Goal: Transaction & Acquisition: Purchase product/service

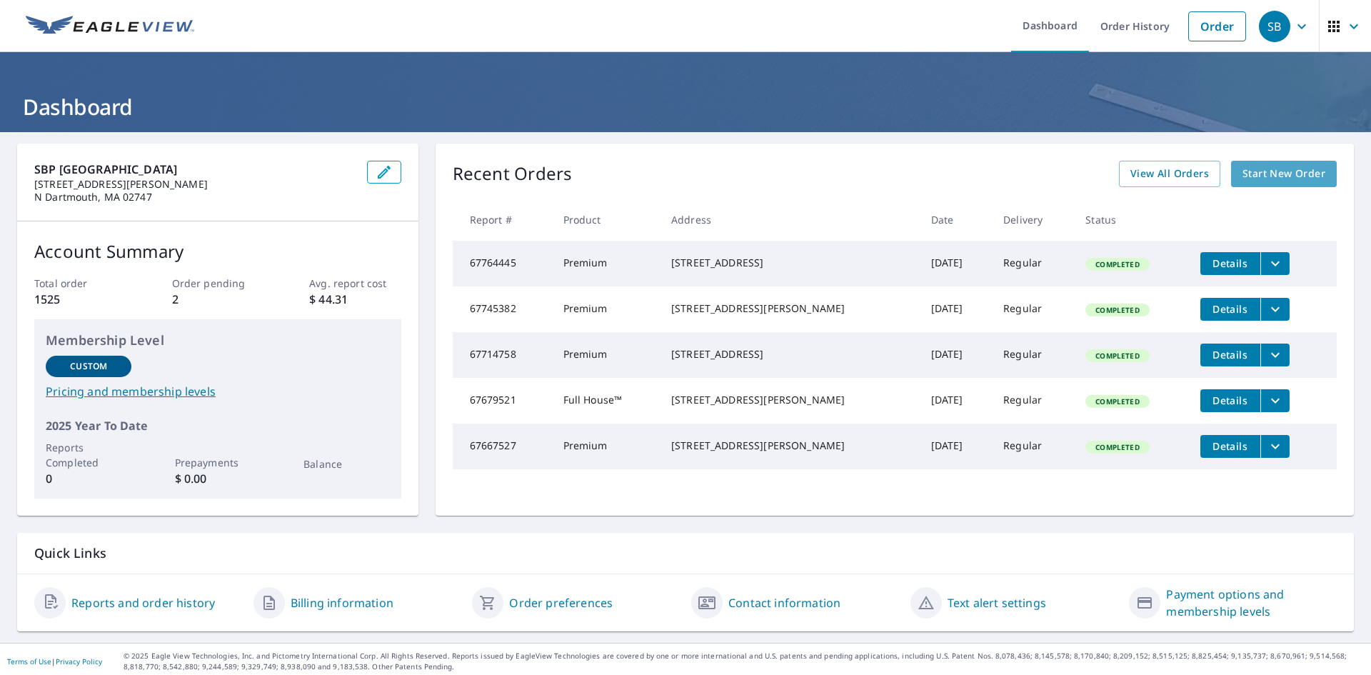
click at [1251, 176] on span "Start New Order" at bounding box center [1283, 174] width 83 height 18
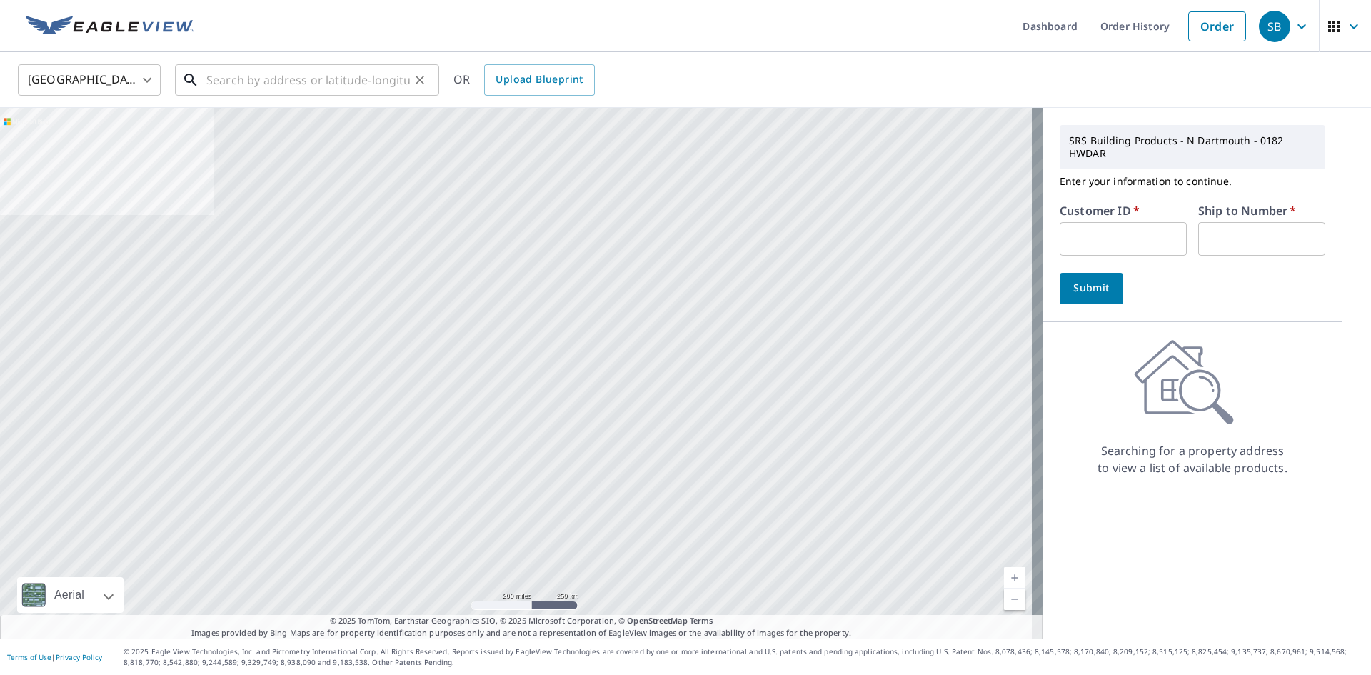
click at [269, 87] on input "text" at bounding box center [307, 80] width 203 height 40
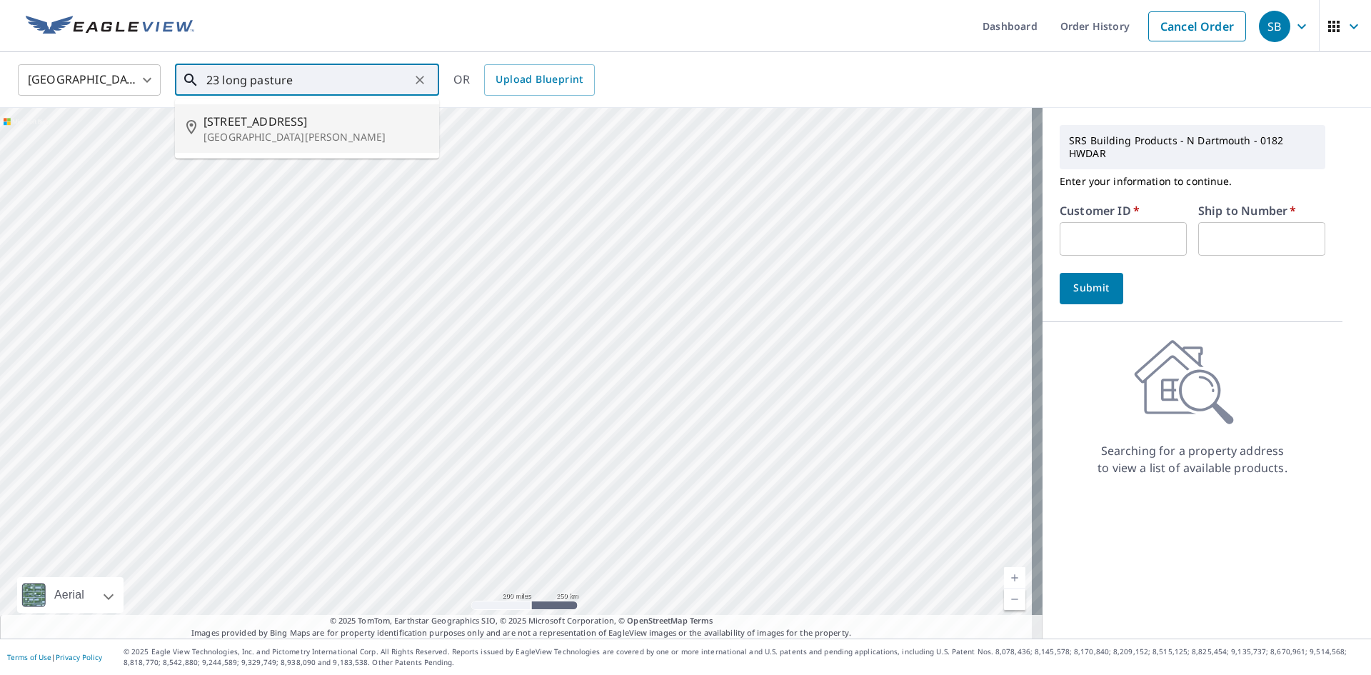
click at [266, 131] on p "[GEOGRAPHIC_DATA][PERSON_NAME]" at bounding box center [315, 137] width 224 height 14
type input "[STREET_ADDRESS][PERSON_NAME]"
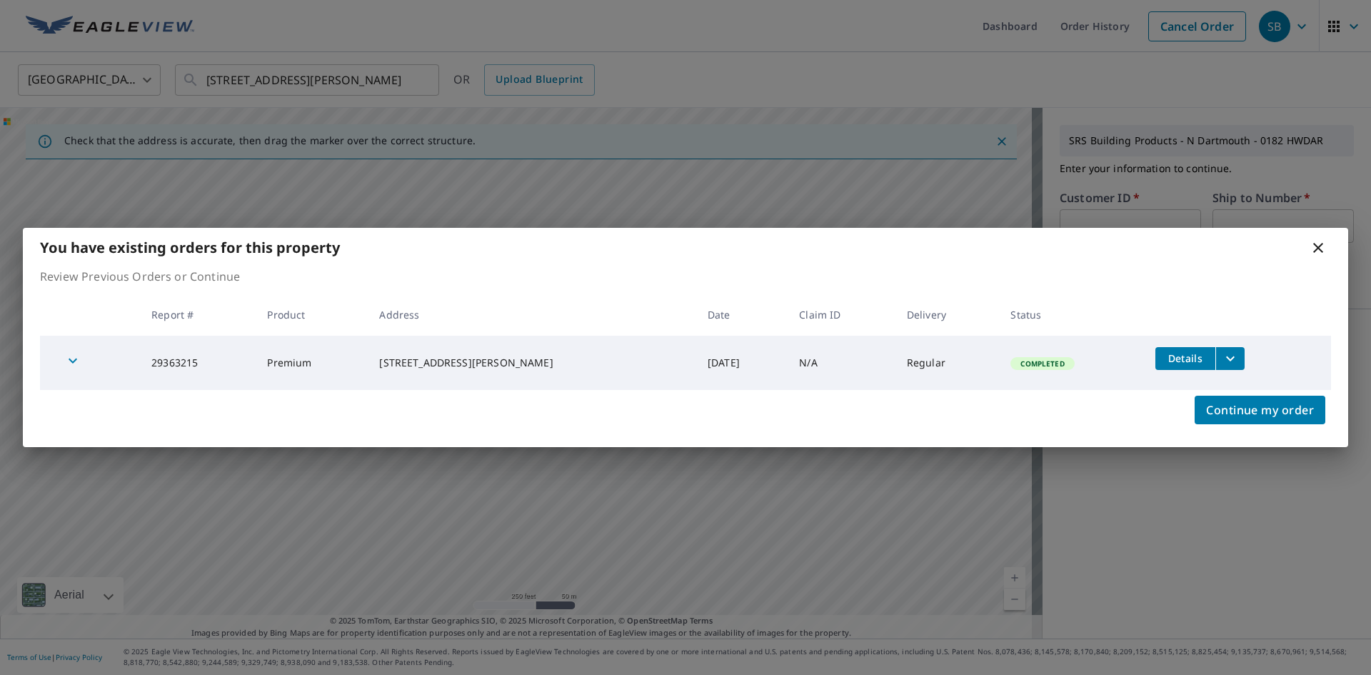
click at [1111, 225] on div "You have existing orders for this property Review Previous Orders or Continue R…" at bounding box center [685, 337] width 1371 height 675
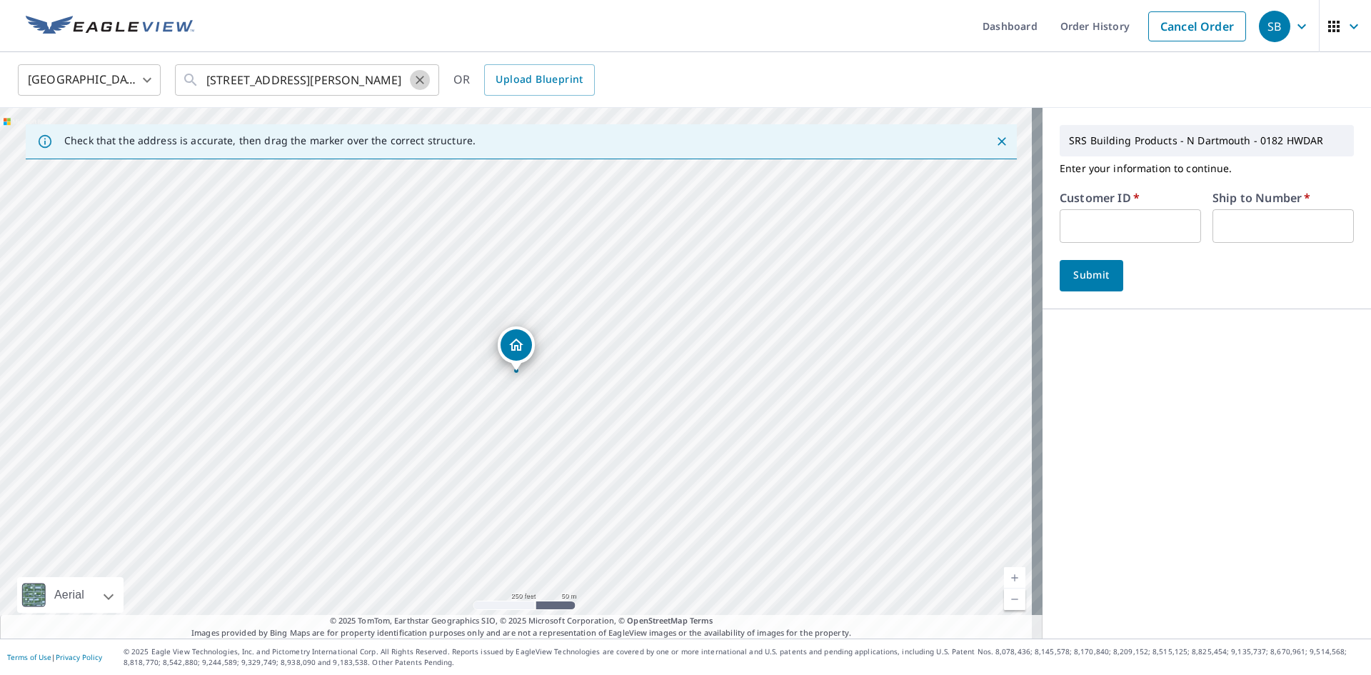
click at [413, 83] on icon "Clear" at bounding box center [420, 80] width 14 height 14
click at [189, 75] on icon at bounding box center [190, 79] width 17 height 17
click at [246, 81] on input "text" at bounding box center [307, 80] width 203 height 40
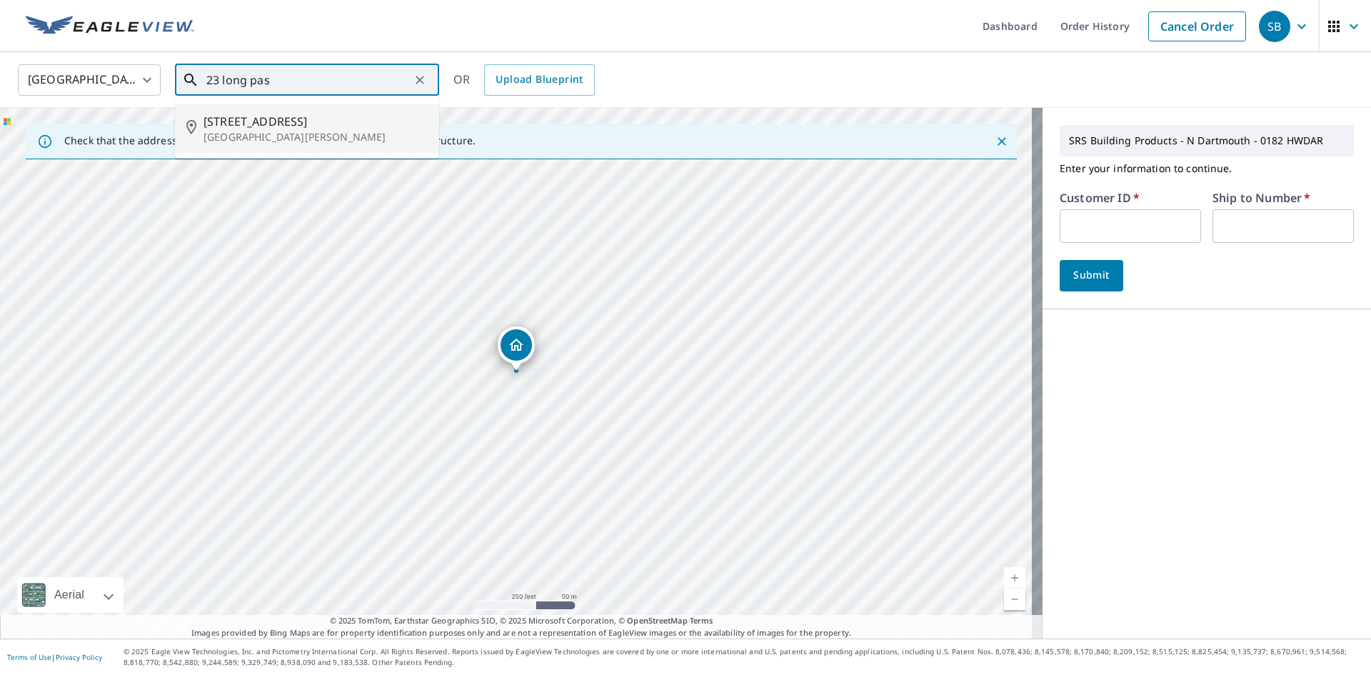
click at [259, 120] on span "[STREET_ADDRESS]" at bounding box center [315, 121] width 224 height 17
type input "[STREET_ADDRESS][PERSON_NAME]"
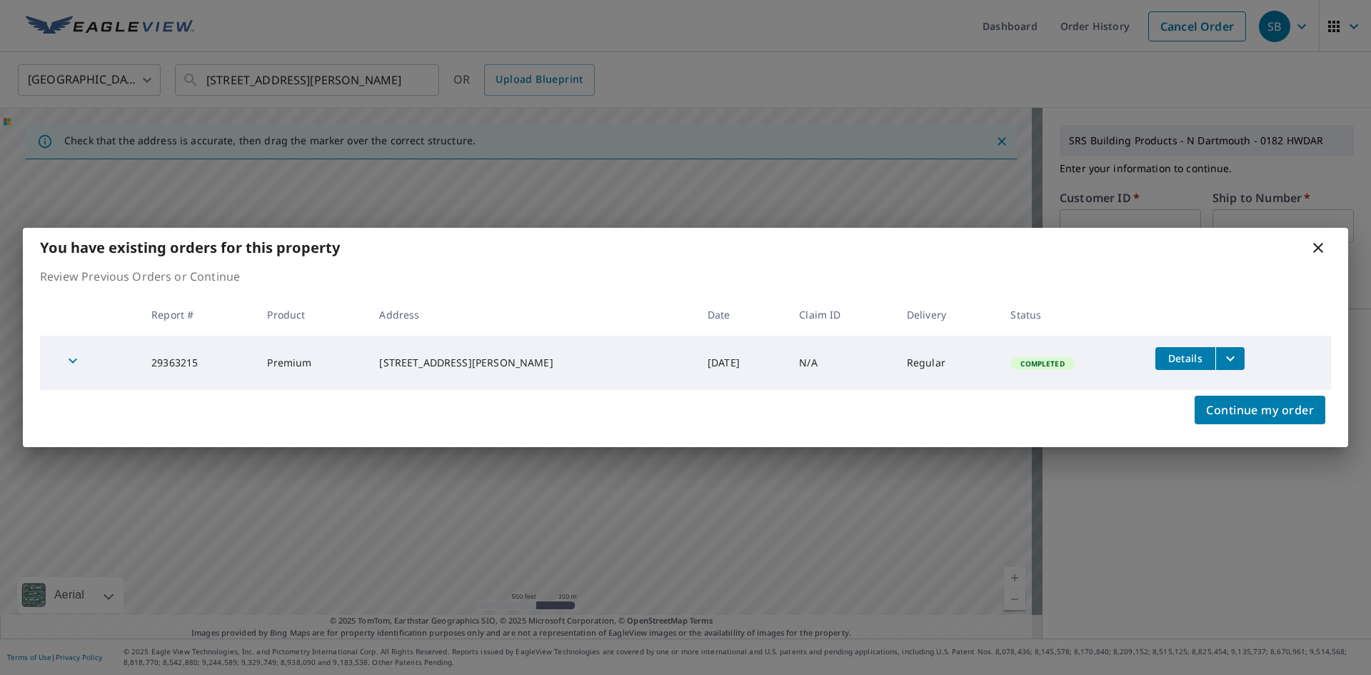
click at [1183, 356] on span "Details" at bounding box center [1185, 358] width 43 height 14
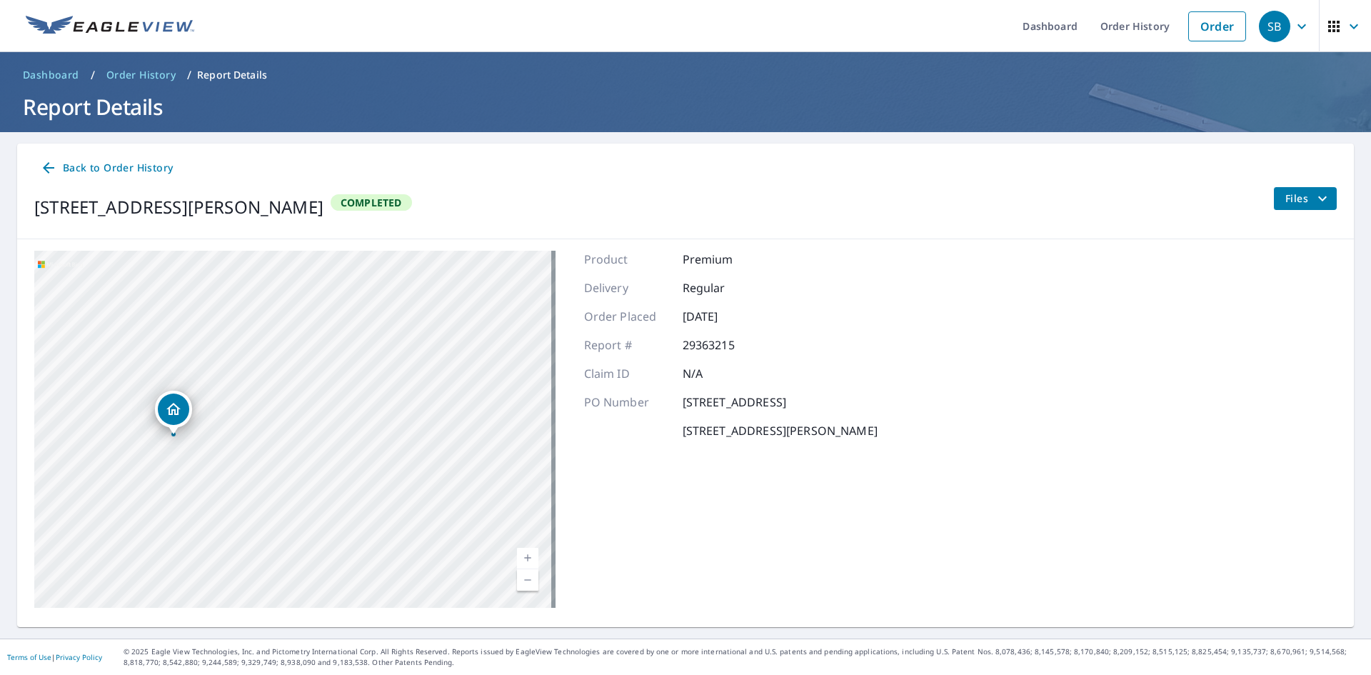
click at [1313, 201] on icon "filesDropdownBtn-29363215" at bounding box center [1321, 198] width 17 height 17
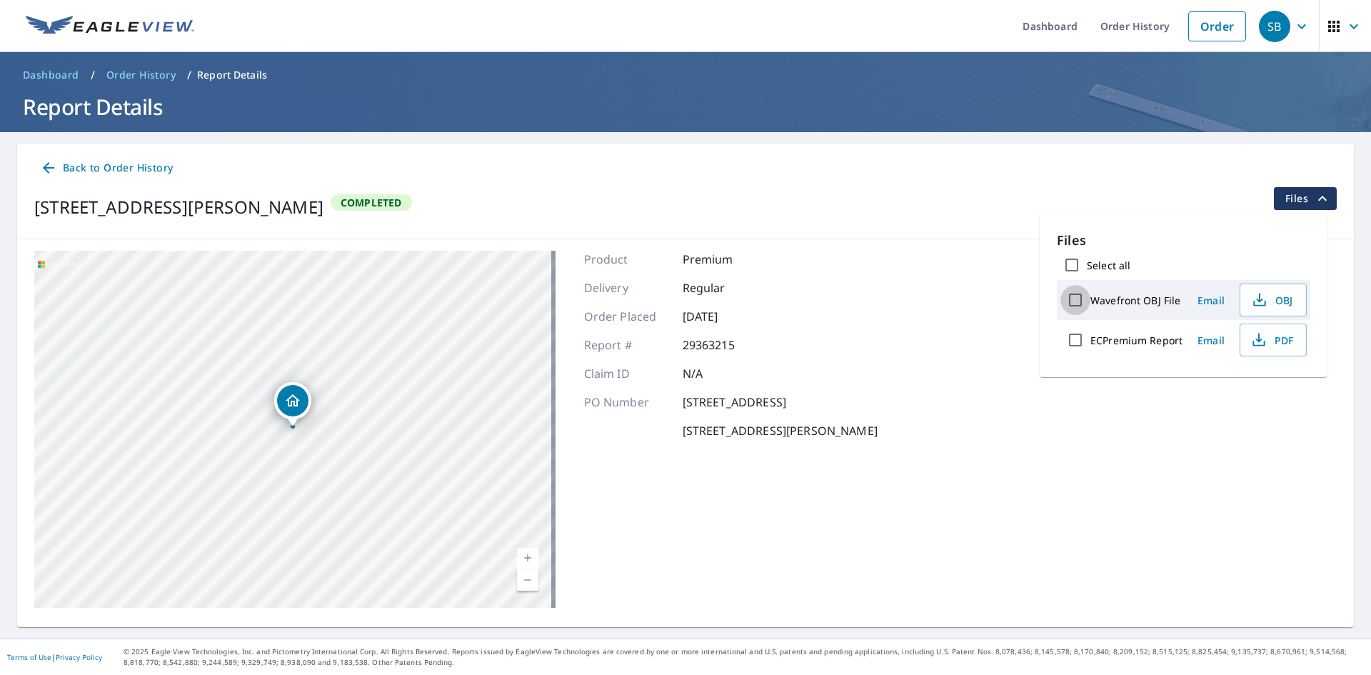
click at [1080, 301] on input "Wavefront OBJ File" at bounding box center [1075, 300] width 30 height 30
checkbox input "true"
click at [1281, 306] on span "OBJ" at bounding box center [1272, 299] width 46 height 17
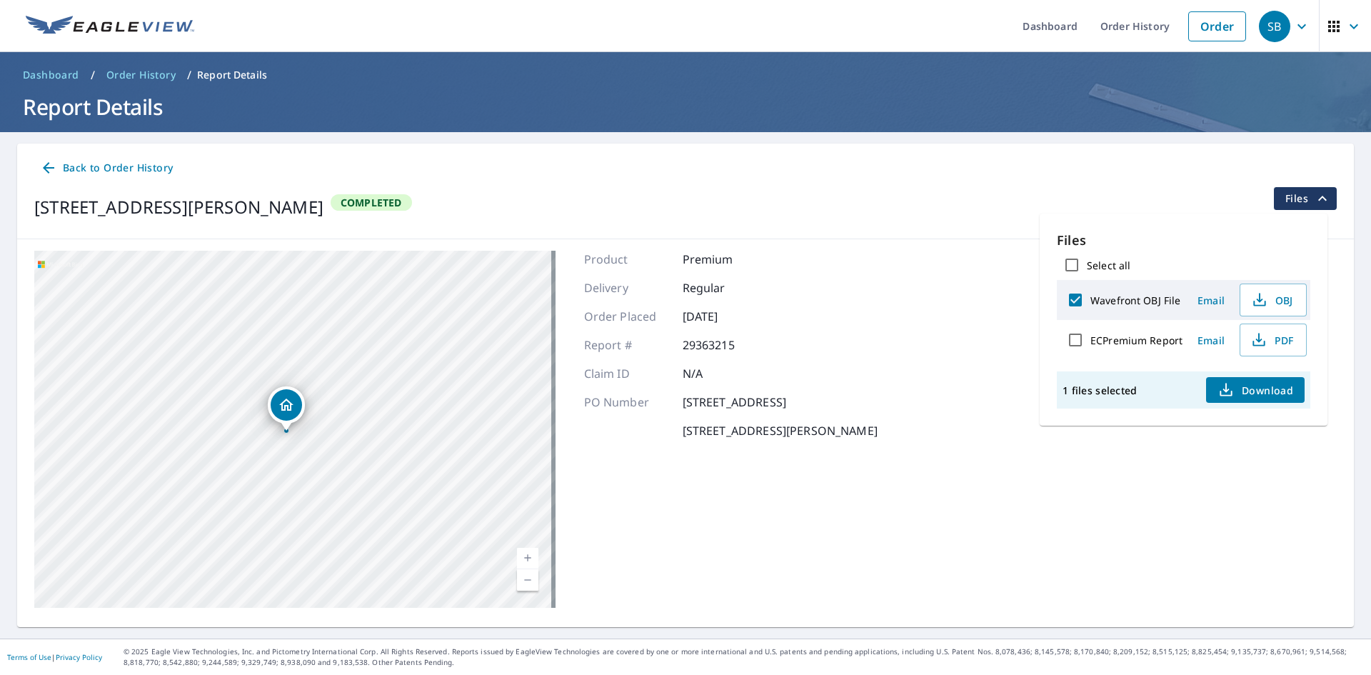
drag, startPoint x: 604, startPoint y: 474, endPoint x: 802, endPoint y: 484, distance: 198.7
click at [996, 455] on div "23 Long Pasture Rd Little Compton, RI 02837-1510 Aerial Road A standard road ma…" at bounding box center [685, 429] width 1336 height 380
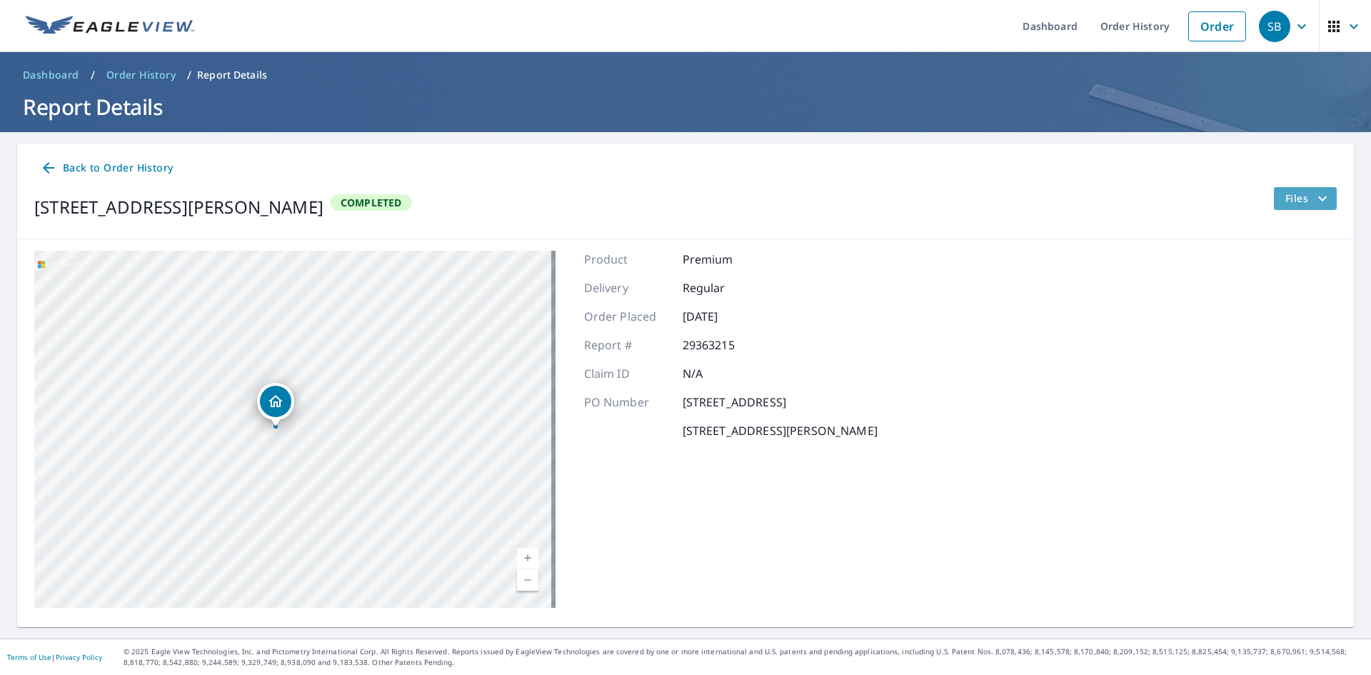
click at [1318, 198] on icon "filesDropdownBtn-29363215" at bounding box center [1322, 198] width 9 height 5
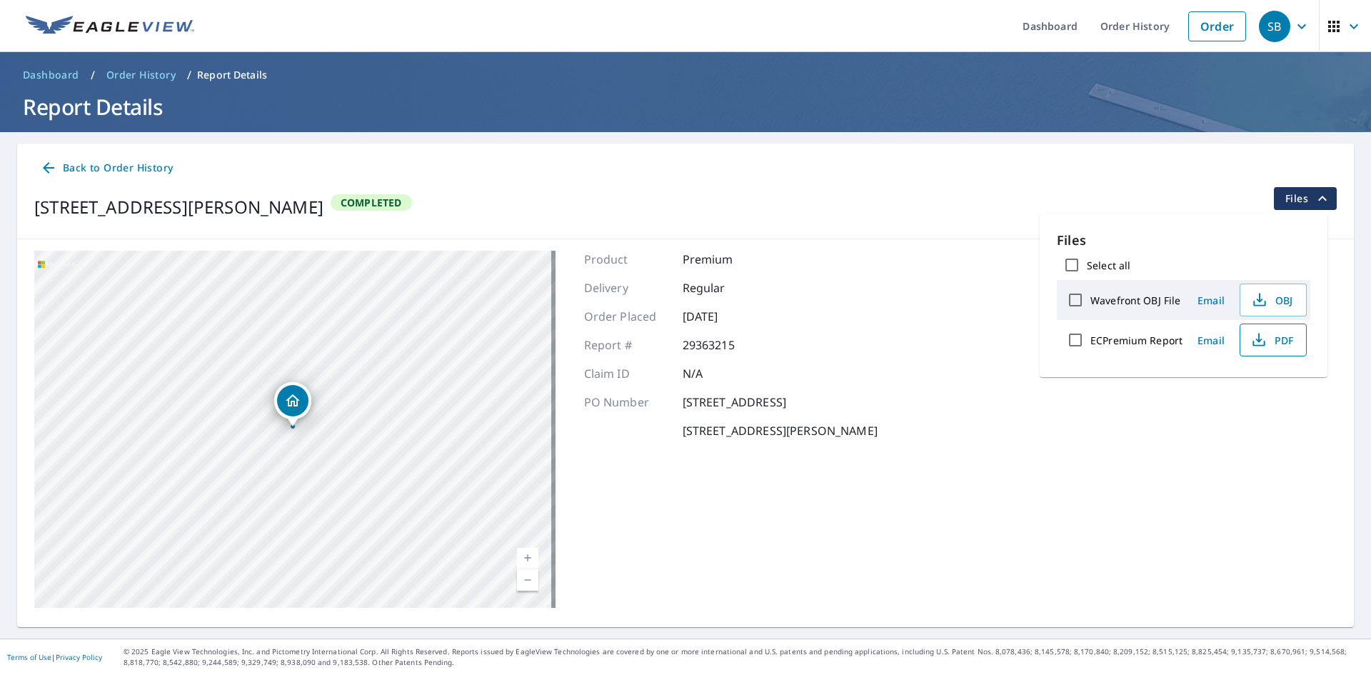
click at [1279, 341] on span "PDF" at bounding box center [1272, 339] width 46 height 17
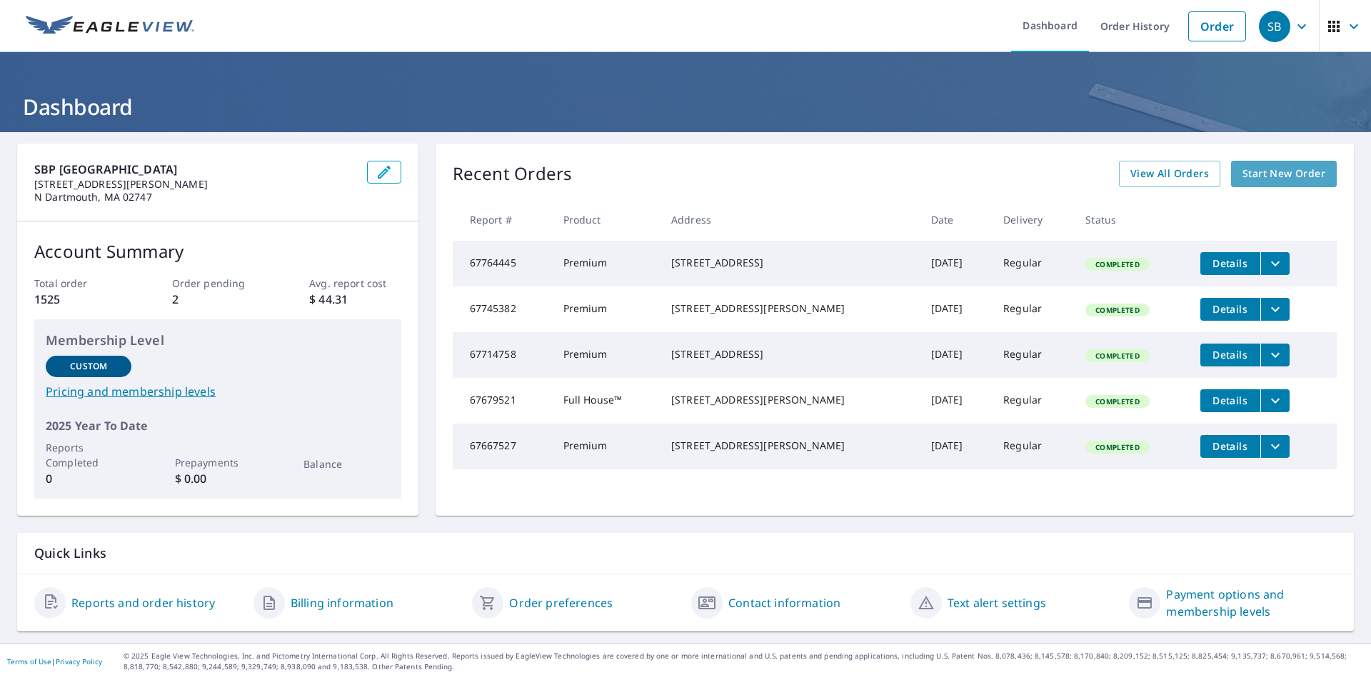
click at [1269, 178] on span "Start New Order" at bounding box center [1283, 174] width 83 height 18
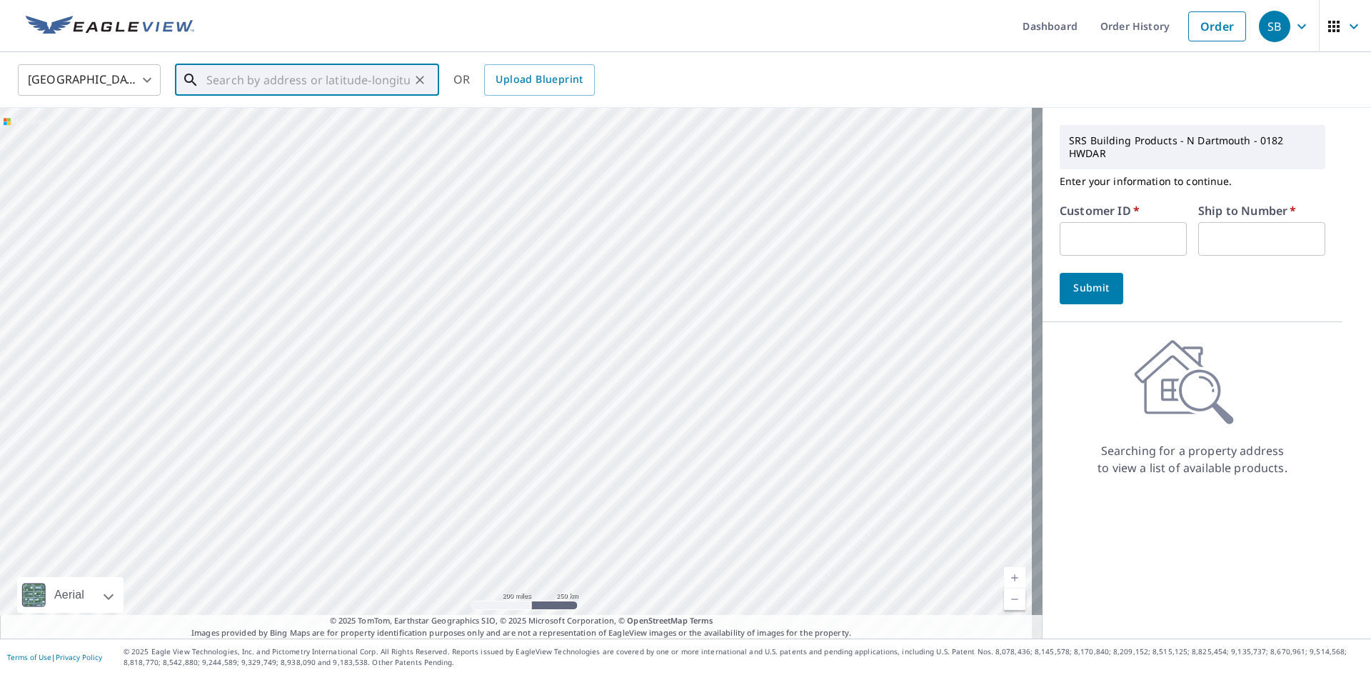
click at [228, 96] on div "​" at bounding box center [307, 79] width 264 height 31
click at [274, 143] on p "[GEOGRAPHIC_DATA][PERSON_NAME]" at bounding box center [315, 137] width 224 height 14
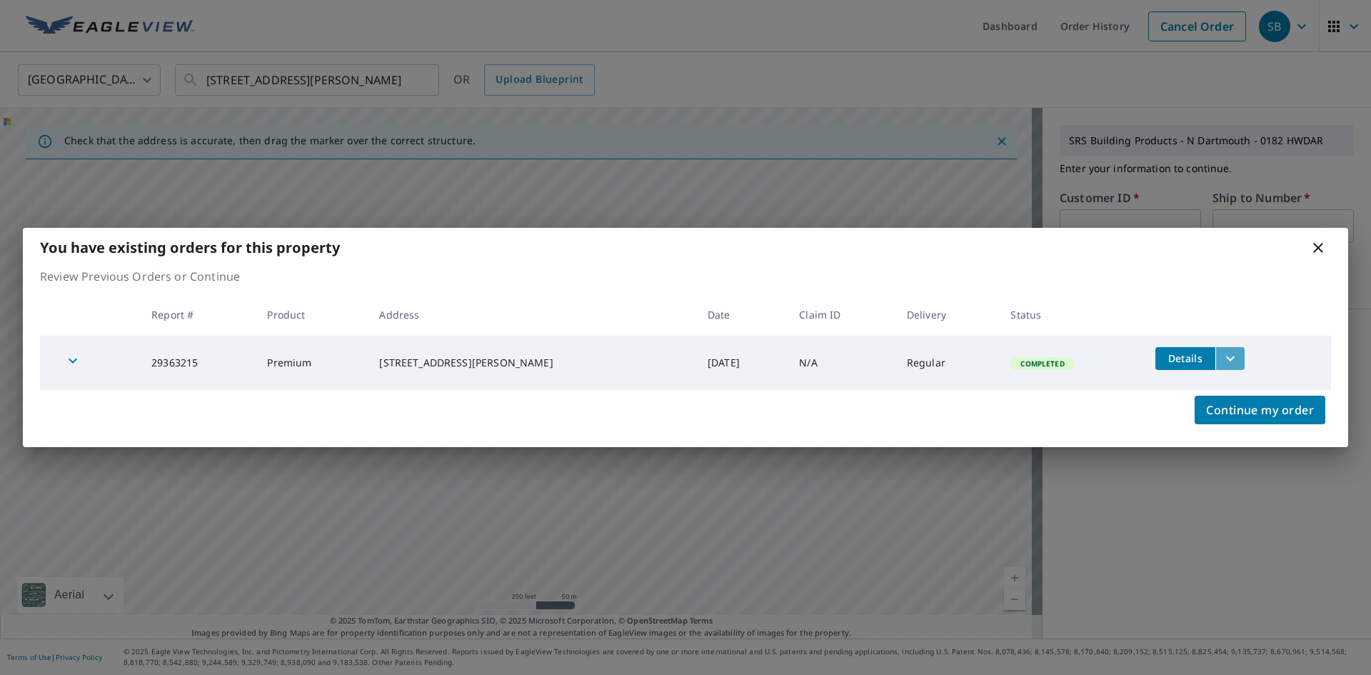
click at [1229, 356] on icon "filesDropdownBtn-29363215" at bounding box center [1229, 358] width 17 height 17
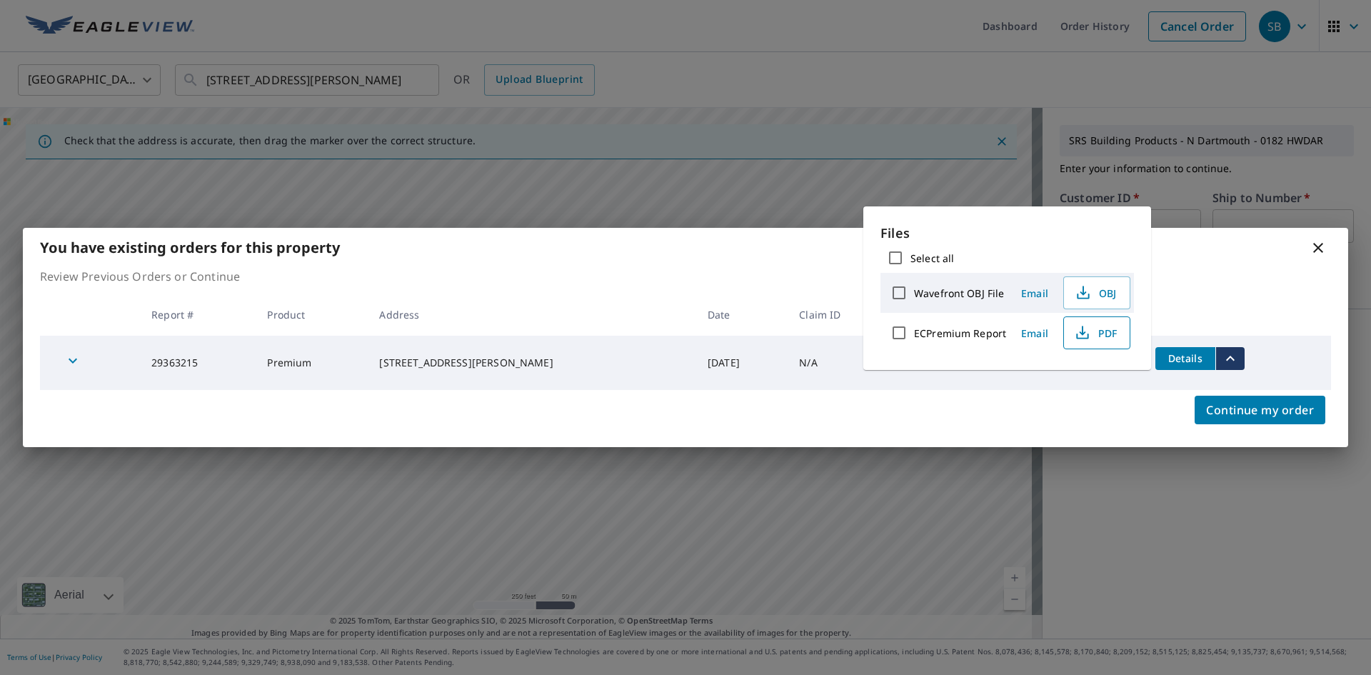
click at [1092, 332] on span "PDF" at bounding box center [1095, 332] width 46 height 17
click at [1317, 242] on icon at bounding box center [1317, 247] width 17 height 17
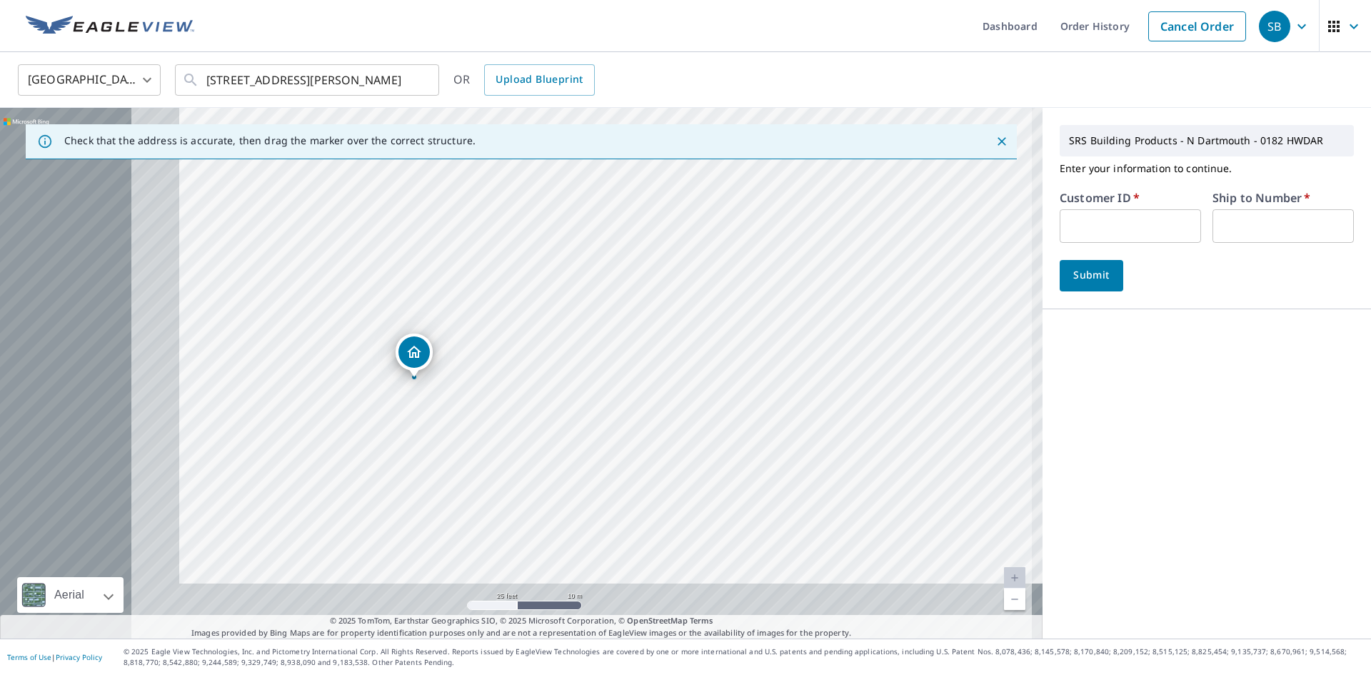
drag, startPoint x: 488, startPoint y: 378, endPoint x: 988, endPoint y: 267, distance: 511.8
click at [988, 267] on div "[STREET_ADDRESS][PERSON_NAME]" at bounding box center [521, 373] width 1042 height 530
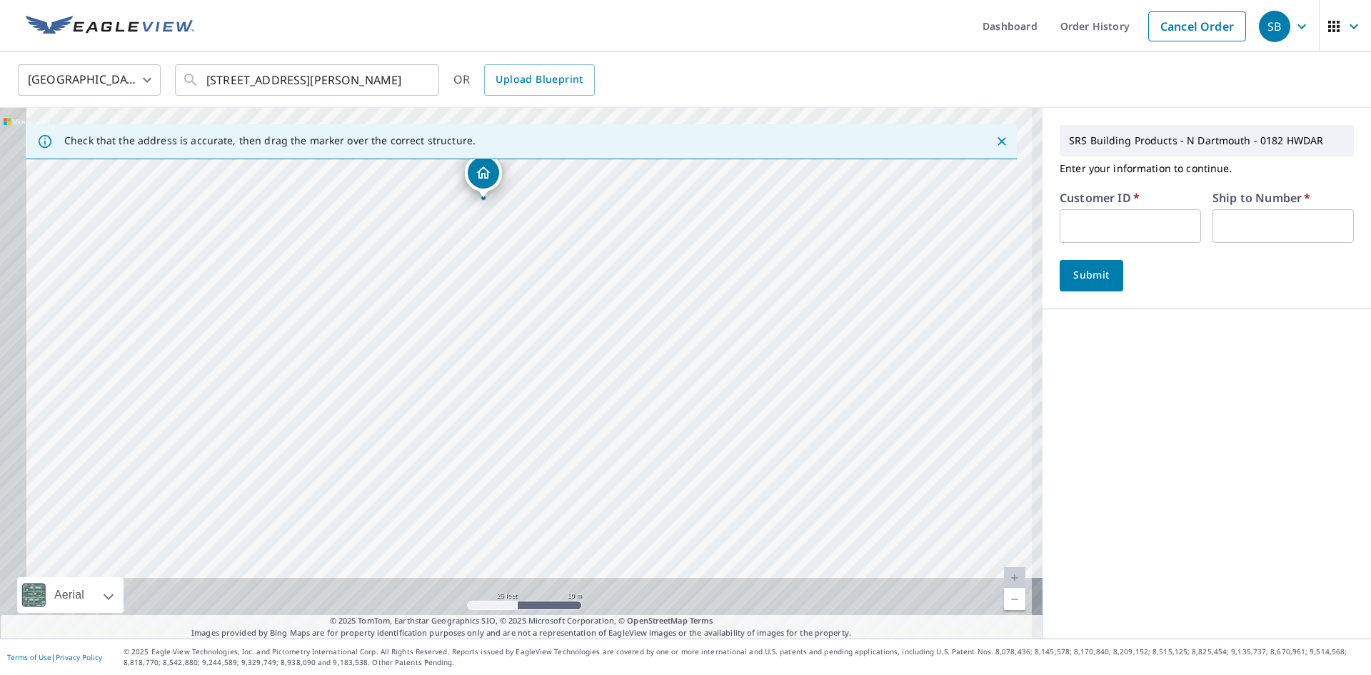
drag, startPoint x: 797, startPoint y: 297, endPoint x: 825, endPoint y: 226, distance: 76.2
click at [825, 227] on div "[STREET_ADDRESS][PERSON_NAME]" at bounding box center [521, 373] width 1042 height 530
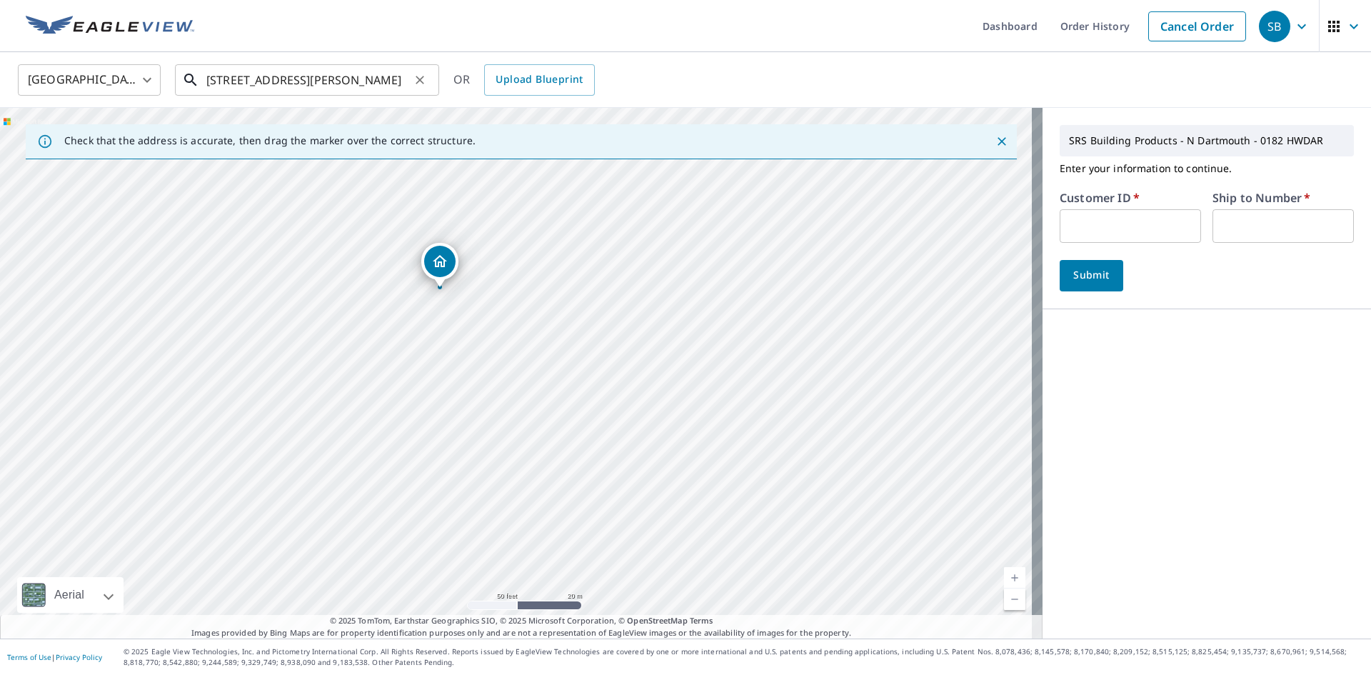
click at [221, 77] on input "[STREET_ADDRESS][PERSON_NAME]" at bounding box center [307, 80] width 203 height 40
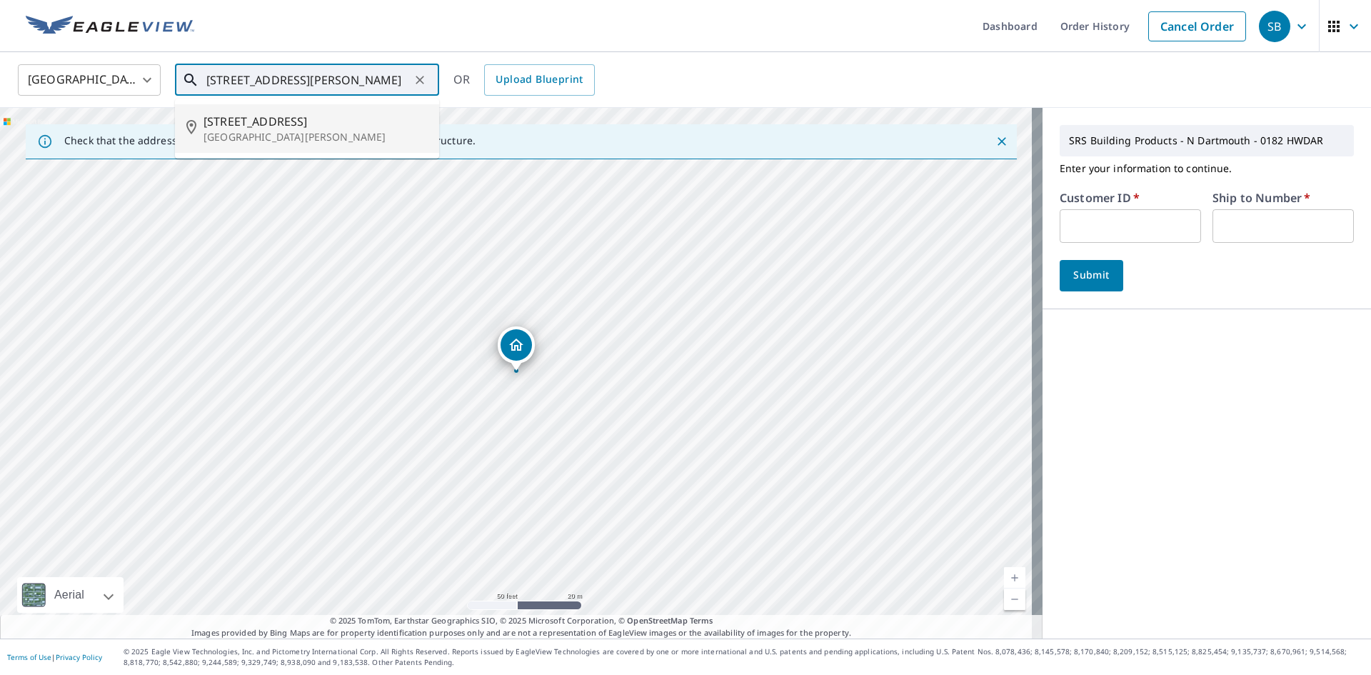
type input "25 Long Pasture Rd Little Compton, RI 02837"
click at [739, 61] on div "United States US ​ 25 Long Pasture Rd Little Compton, RI 02837 ​ 23 Long Pastur…" at bounding box center [685, 80] width 1371 height 56
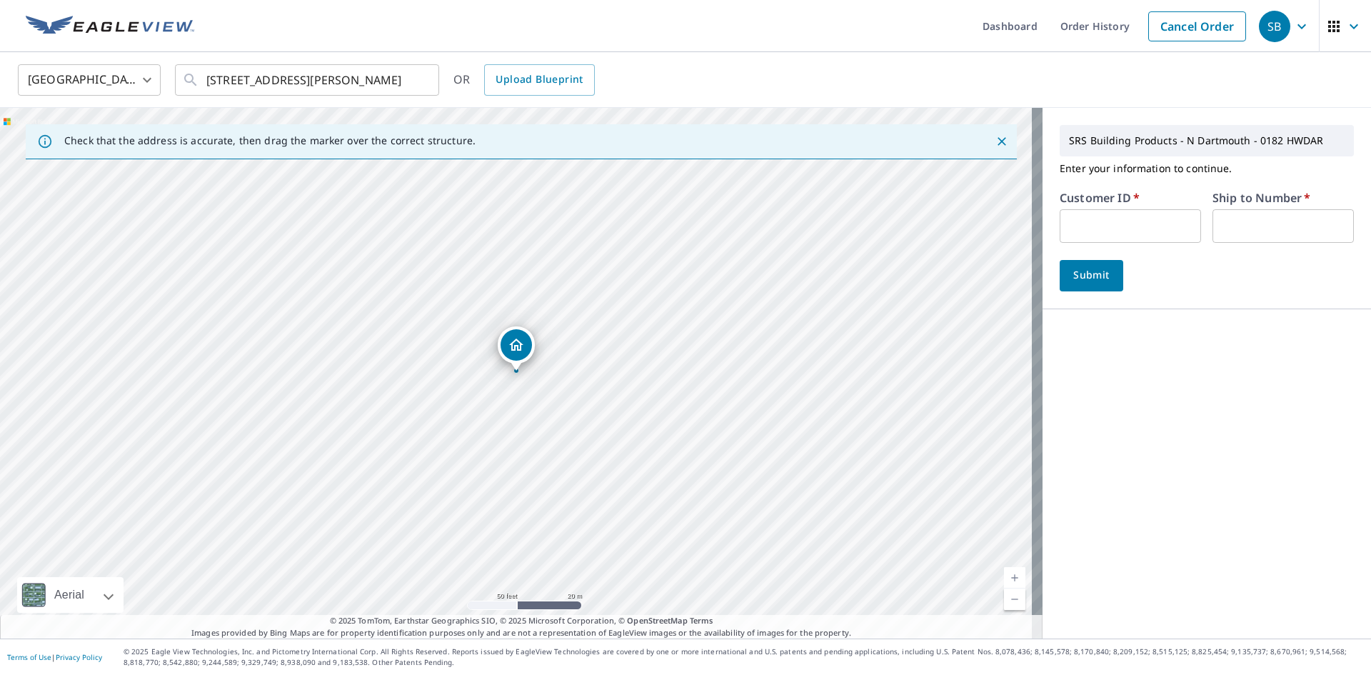
click at [1082, 226] on input "text" at bounding box center [1129, 226] width 141 height 34
paste input "RRC182"
type input "RRC182"
click at [1246, 221] on input "text" at bounding box center [1282, 226] width 141 height 34
type input "1"
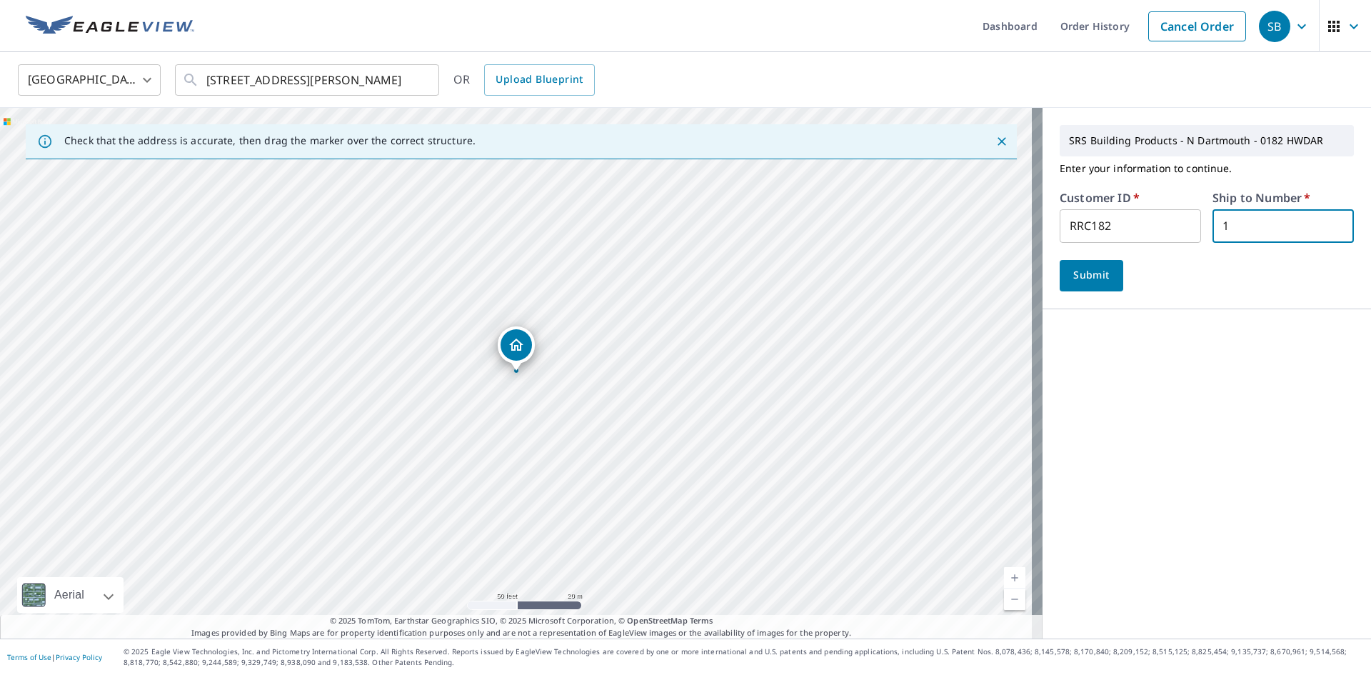
click at [1091, 281] on span "Submit" at bounding box center [1091, 275] width 41 height 18
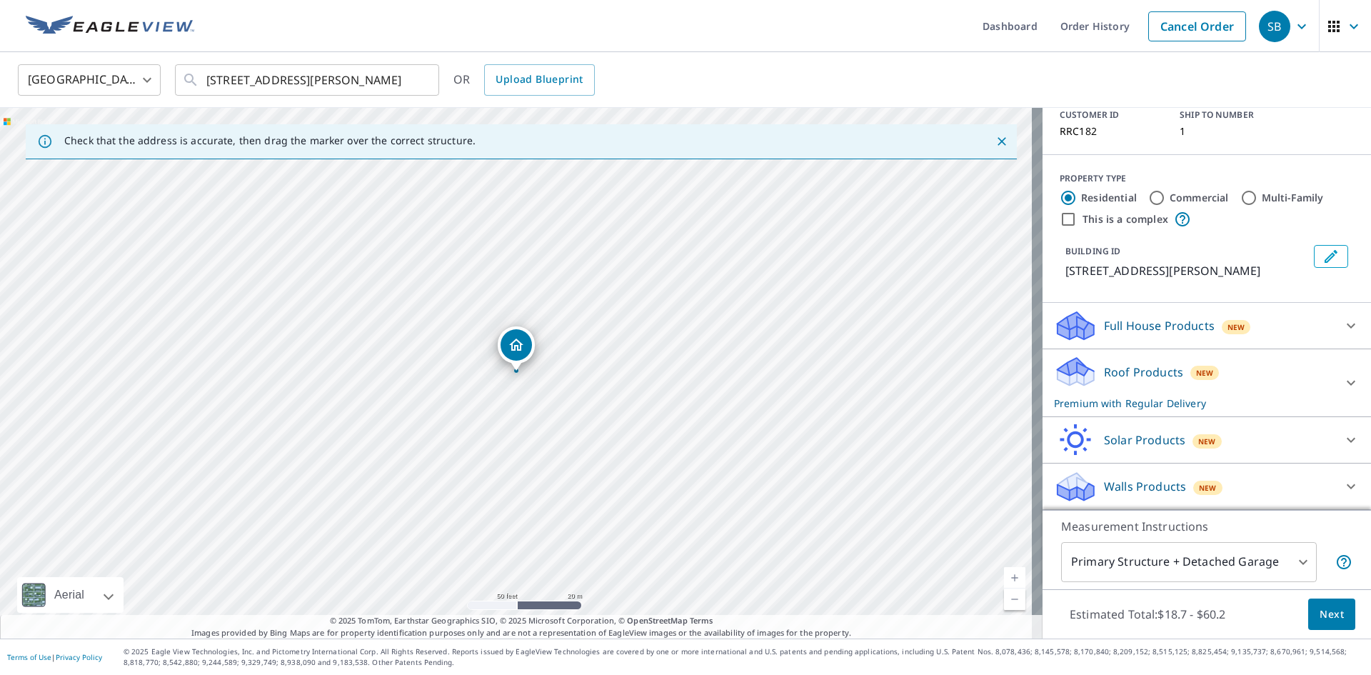
scroll to position [117, 0]
click at [1346, 383] on icon at bounding box center [1350, 382] width 9 height 5
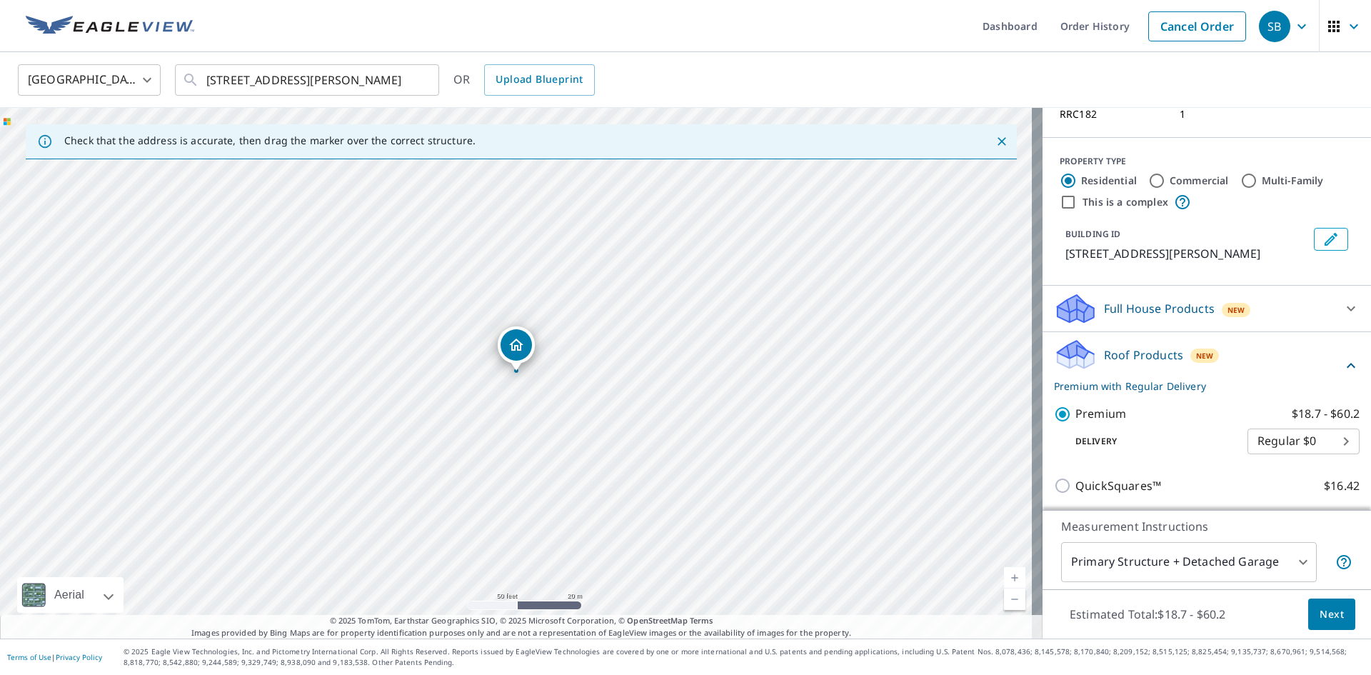
scroll to position [188, 0]
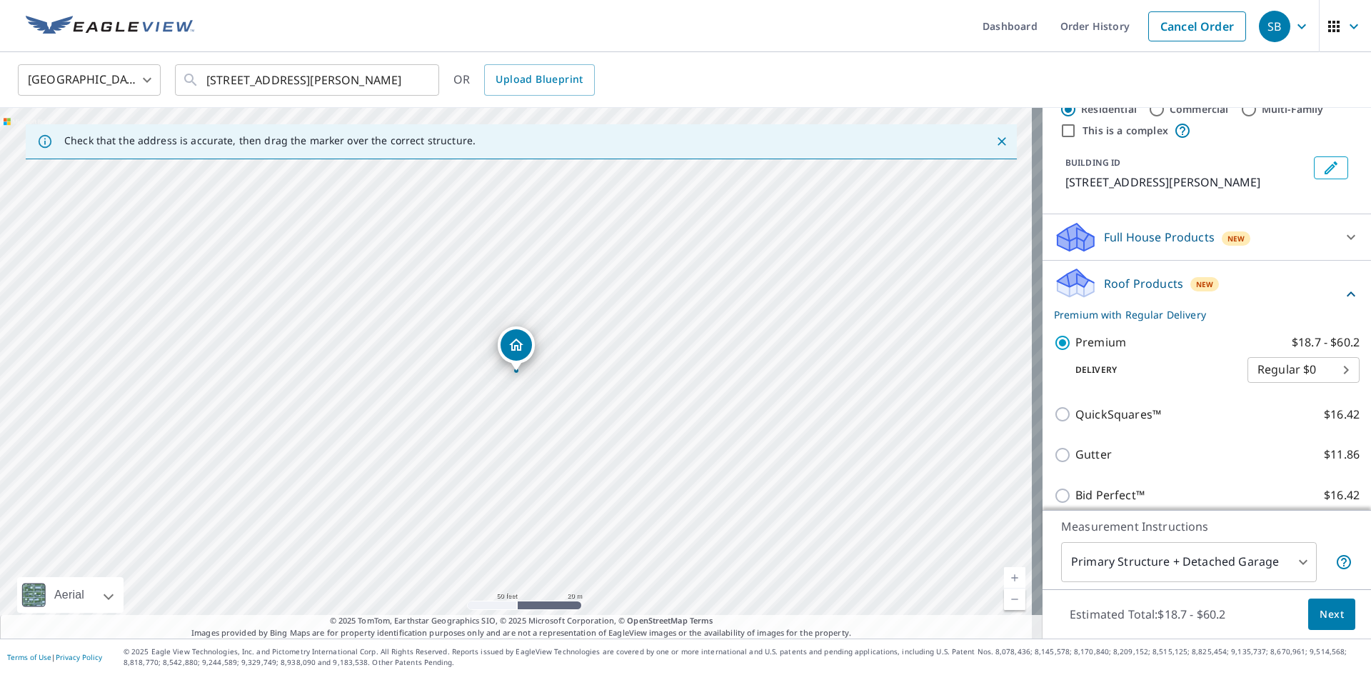
click at [1319, 617] on span "Next" at bounding box center [1331, 614] width 24 height 18
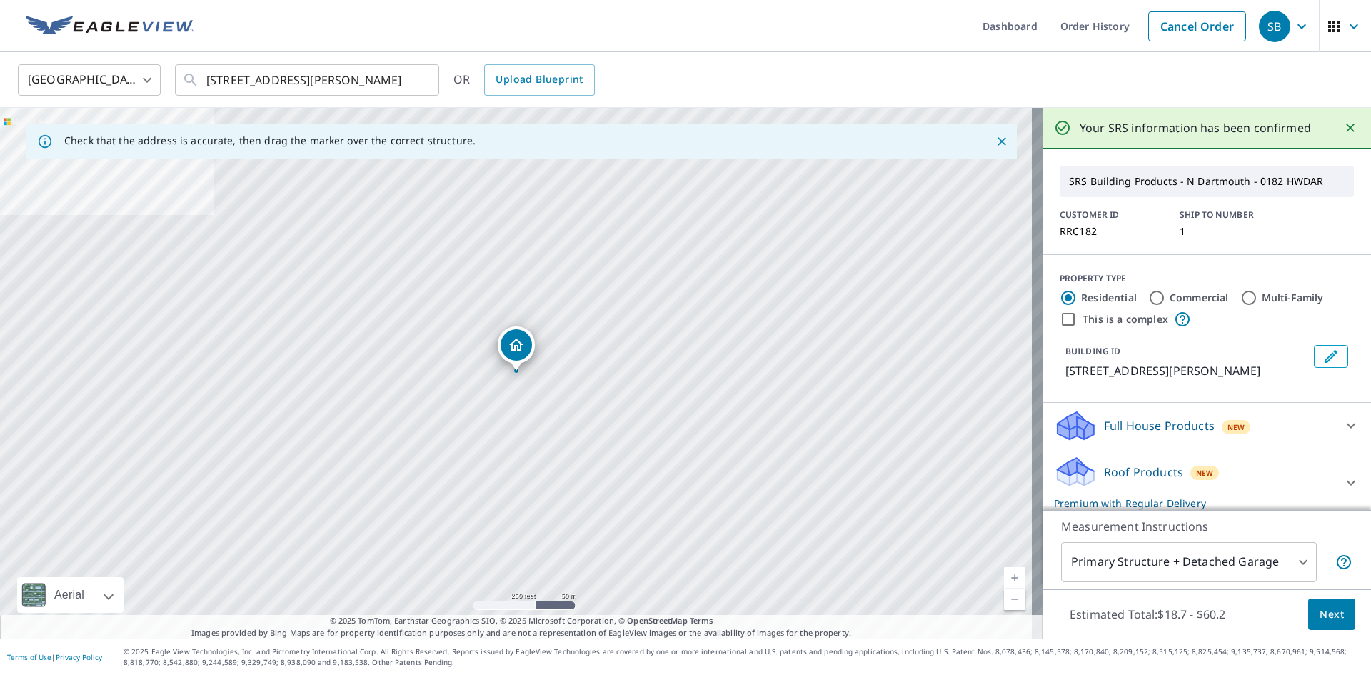
click at [1091, 370] on p "23 Long Pasture Rd, Little Compton, RI, 02837" at bounding box center [1186, 370] width 243 height 17
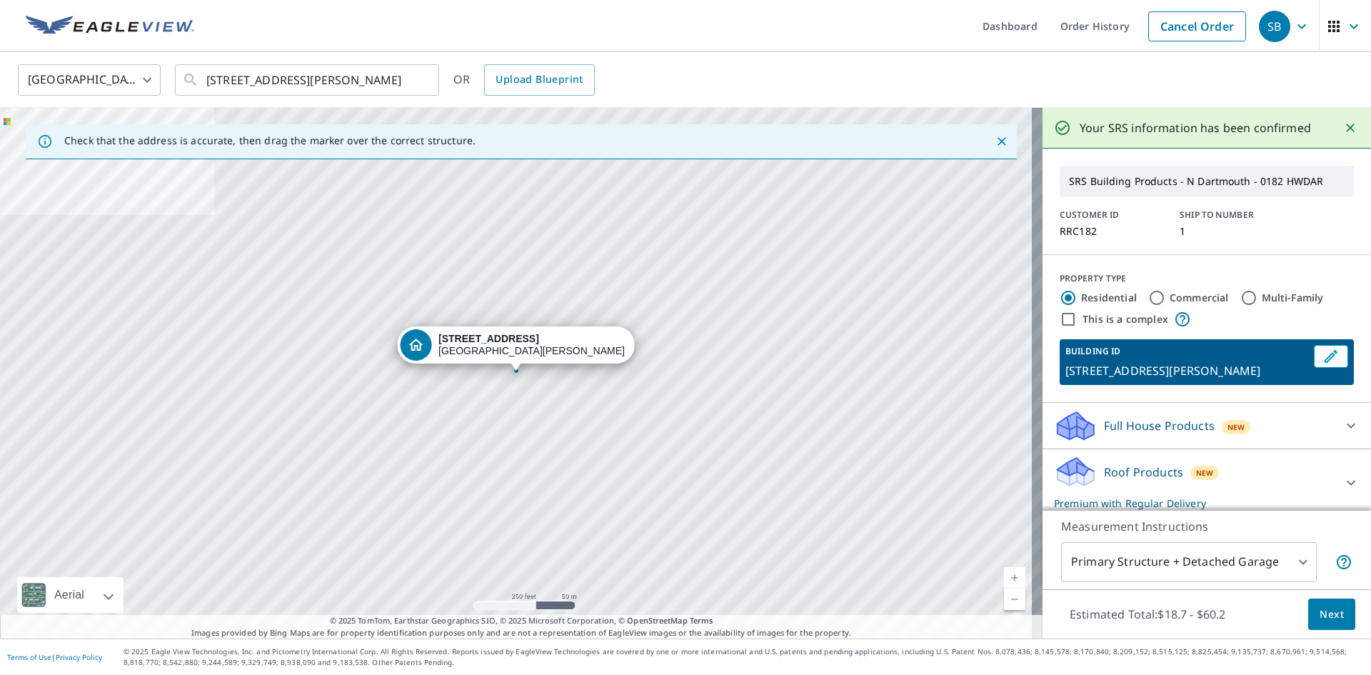
click at [493, 400] on div "[STREET_ADDRESS][PERSON_NAME]" at bounding box center [521, 373] width 1042 height 530
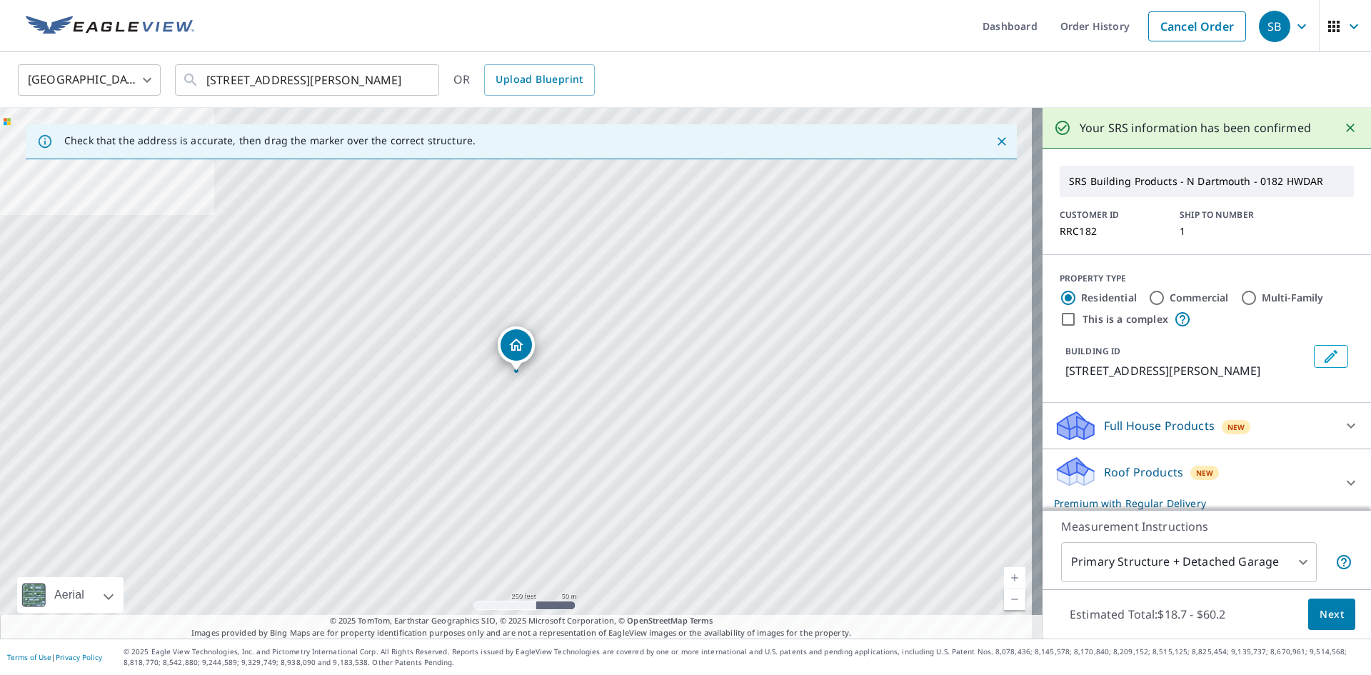
click at [493, 404] on div "[STREET_ADDRESS][PERSON_NAME]" at bounding box center [521, 373] width 1042 height 530
click at [503, 400] on div "[STREET_ADDRESS][PERSON_NAME]" at bounding box center [521, 373] width 1042 height 530
drag, startPoint x: 513, startPoint y: 353, endPoint x: 490, endPoint y: 407, distance: 58.2
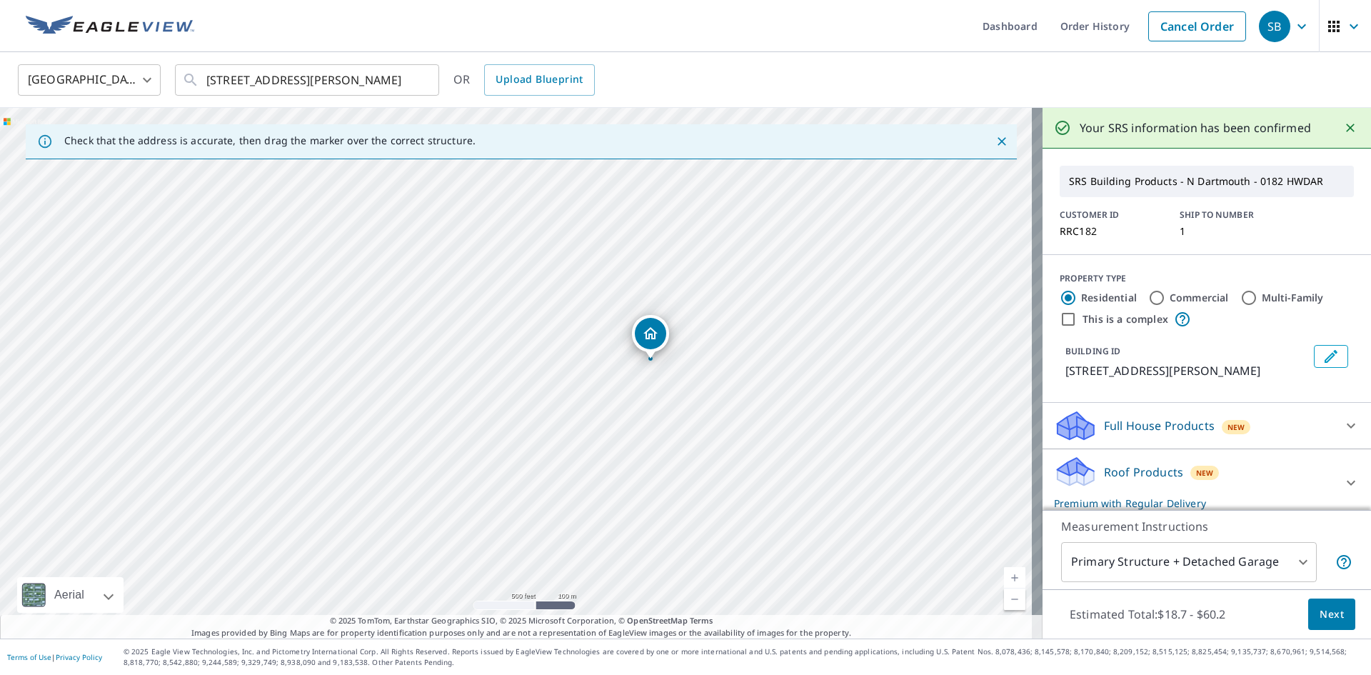
drag, startPoint x: 649, startPoint y: 365, endPoint x: 649, endPoint y: 358, distance: 7.9
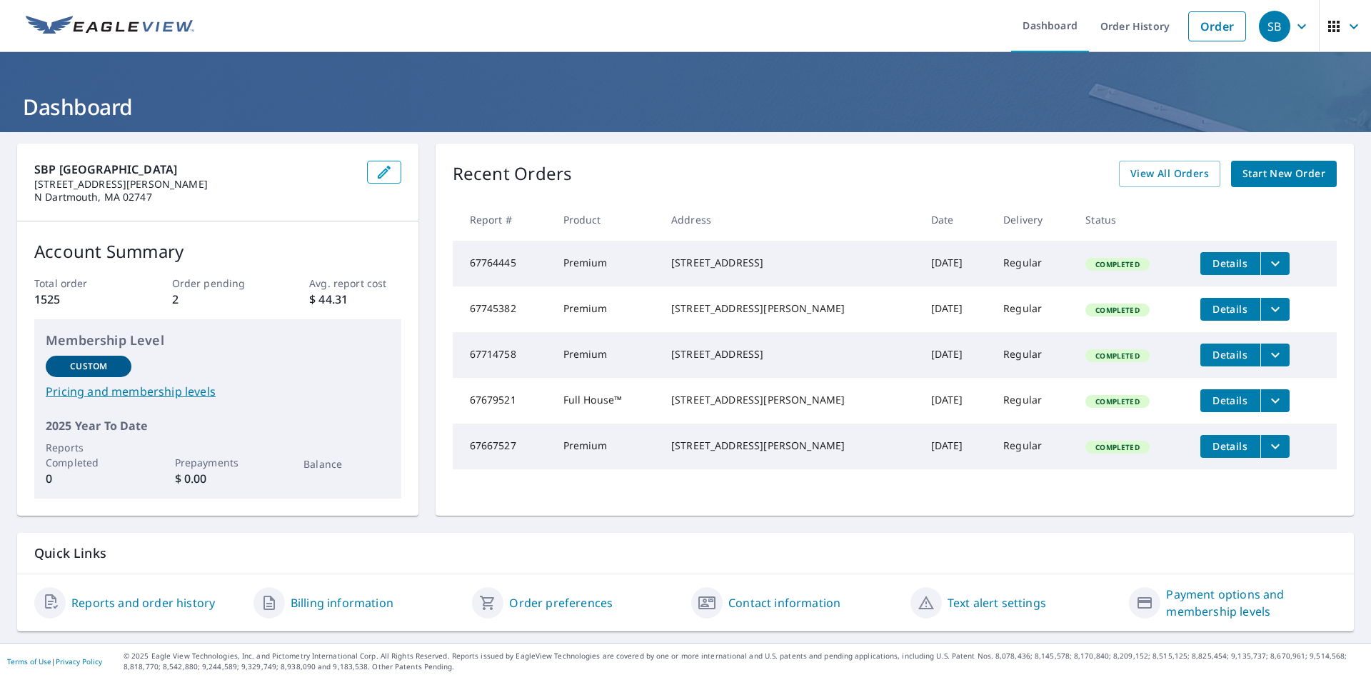
click at [1283, 176] on span "Start New Order" at bounding box center [1283, 174] width 83 height 18
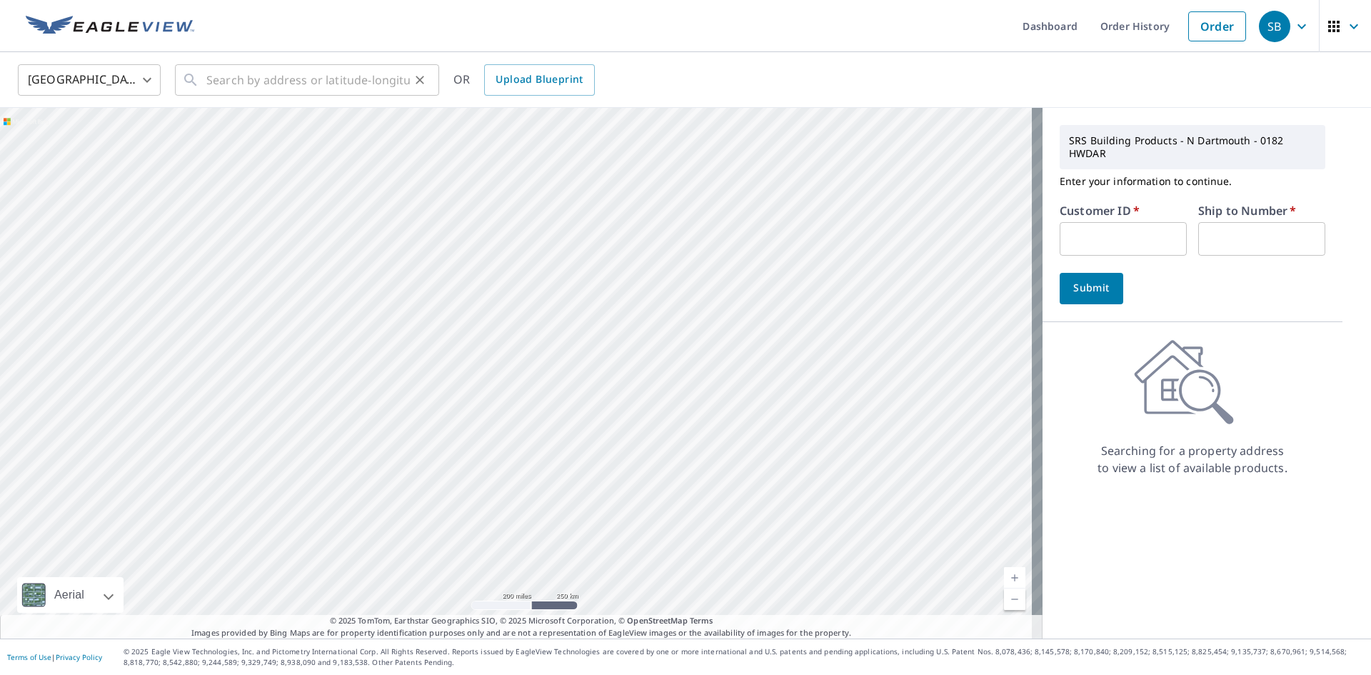
click at [203, 84] on div "​" at bounding box center [307, 79] width 264 height 31
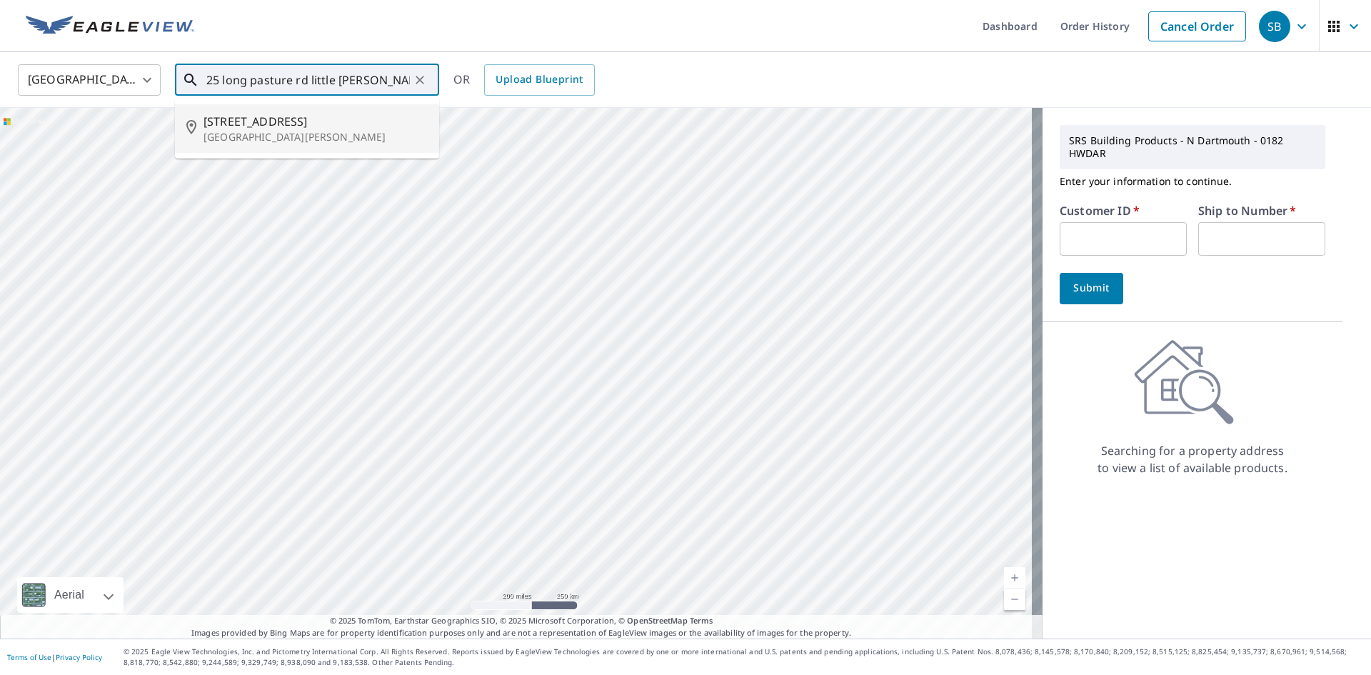
type input "25 long pasture rd little compton ri"
click at [614, 78] on div "United States US ​ 25 long pasture rd little compton ri ​ 23 Long Pasture Rd Li…" at bounding box center [680, 80] width 1346 height 34
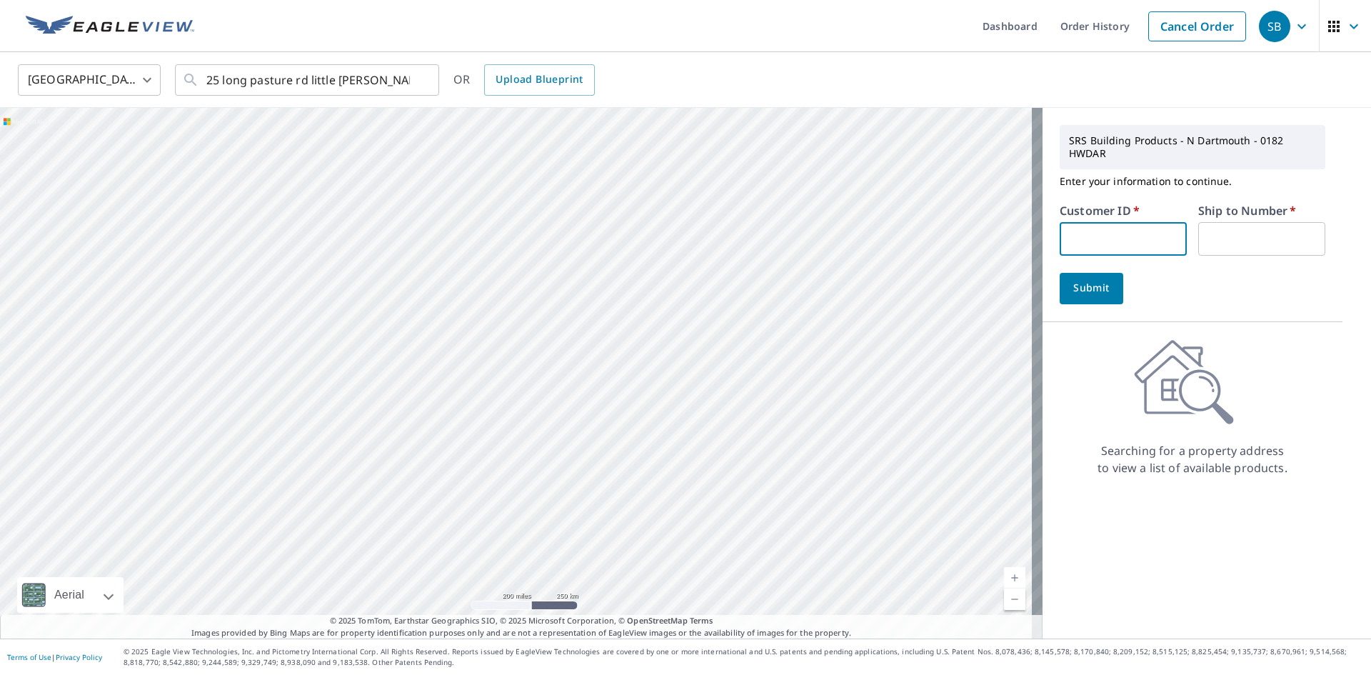
click at [1068, 236] on input "text" at bounding box center [1122, 239] width 127 height 34
paste input "RRC182"
type input "RRC182"
click at [1209, 243] on input "text" at bounding box center [1261, 239] width 127 height 34
type input "1"
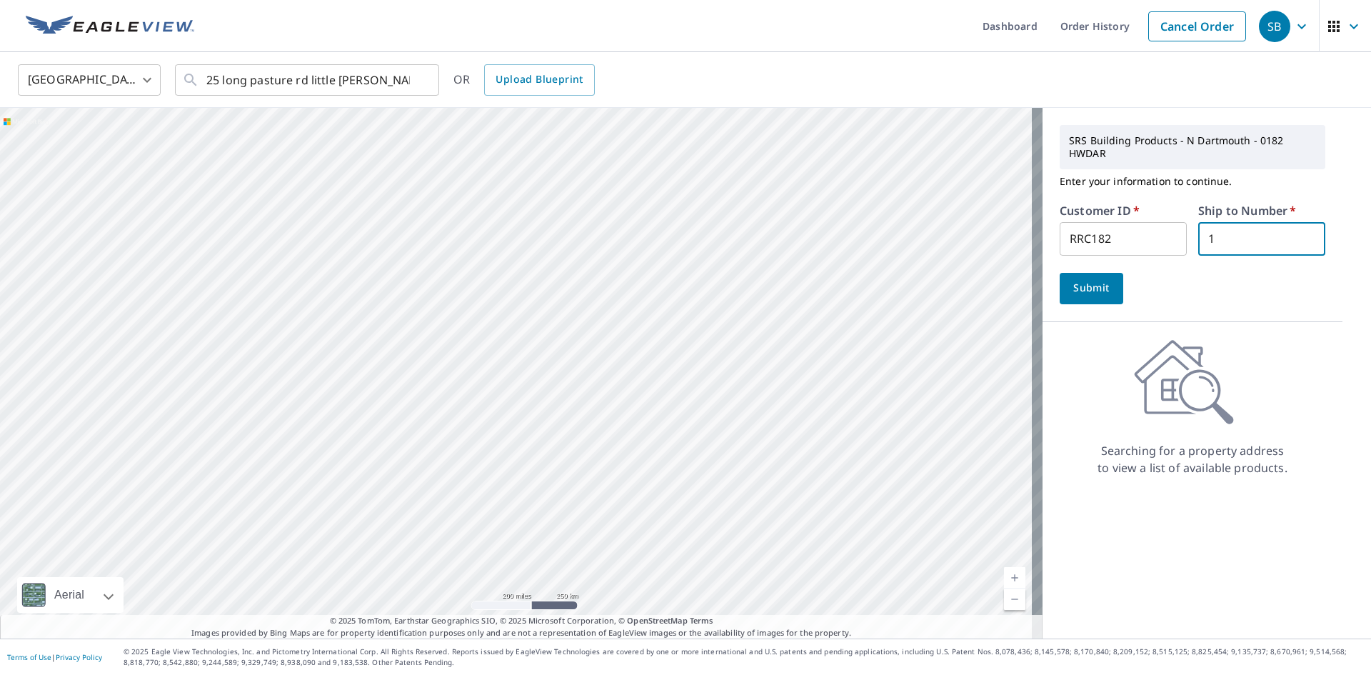
click at [1077, 284] on span "Submit" at bounding box center [1091, 288] width 41 height 18
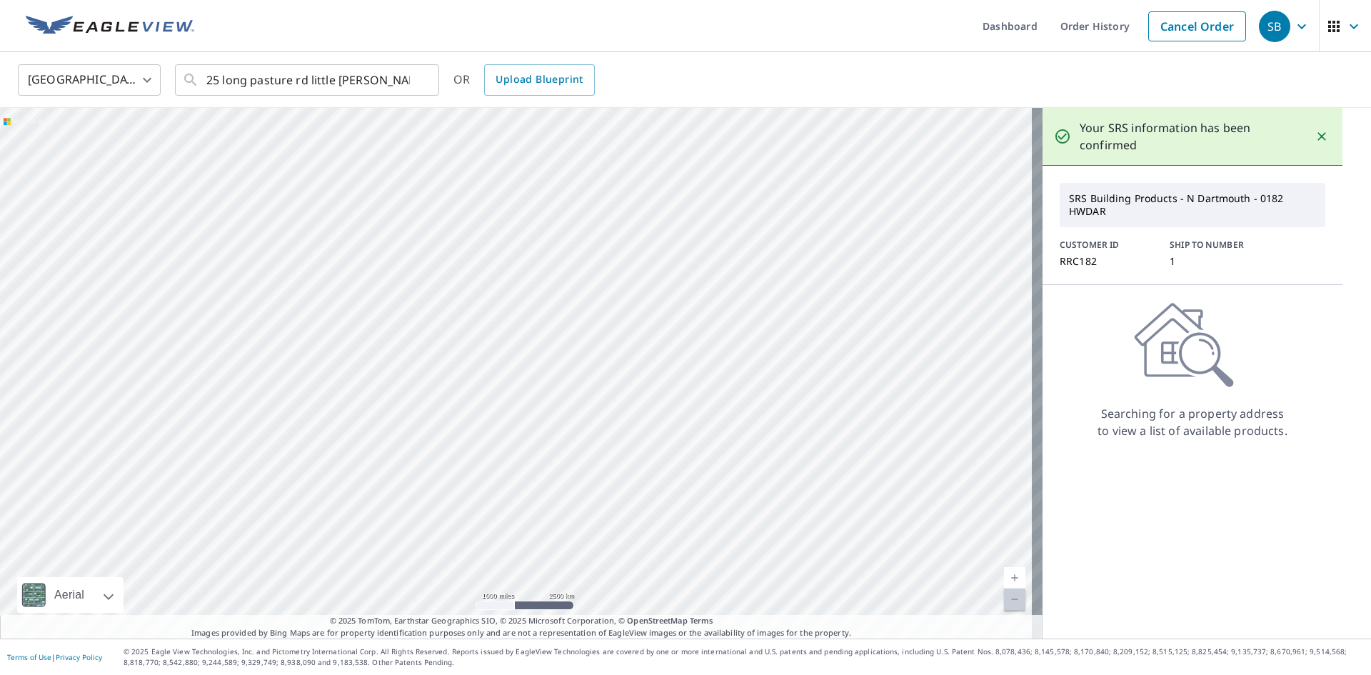
click at [1208, 131] on p "Your SRS information has been confirmed" at bounding box center [1189, 136] width 221 height 34
click at [1095, 137] on p "Your SRS information has been confirmed" at bounding box center [1189, 136] width 221 height 34
drag, startPoint x: 746, startPoint y: 417, endPoint x: 747, endPoint y: 585, distance: 168.5
click at [751, 592] on div at bounding box center [521, 373] width 1042 height 530
drag, startPoint x: 588, startPoint y: 330, endPoint x: 505, endPoint y: 413, distance: 117.6
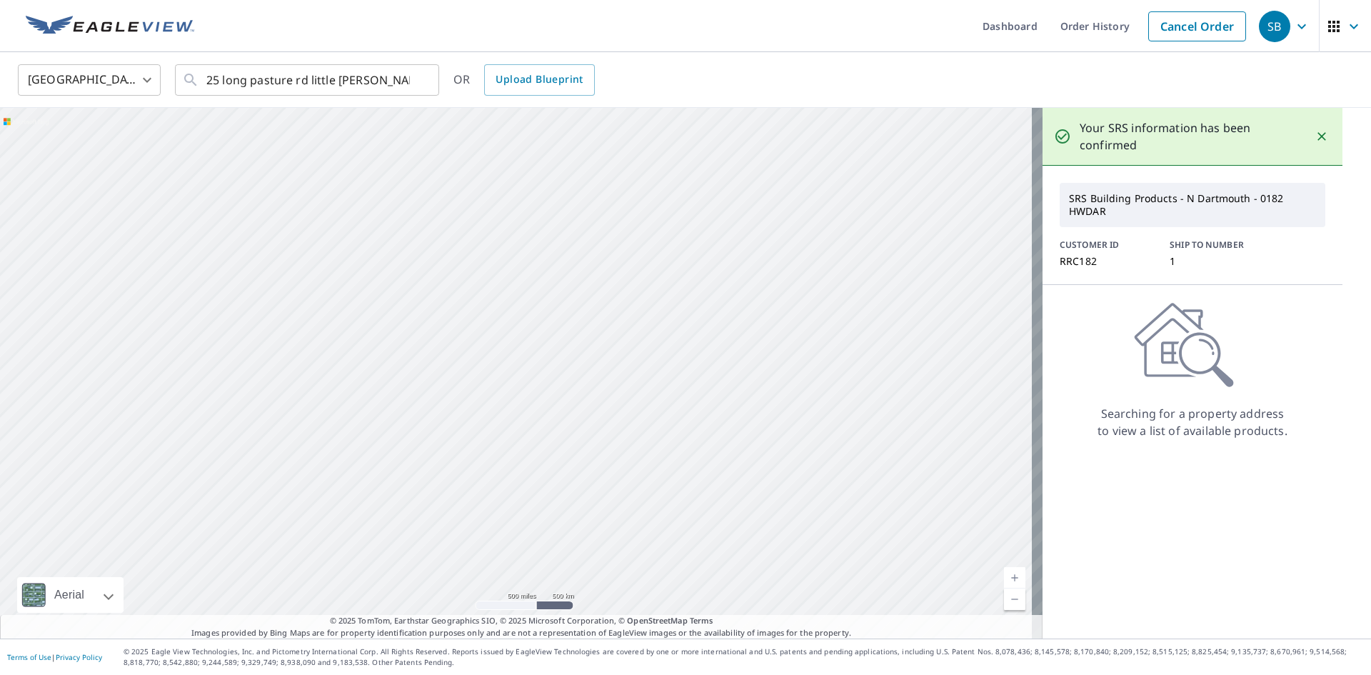
click at [511, 438] on div at bounding box center [521, 373] width 1042 height 530
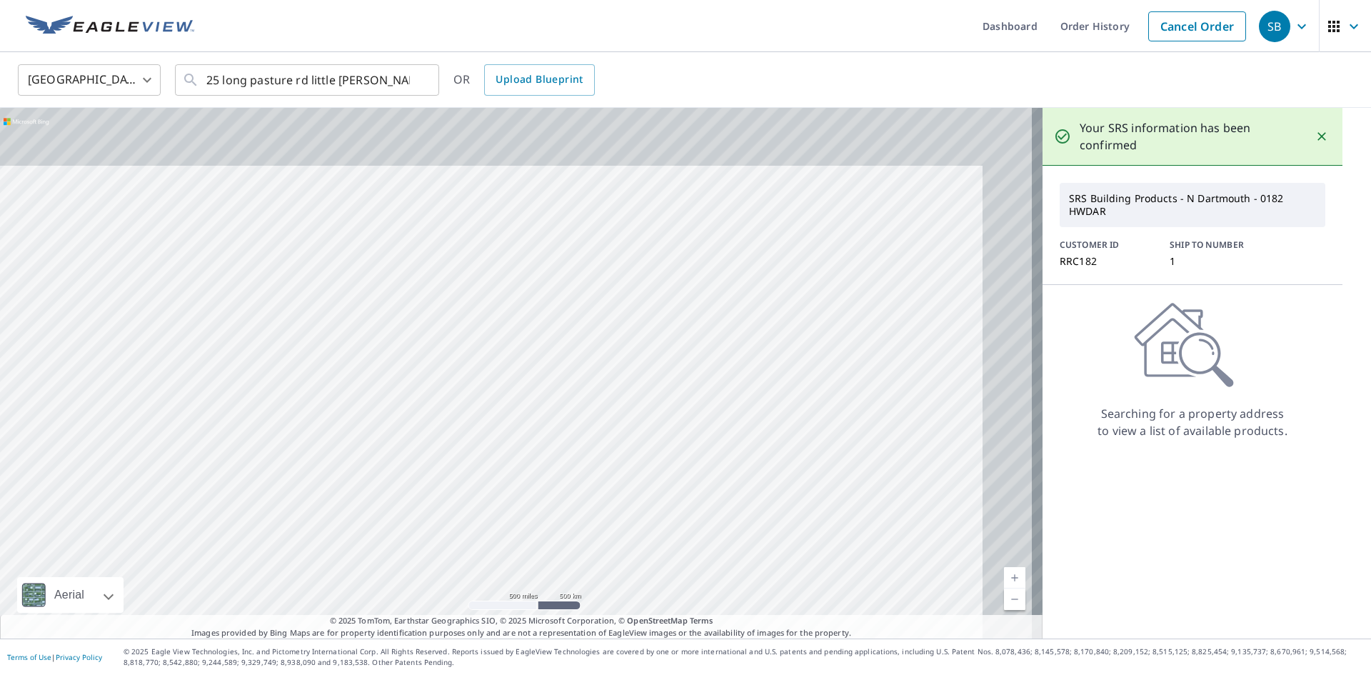
drag, startPoint x: 686, startPoint y: 272, endPoint x: 610, endPoint y: 391, distance: 141.2
click at [602, 402] on div at bounding box center [521, 373] width 1042 height 530
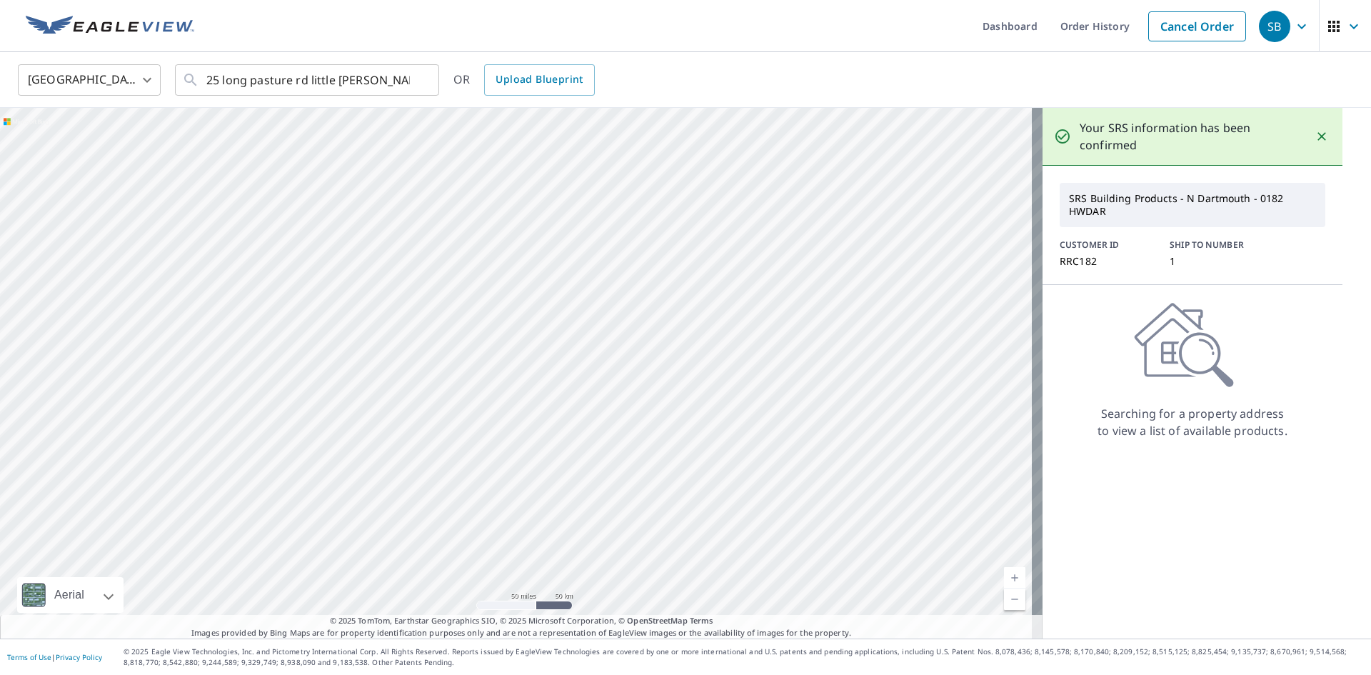
drag, startPoint x: 772, startPoint y: 301, endPoint x: 788, endPoint y: 579, distance: 278.2
click at [786, 582] on div at bounding box center [521, 373] width 1042 height 530
click at [815, 377] on div at bounding box center [521, 373] width 1042 height 530
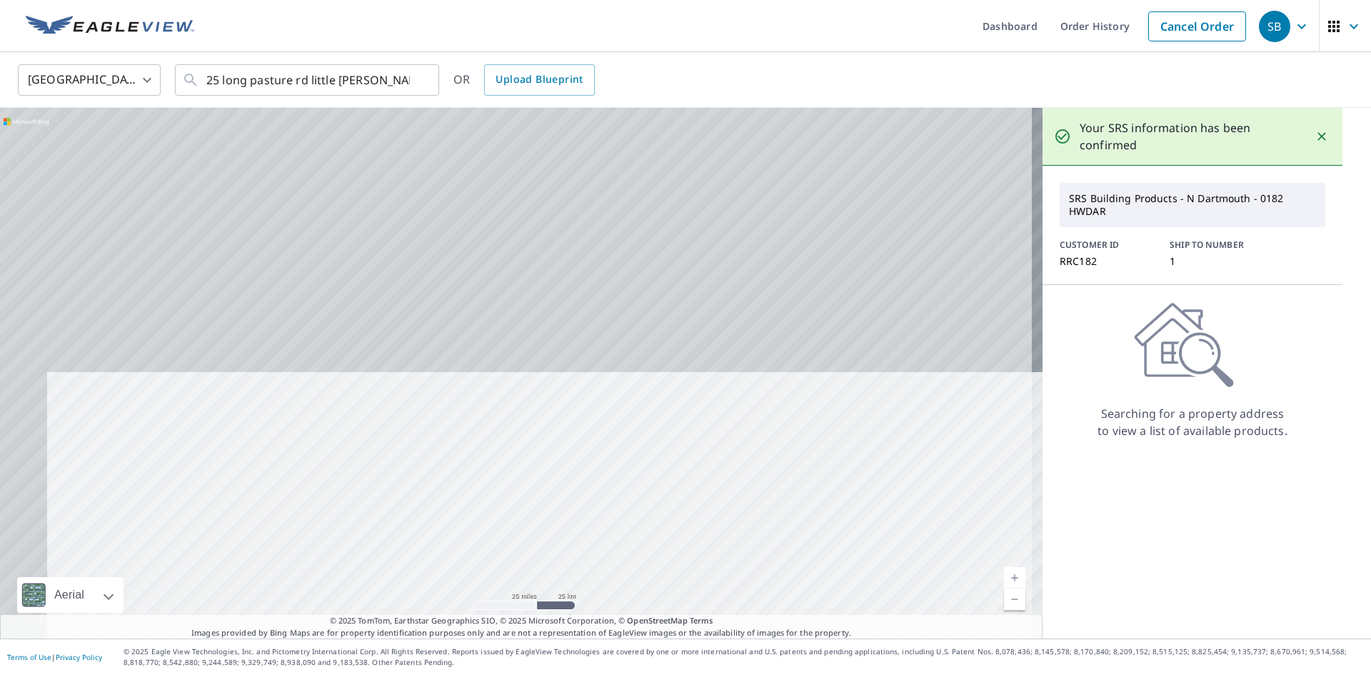
drag, startPoint x: 727, startPoint y: 246, endPoint x: 790, endPoint y: 581, distance: 341.2
click at [790, 581] on div at bounding box center [521, 373] width 1042 height 530
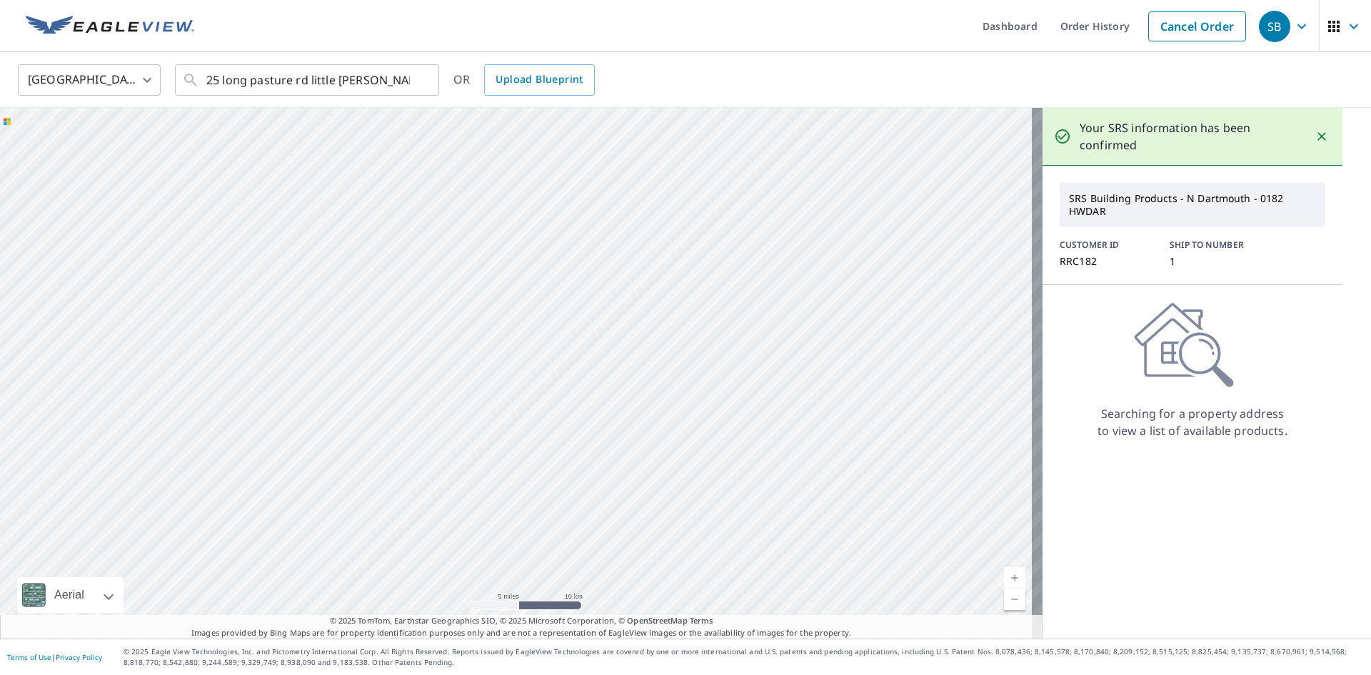
drag, startPoint x: 647, startPoint y: 420, endPoint x: 890, endPoint y: 438, distance: 244.1
click at [890, 438] on div at bounding box center [521, 373] width 1042 height 530
drag, startPoint x: 577, startPoint y: 416, endPoint x: 763, endPoint y: 426, distance: 186.6
click at [763, 426] on div at bounding box center [521, 373] width 1042 height 530
drag, startPoint x: 582, startPoint y: 481, endPoint x: 575, endPoint y: 373, distance: 108.0
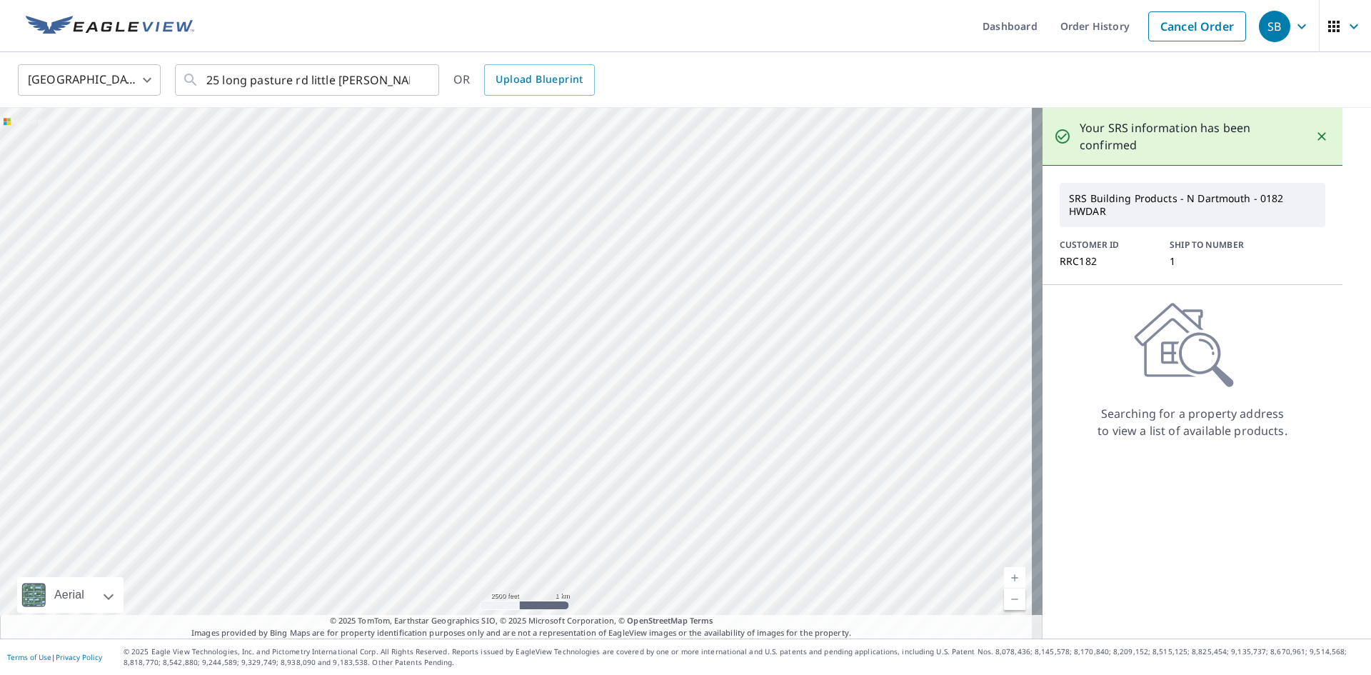
click at [575, 385] on div at bounding box center [521, 373] width 1042 height 530
click at [1259, 324] on div "Searching for a property address to view a list of available products." at bounding box center [1192, 370] width 300 height 137
click at [1106, 133] on p "Your SRS information has been confirmed" at bounding box center [1189, 136] width 221 height 34
click at [1149, 213] on p "SRS Building Products - N Dartmouth - 0182 HWDAR" at bounding box center [1192, 204] width 258 height 37
drag, startPoint x: 1103, startPoint y: 129, endPoint x: 1092, endPoint y: 140, distance: 15.1
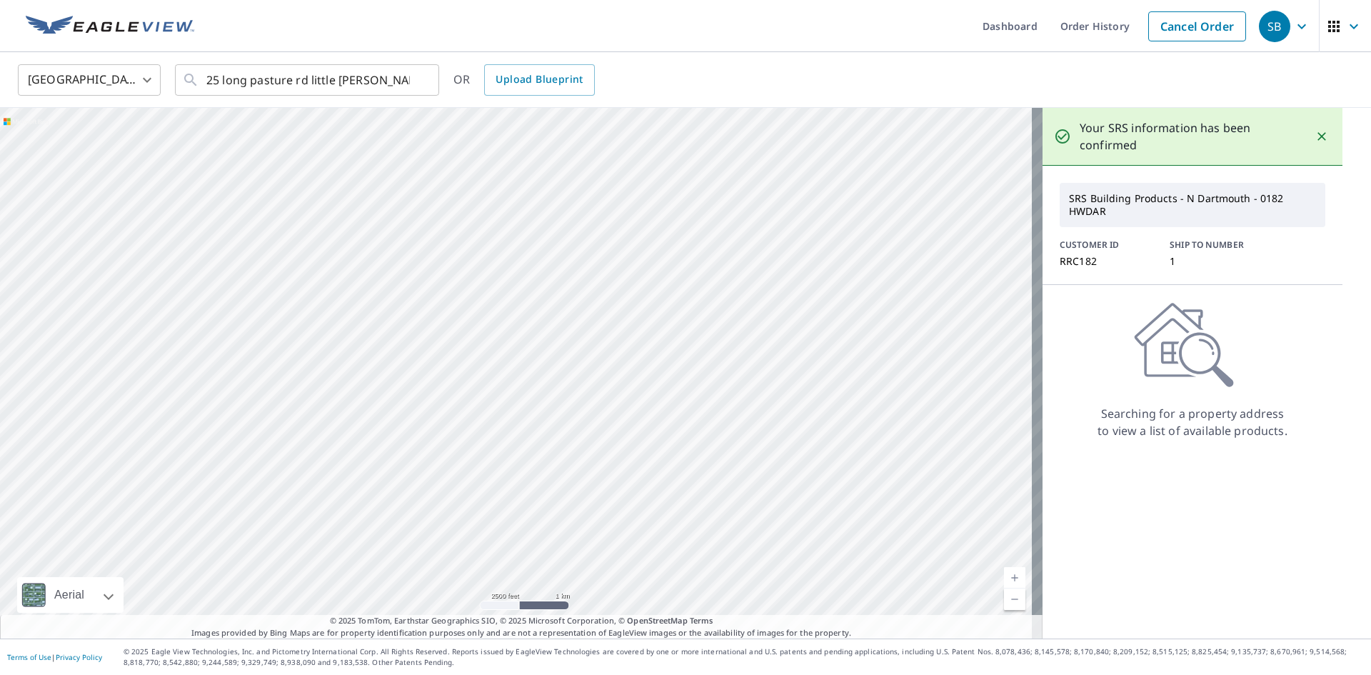
click at [1099, 133] on p "Your SRS information has been confirmed" at bounding box center [1189, 136] width 221 height 34
drag, startPoint x: 1209, startPoint y: 240, endPoint x: 1215, endPoint y: 222, distance: 19.0
click at [1211, 238] on div "SRS Building Products - N Dartmouth - 0182 HWDAR CUSTOMER ID RRC182 SHIP TO NUM…" at bounding box center [1192, 225] width 300 height 119
click at [1215, 214] on p "SRS Building Products - N Dartmouth - 0182 HWDAR" at bounding box center [1192, 204] width 258 height 37
drag, startPoint x: 1168, startPoint y: 203, endPoint x: 1106, endPoint y: 161, distance: 74.4
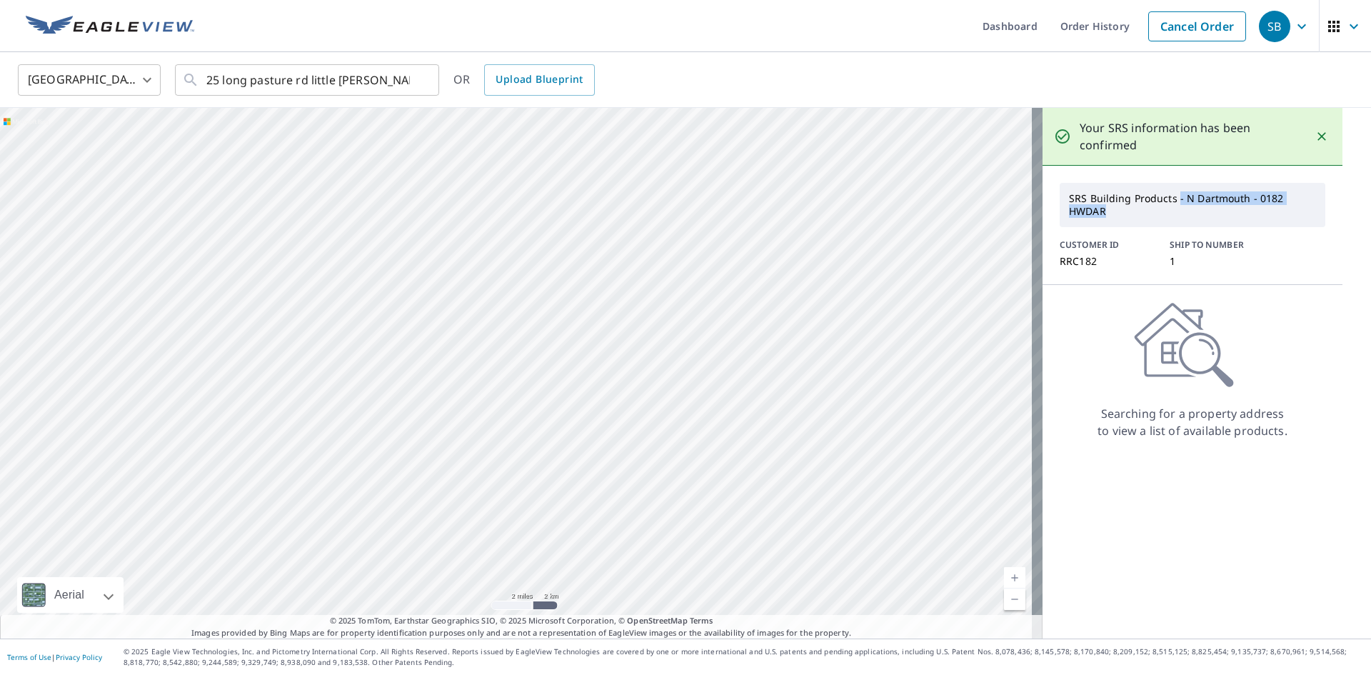
click at [1151, 190] on p "SRS Building Products - N Dartmouth - 0182 HWDAR" at bounding box center [1192, 204] width 258 height 37
click at [1100, 148] on p "Your SRS information has been confirmed" at bounding box center [1189, 136] width 221 height 34
click at [1170, 169] on div "SRS Building Products - N Dartmouth - 0182 HWDAR CUSTOMER ID RRC182 SHIP TO NUM…" at bounding box center [1192, 225] width 300 height 119
drag, startPoint x: 816, startPoint y: 343, endPoint x: 822, endPoint y: 571, distance: 228.5
click at [822, 575] on div at bounding box center [521, 373] width 1042 height 530
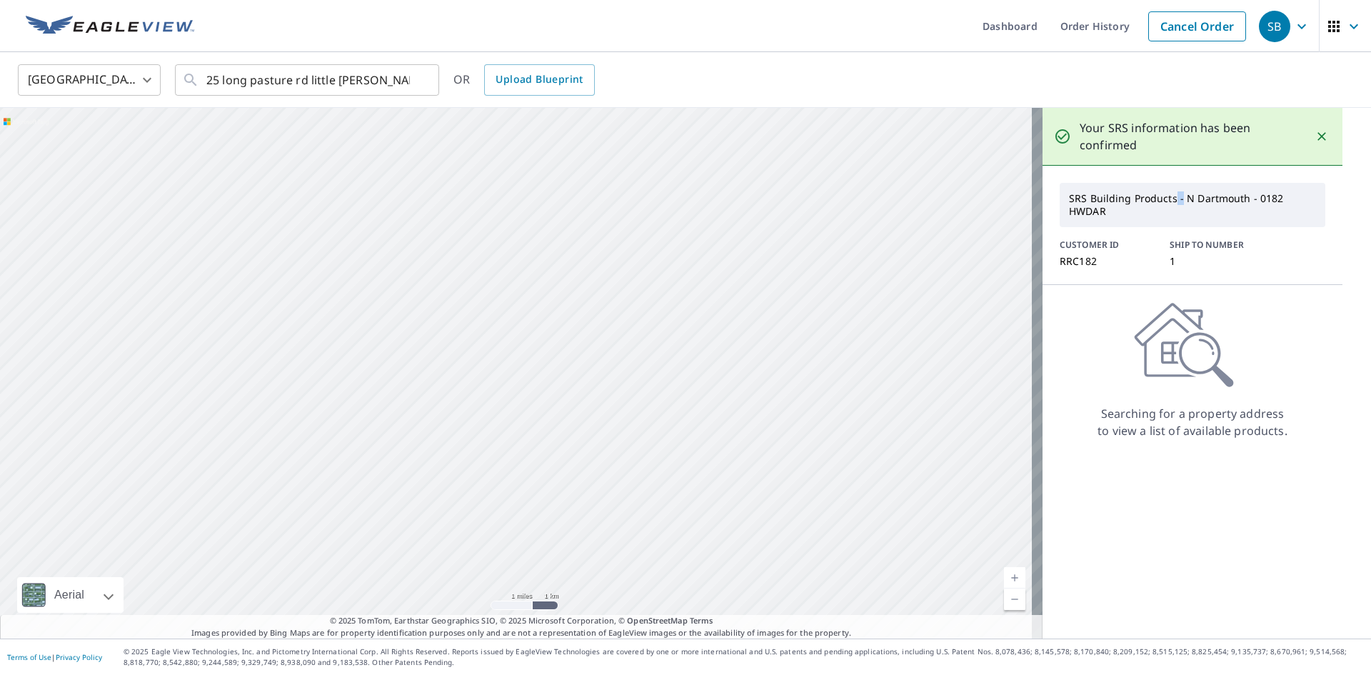
drag, startPoint x: 403, startPoint y: 467, endPoint x: 443, endPoint y: 378, distance: 97.8
click at [443, 378] on div at bounding box center [521, 373] width 1042 height 530
drag, startPoint x: 569, startPoint y: 509, endPoint x: 569, endPoint y: 402, distance: 107.1
click at [569, 402] on div at bounding box center [521, 373] width 1042 height 530
drag, startPoint x: 602, startPoint y: 540, endPoint x: 645, endPoint y: 344, distance: 200.9
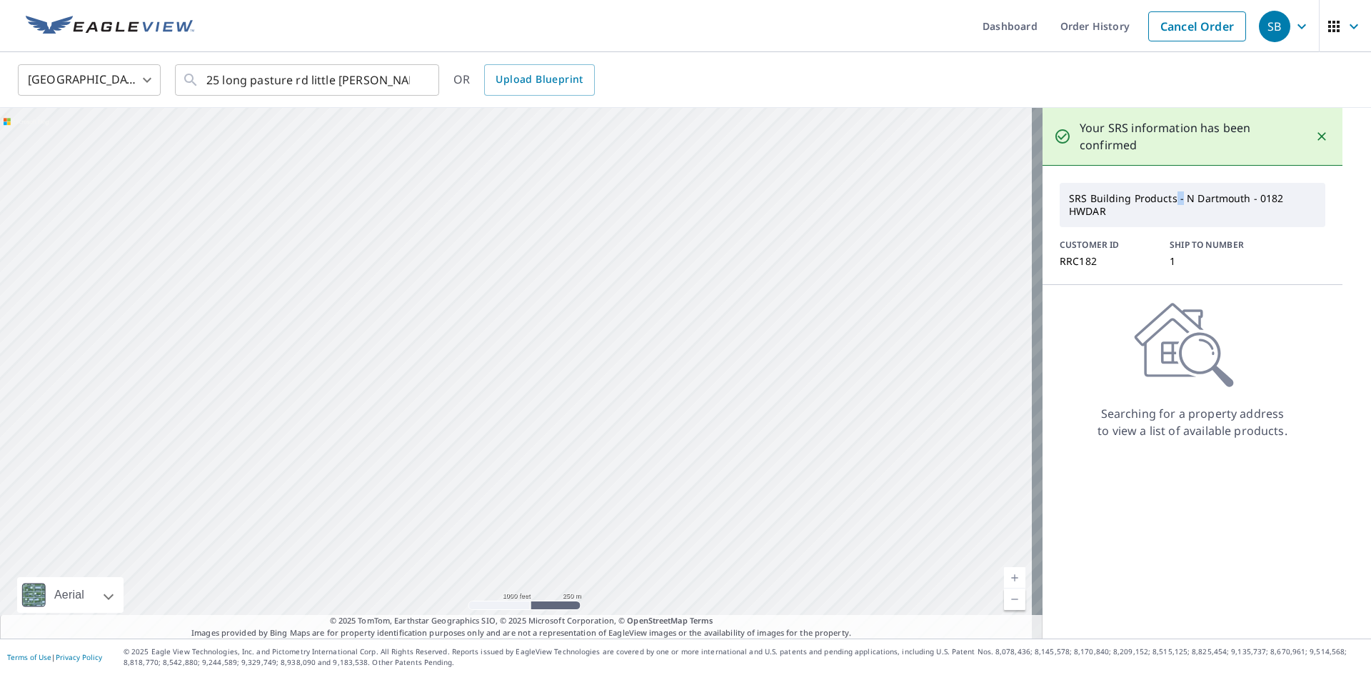
click at [644, 346] on div at bounding box center [521, 373] width 1042 height 530
drag, startPoint x: 649, startPoint y: 498, endPoint x: 647, endPoint y: 321, distance: 177.0
click at [648, 330] on div at bounding box center [521, 373] width 1042 height 530
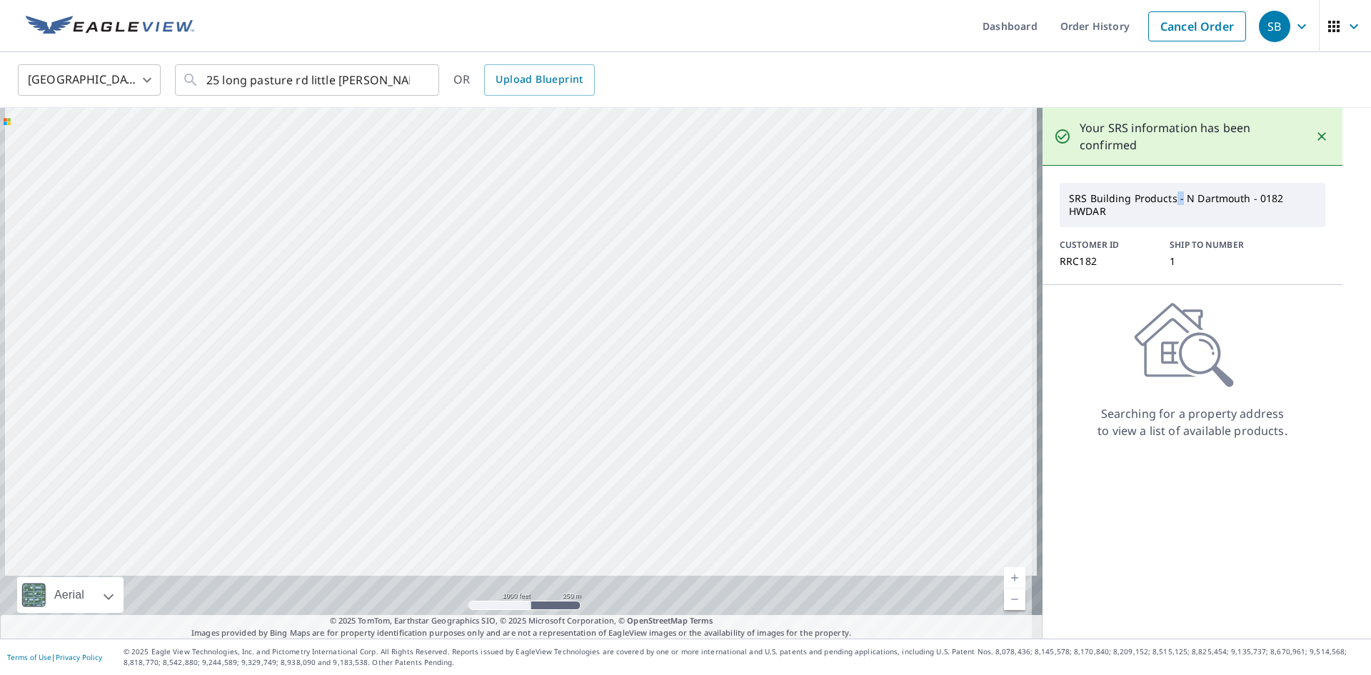
drag, startPoint x: 647, startPoint y: 383, endPoint x: 647, endPoint y: 308, distance: 75.0
click at [647, 296] on div at bounding box center [521, 373] width 1042 height 530
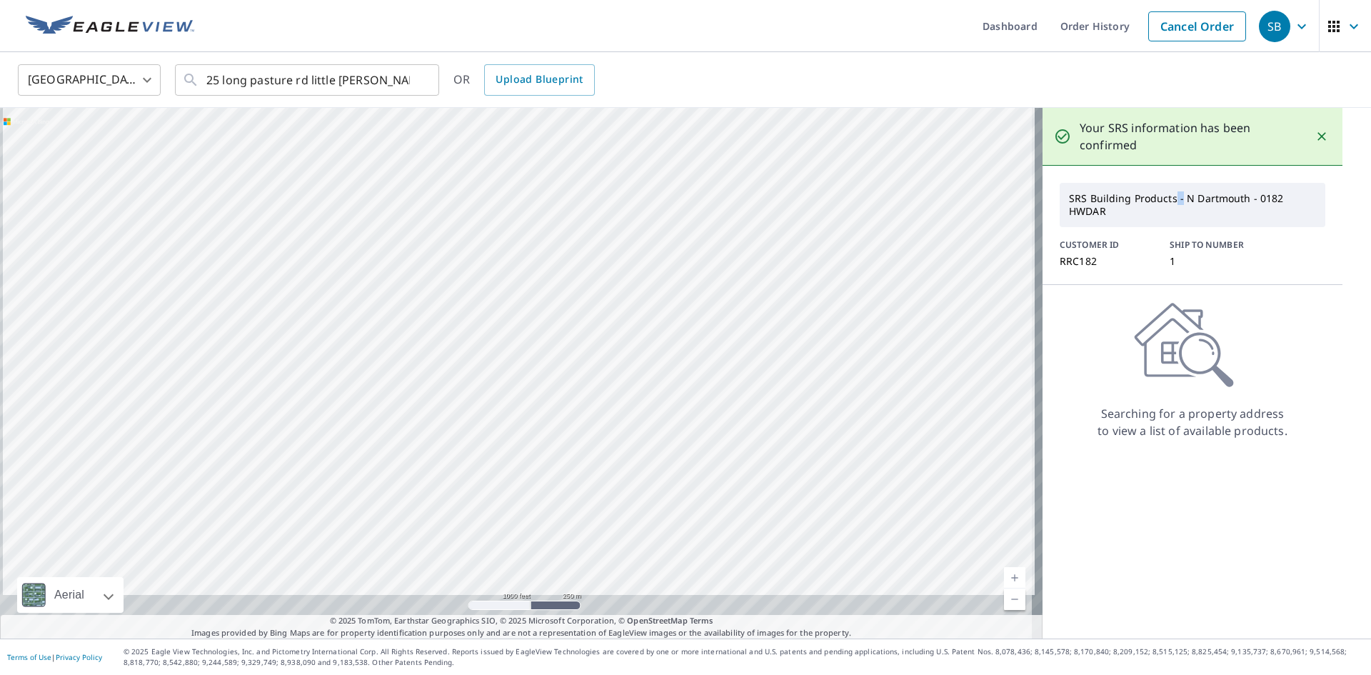
drag, startPoint x: 649, startPoint y: 442, endPoint x: 659, endPoint y: 341, distance: 101.1
click at [659, 344] on div at bounding box center [521, 373] width 1042 height 530
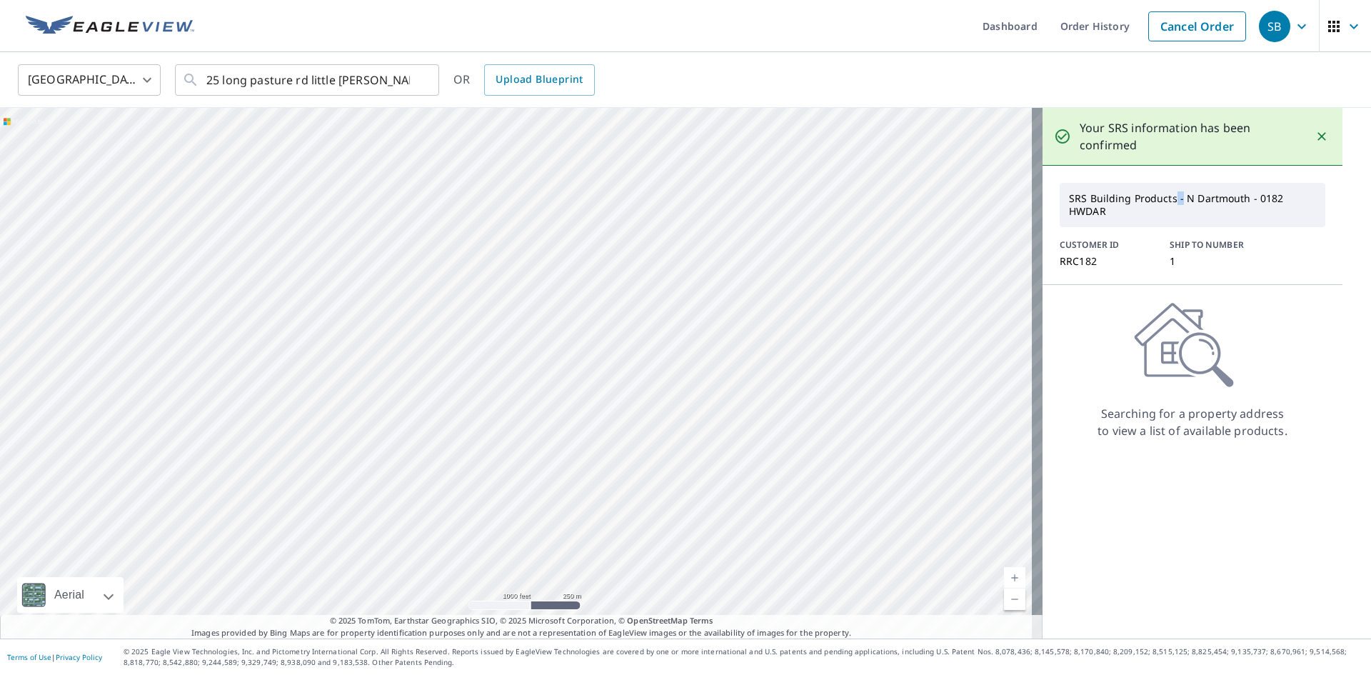
drag, startPoint x: 667, startPoint y: 418, endPoint x: 672, endPoint y: 369, distance: 48.7
click at [672, 369] on div at bounding box center [521, 373] width 1042 height 530
drag, startPoint x: 659, startPoint y: 388, endPoint x: 658, endPoint y: 238, distance: 149.9
click at [658, 244] on div at bounding box center [521, 373] width 1042 height 530
click at [1316, 136] on icon "Close" at bounding box center [1321, 136] width 14 height 14
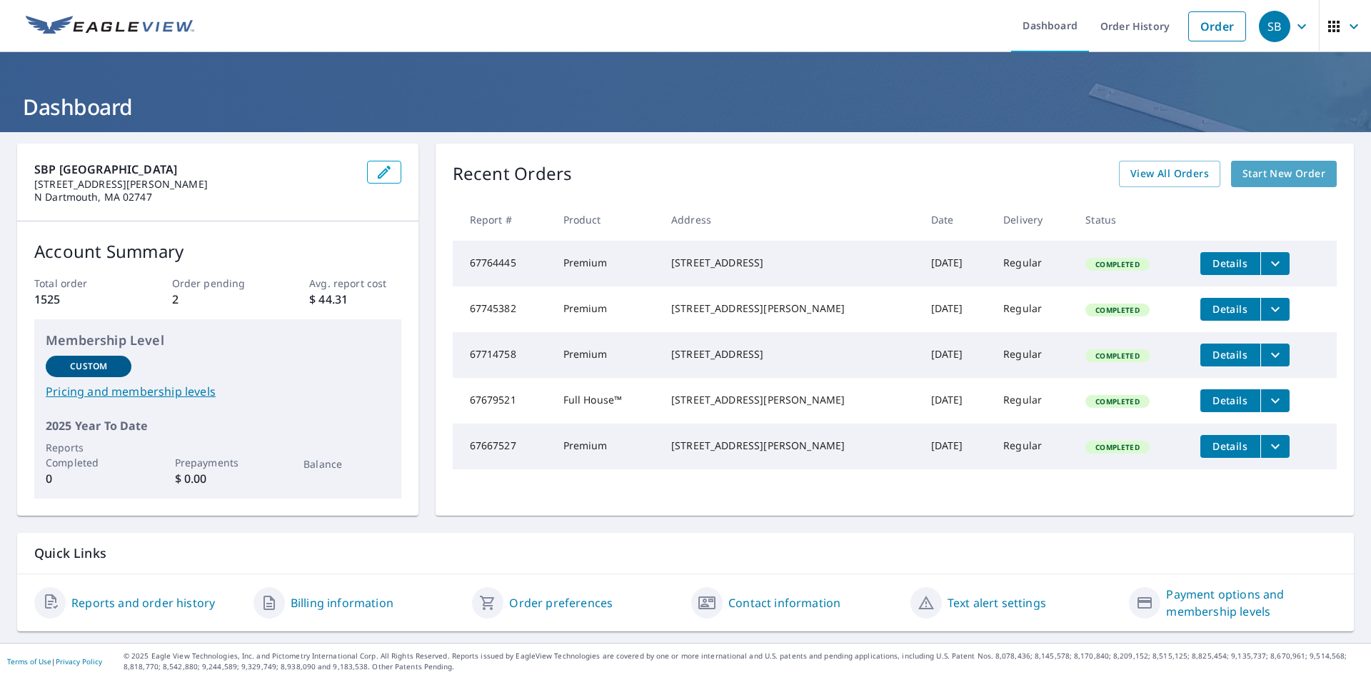
click at [1249, 171] on span "Start New Order" at bounding box center [1283, 174] width 83 height 18
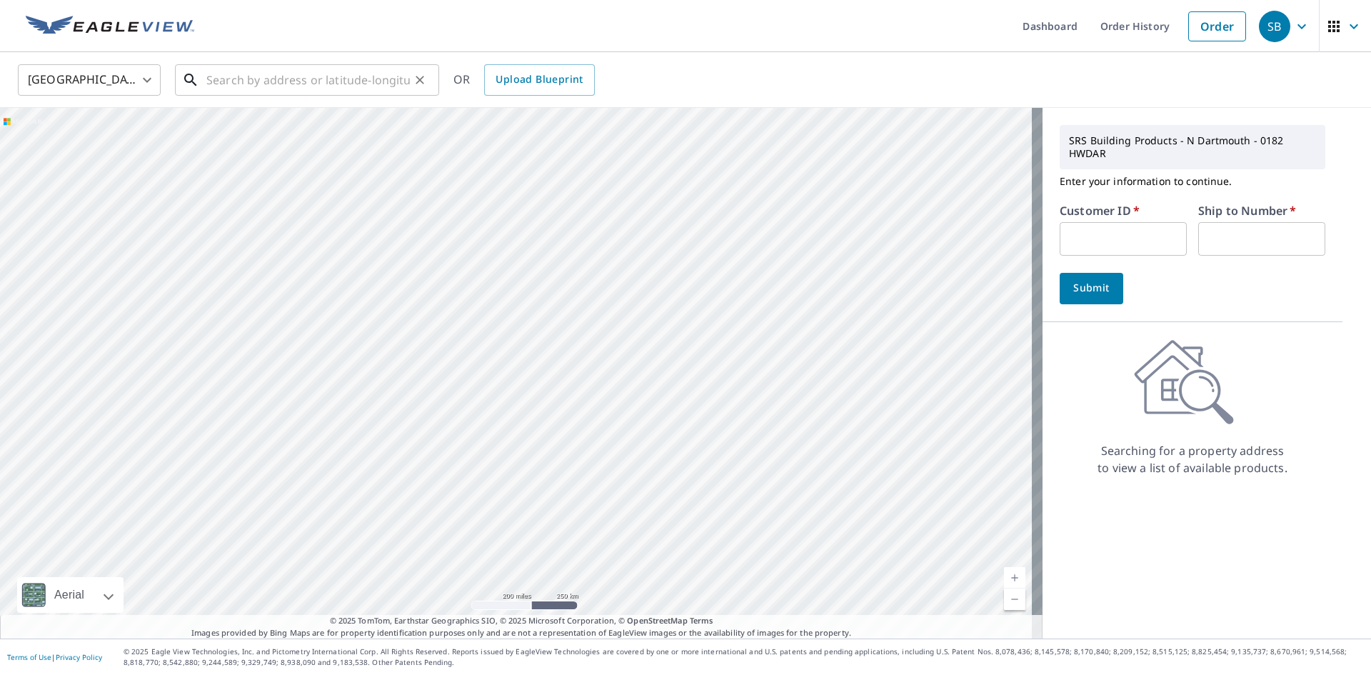
click at [220, 91] on input "text" at bounding box center [307, 80] width 203 height 40
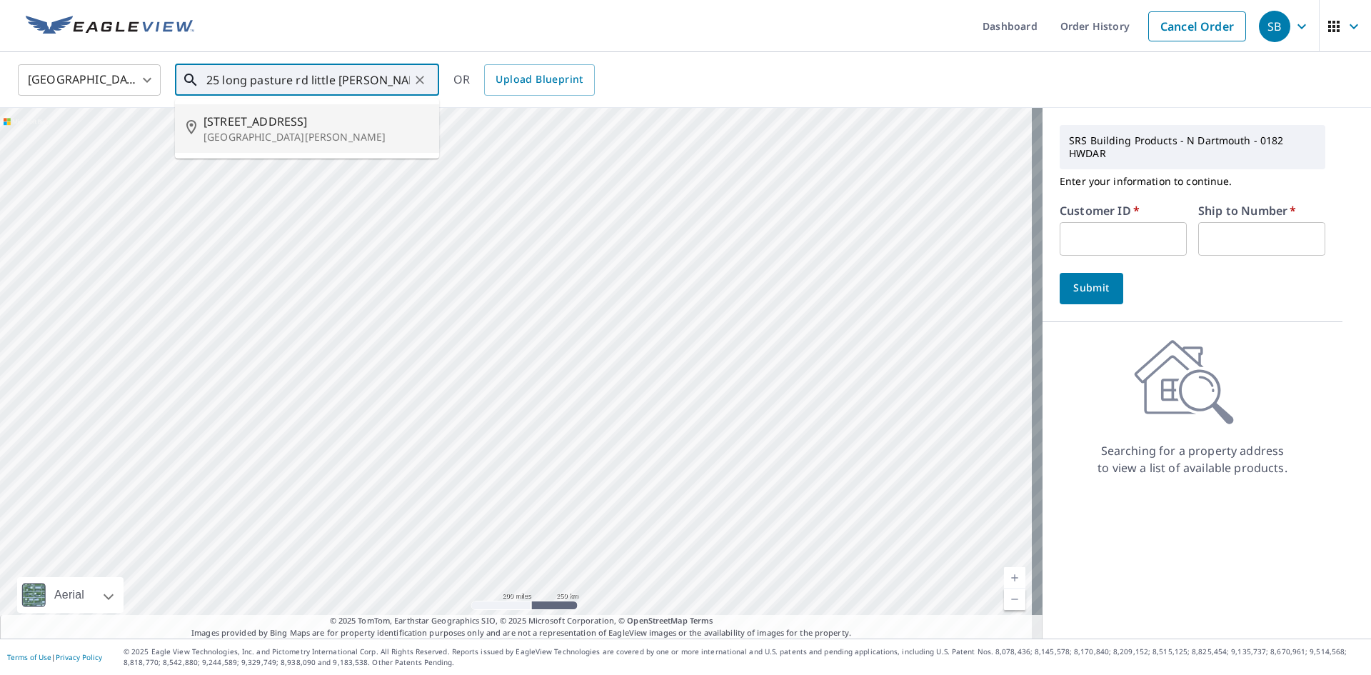
type input "25 long pasture rd little compton ri"
click at [1070, 241] on input "text" at bounding box center [1122, 239] width 127 height 34
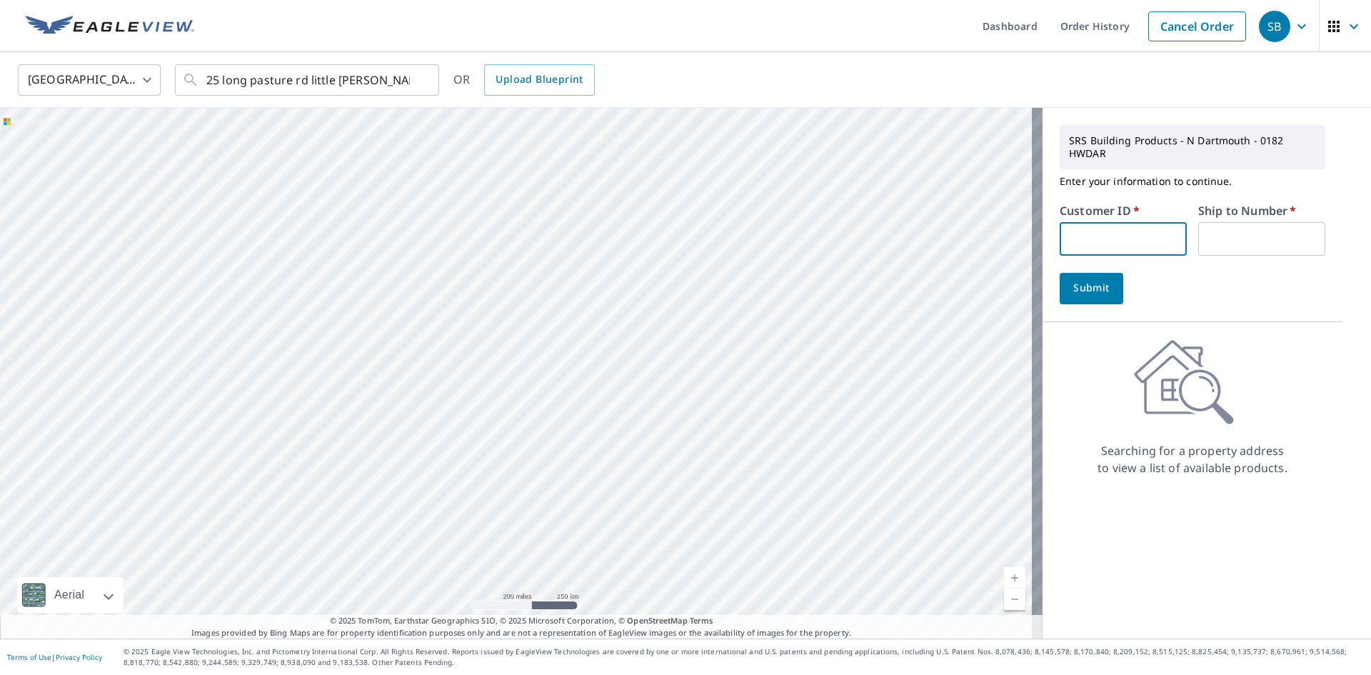
paste input "RRC182"
type input "RRC182"
click at [1219, 239] on input "text" at bounding box center [1261, 239] width 127 height 34
drag, startPoint x: 1210, startPoint y: 242, endPoint x: 1206, endPoint y: 278, distance: 35.9
click at [1211, 243] on input "text" at bounding box center [1261, 239] width 127 height 34
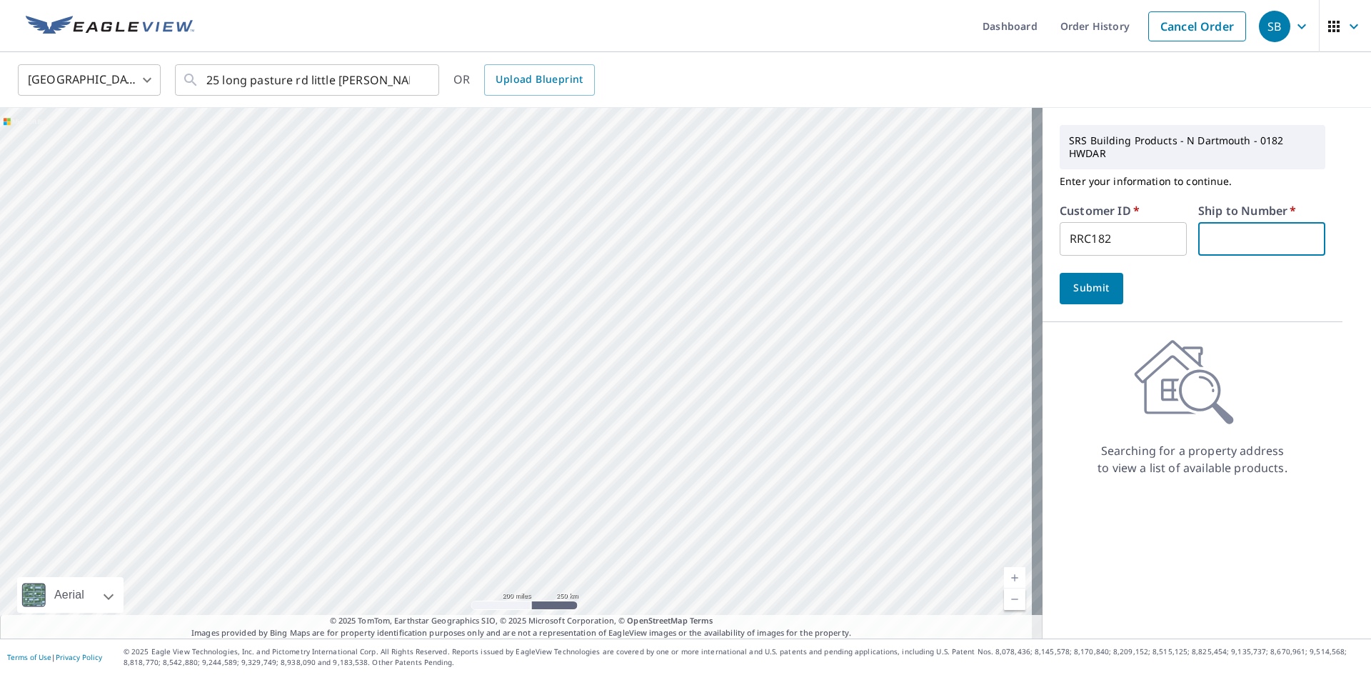
type input "1"
click at [1079, 288] on span "Submit" at bounding box center [1091, 288] width 41 height 18
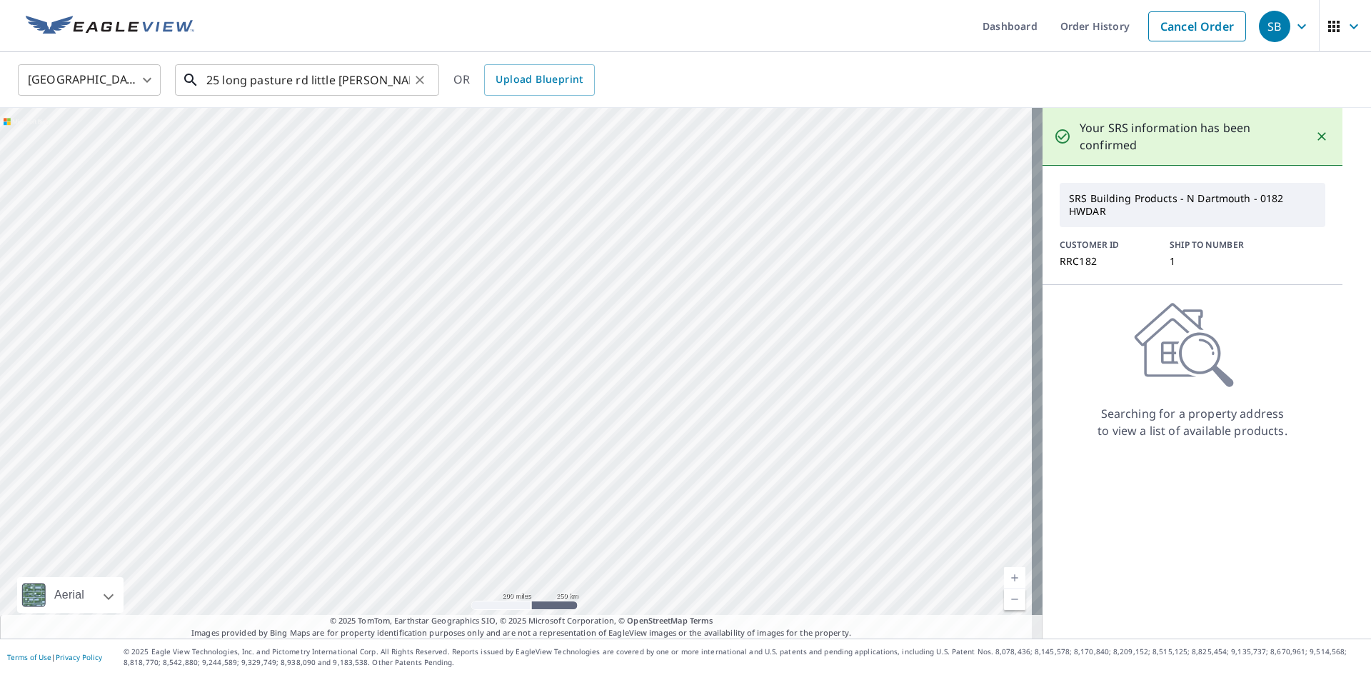
click at [331, 84] on input "25 long pasture rd little compton ri" at bounding box center [307, 80] width 203 height 40
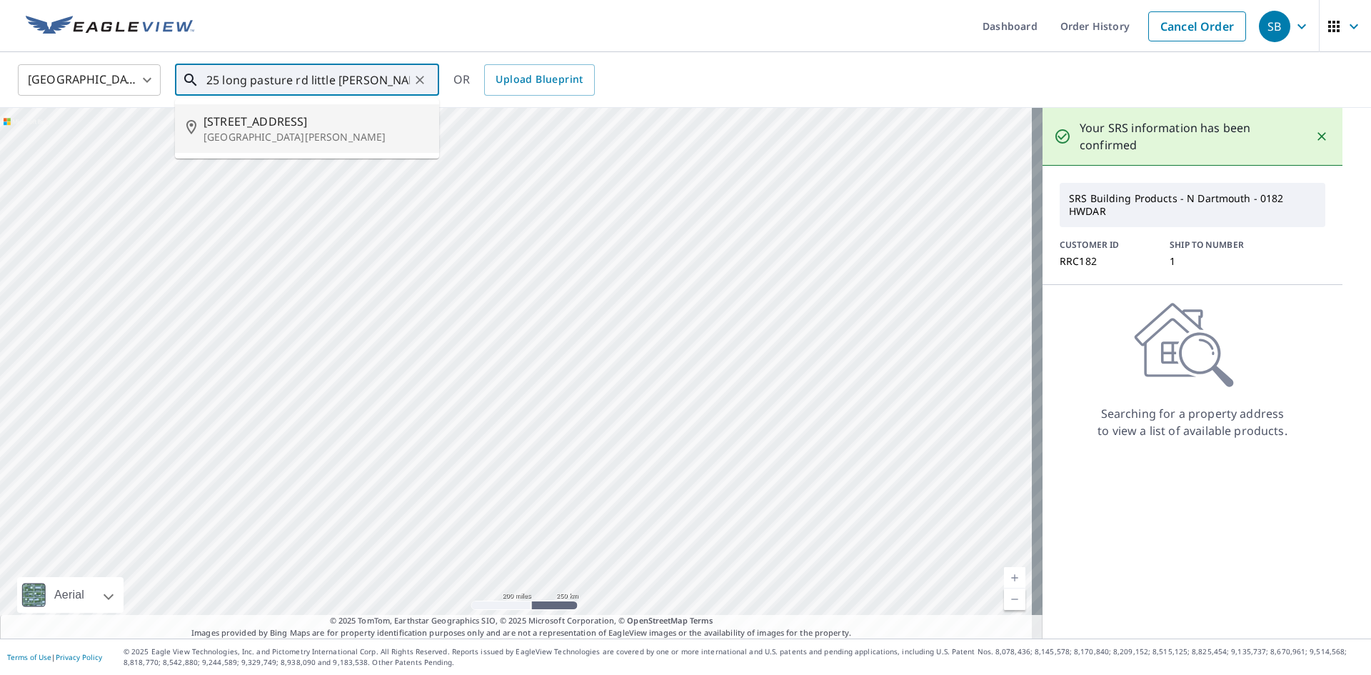
click at [306, 128] on span "[STREET_ADDRESS]" at bounding box center [315, 121] width 224 height 17
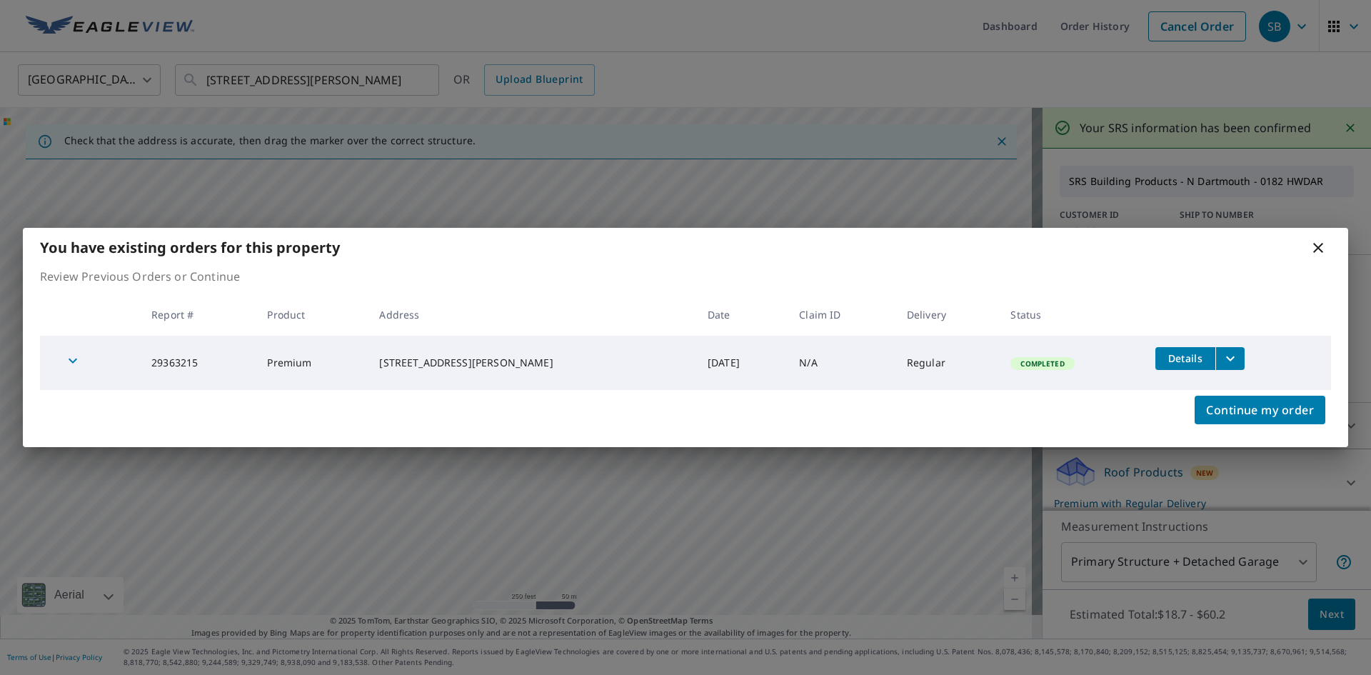
click at [1316, 248] on icon at bounding box center [1317, 247] width 17 height 17
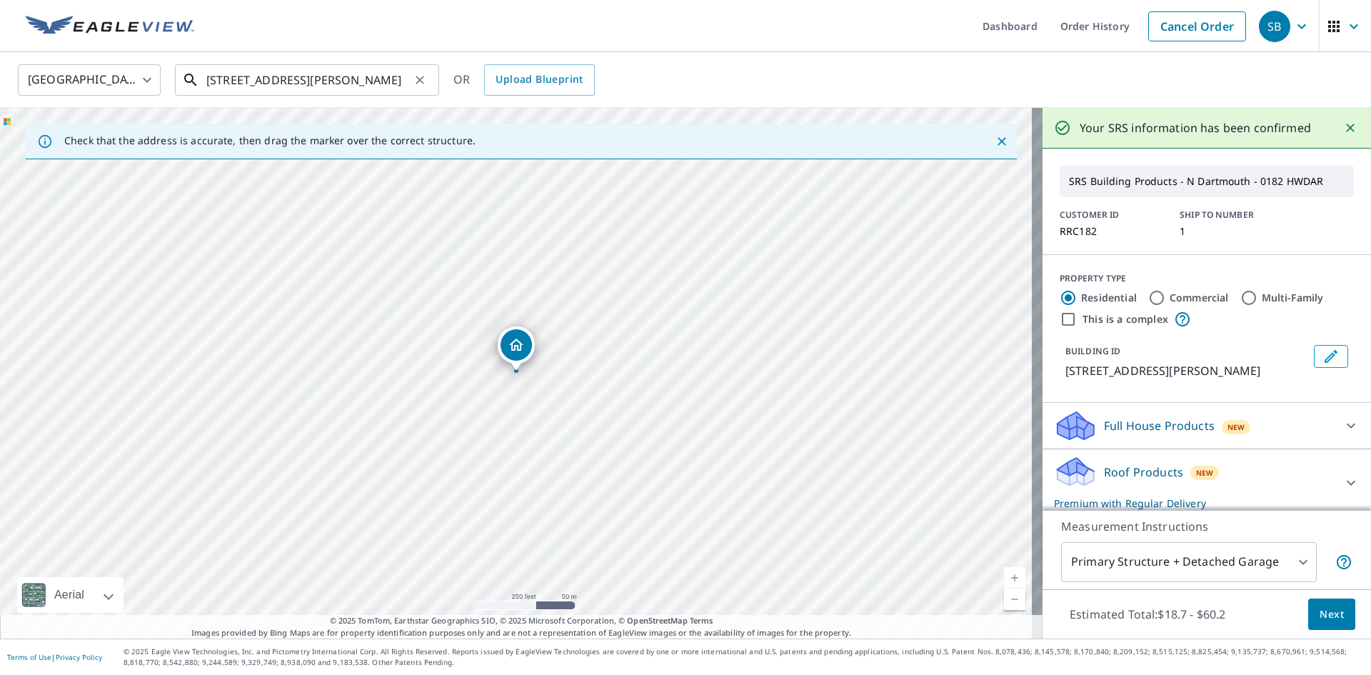
click at [220, 76] on input "[STREET_ADDRESS][PERSON_NAME]" at bounding box center [307, 80] width 203 height 40
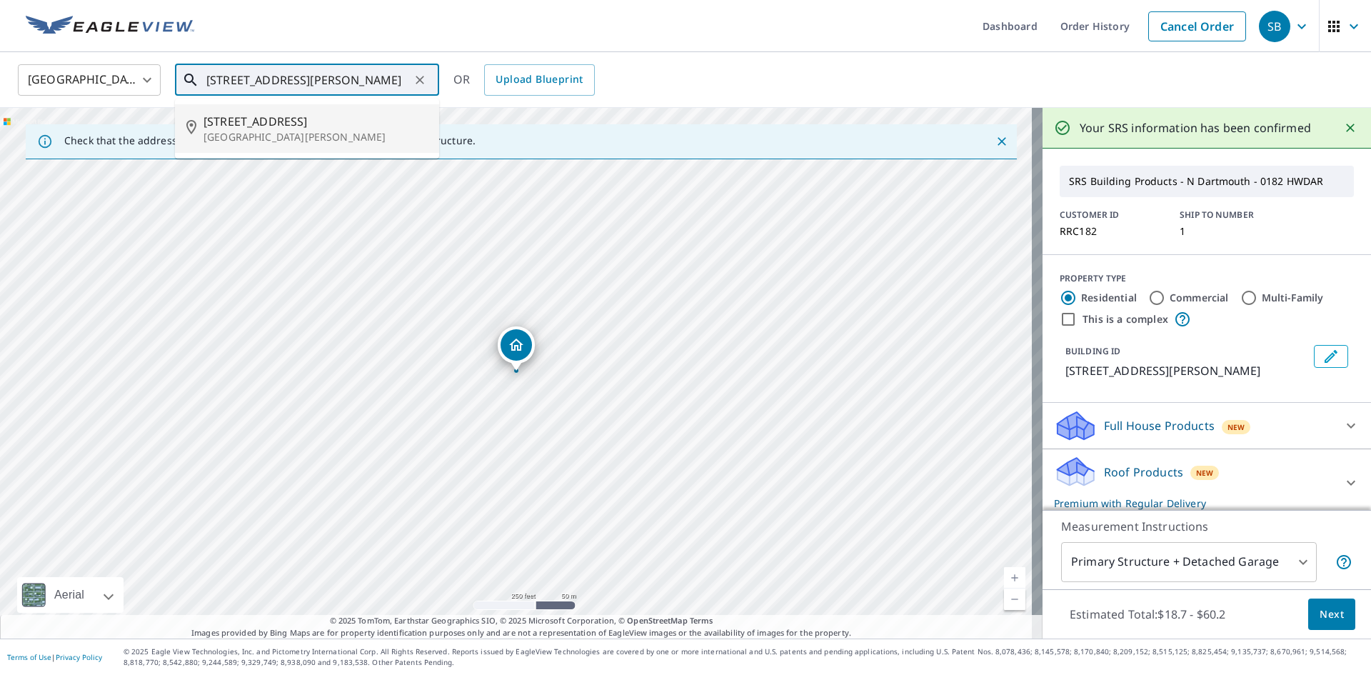
click at [278, 126] on span "23 b Long Pasture Rd" at bounding box center [315, 121] width 224 height 17
type input "23 b Long Pasture Rd Little Compton, RI 02837"
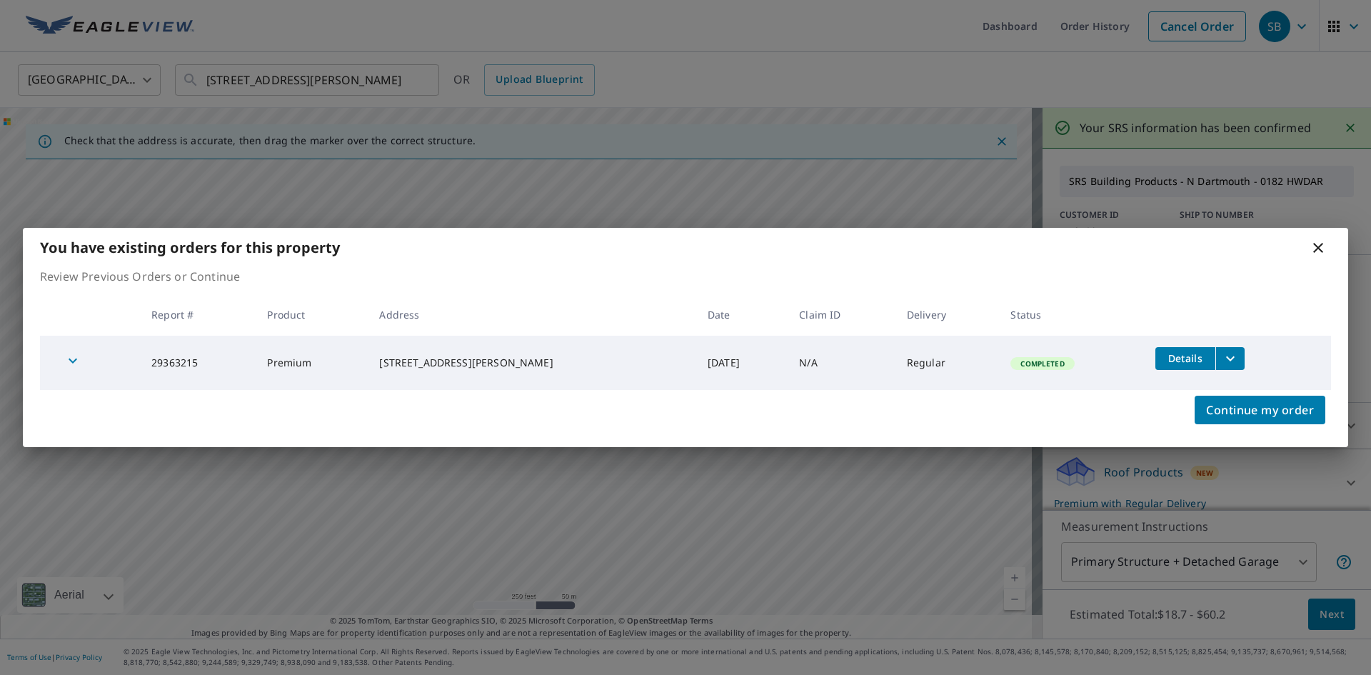
click at [1322, 246] on icon at bounding box center [1317, 247] width 17 height 17
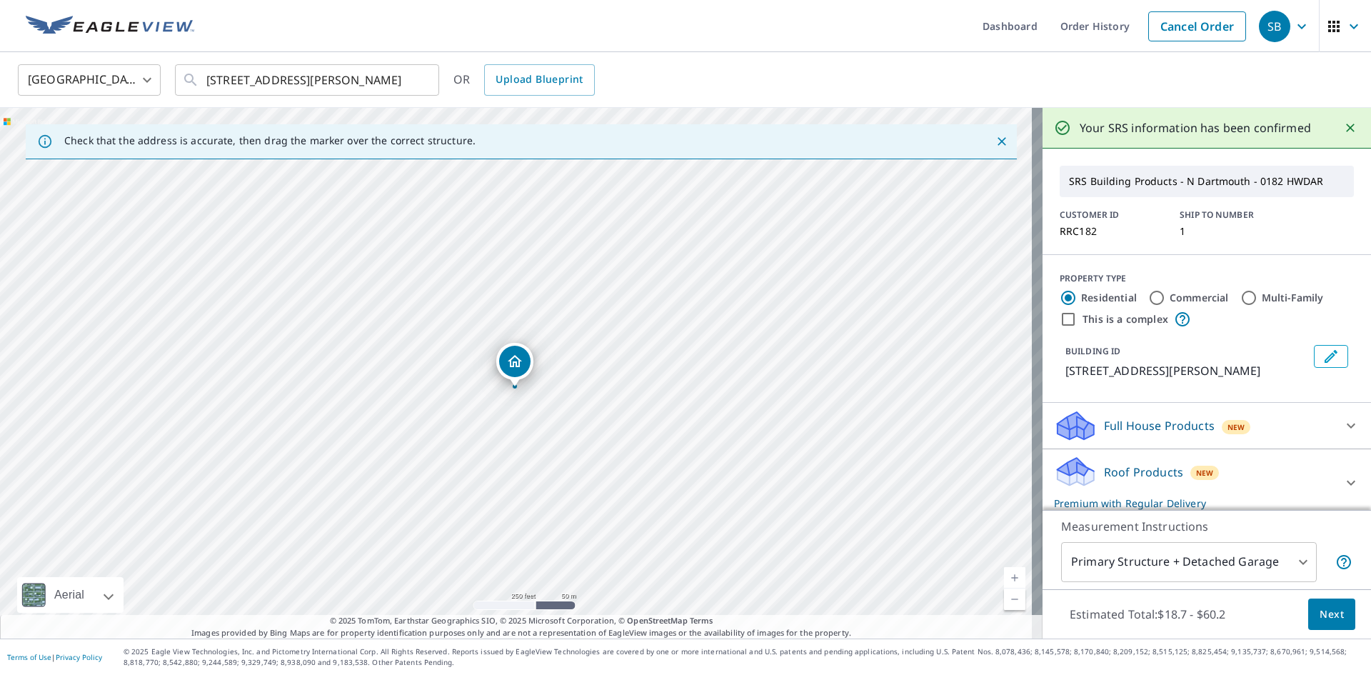
drag, startPoint x: 524, startPoint y: 346, endPoint x: 512, endPoint y: 383, distance: 38.4
drag, startPoint x: 517, startPoint y: 371, endPoint x: 508, endPoint y: 370, distance: 9.3
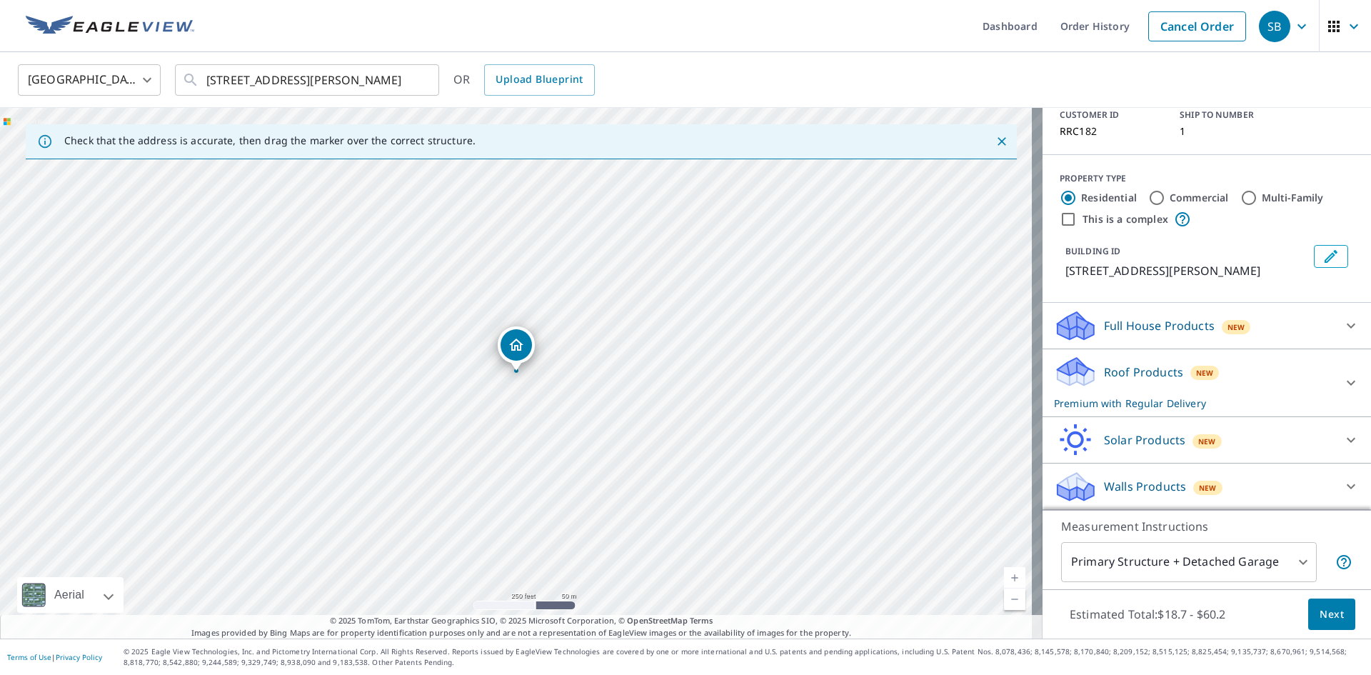
scroll to position [117, 0]
click at [1346, 383] on icon at bounding box center [1350, 382] width 9 height 5
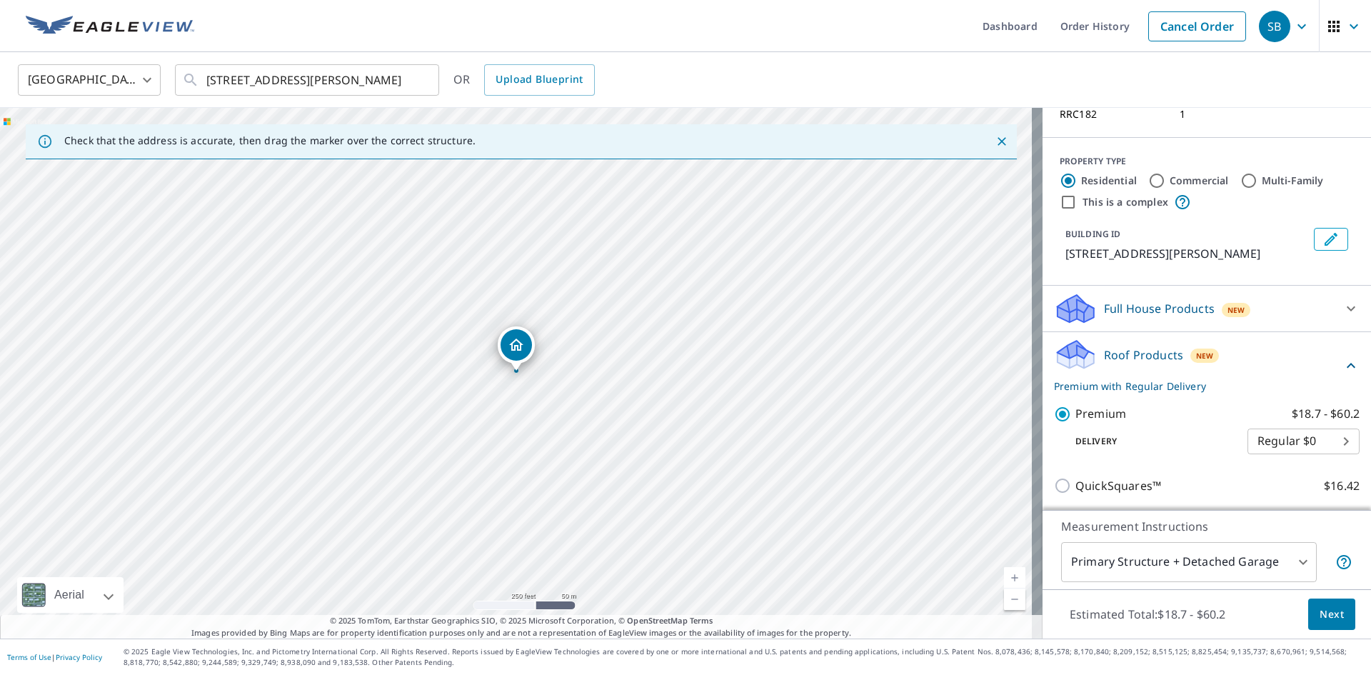
click at [1323, 615] on span "Next" at bounding box center [1331, 614] width 24 height 18
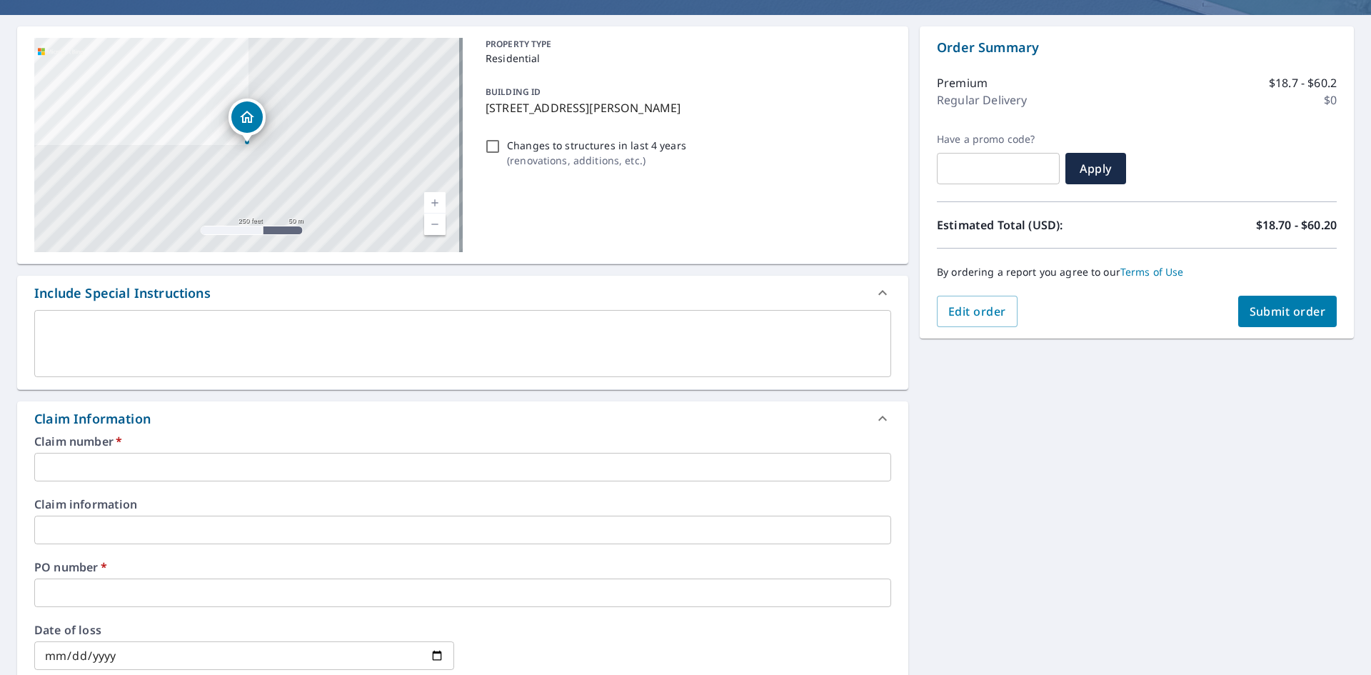
scroll to position [143, 0]
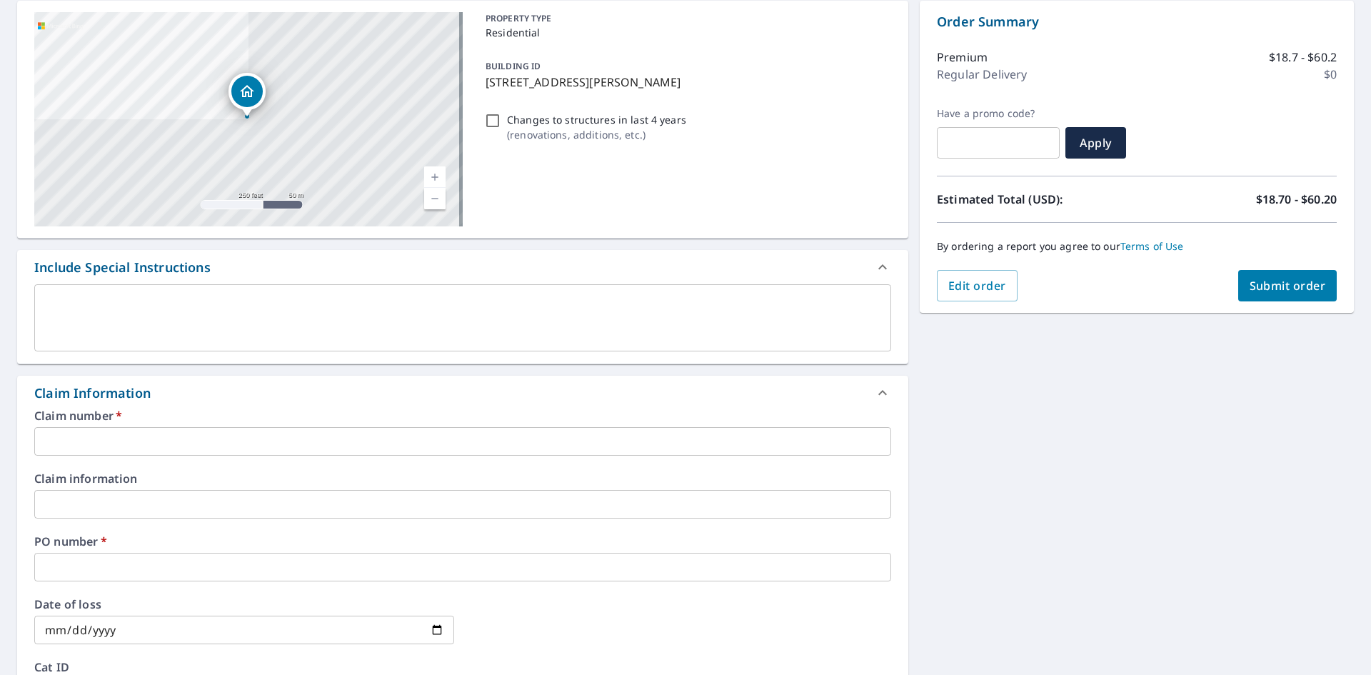
drag, startPoint x: 481, startPoint y: 80, endPoint x: 731, endPoint y: 86, distance: 249.9
click at [731, 86] on p "23 Long Pasture Rd, Little Compton, RI, 02837" at bounding box center [685, 82] width 400 height 17
checkbox input "true"
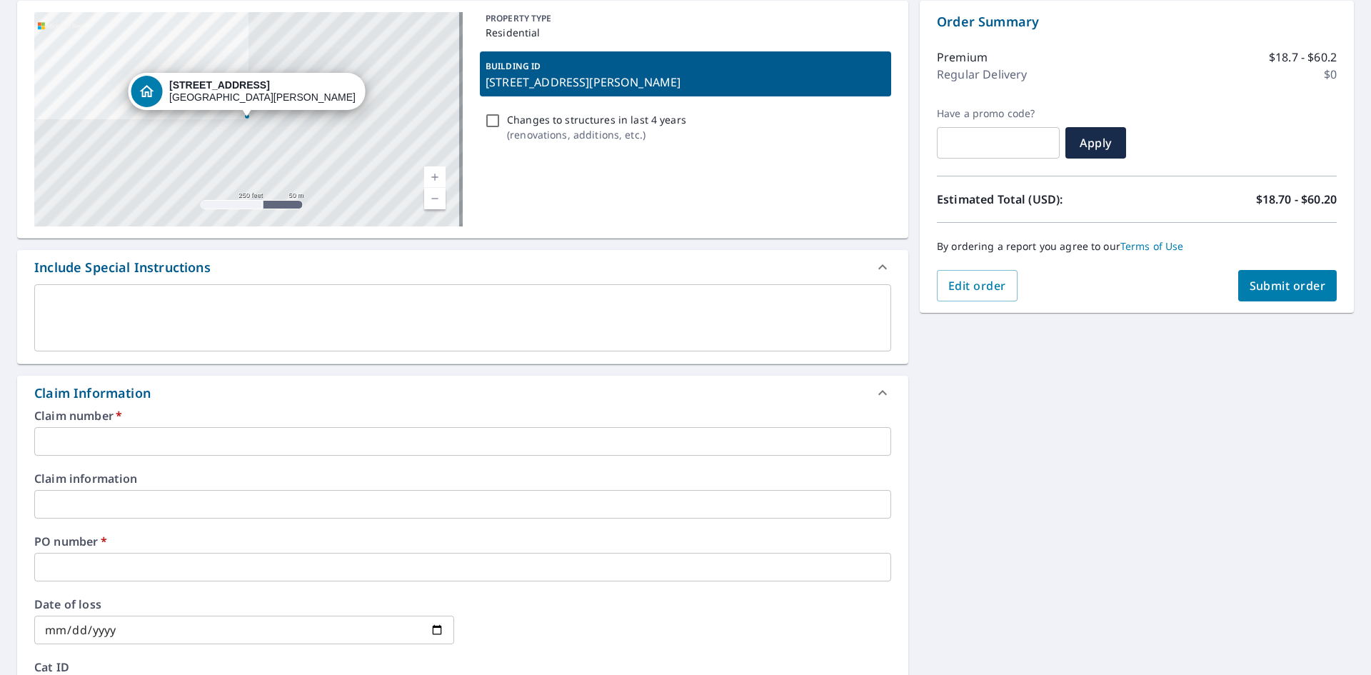
copy p "23 Long Pasture Rd, Little Compton, RI, 02837"
click at [56, 448] on input "text" at bounding box center [462, 441] width 857 height 29
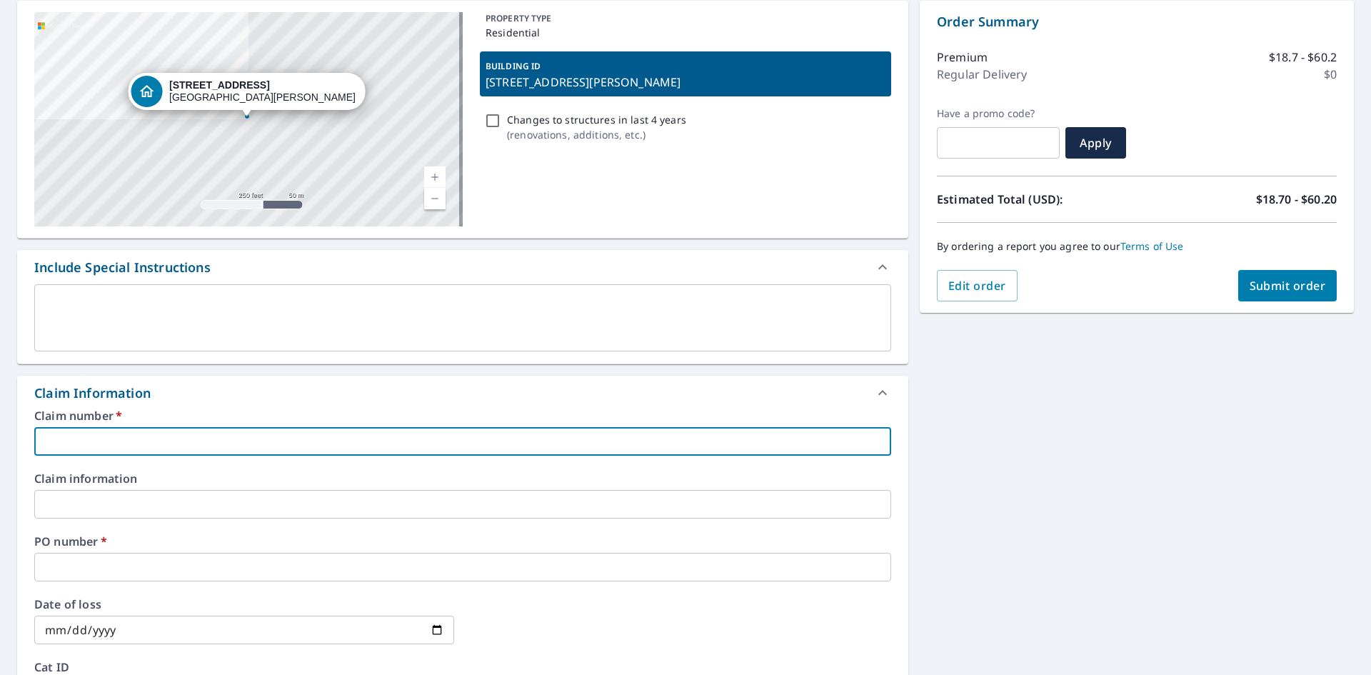
paste input "23 Long Pasture Rd, Little Compton, RI, 02837"
type input "23 Long Pasture Rd, Little Compton, RI, 02837"
checkbox input "true"
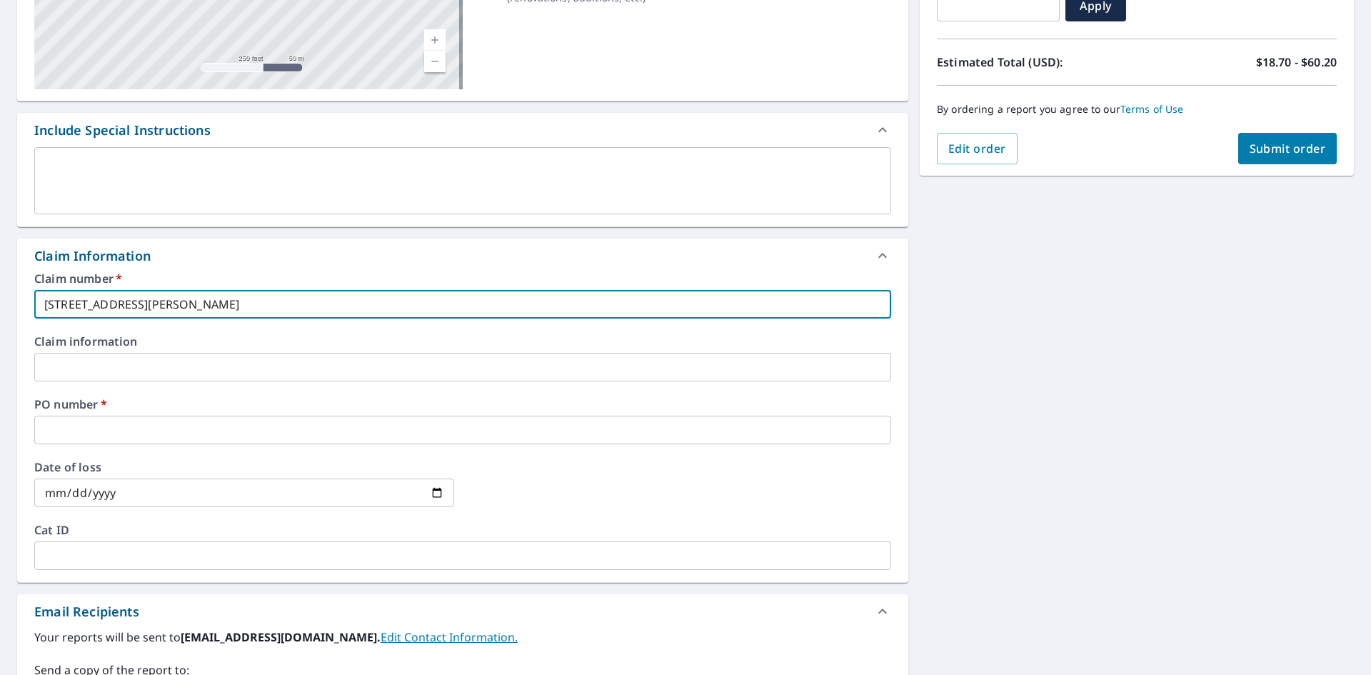
scroll to position [286, 0]
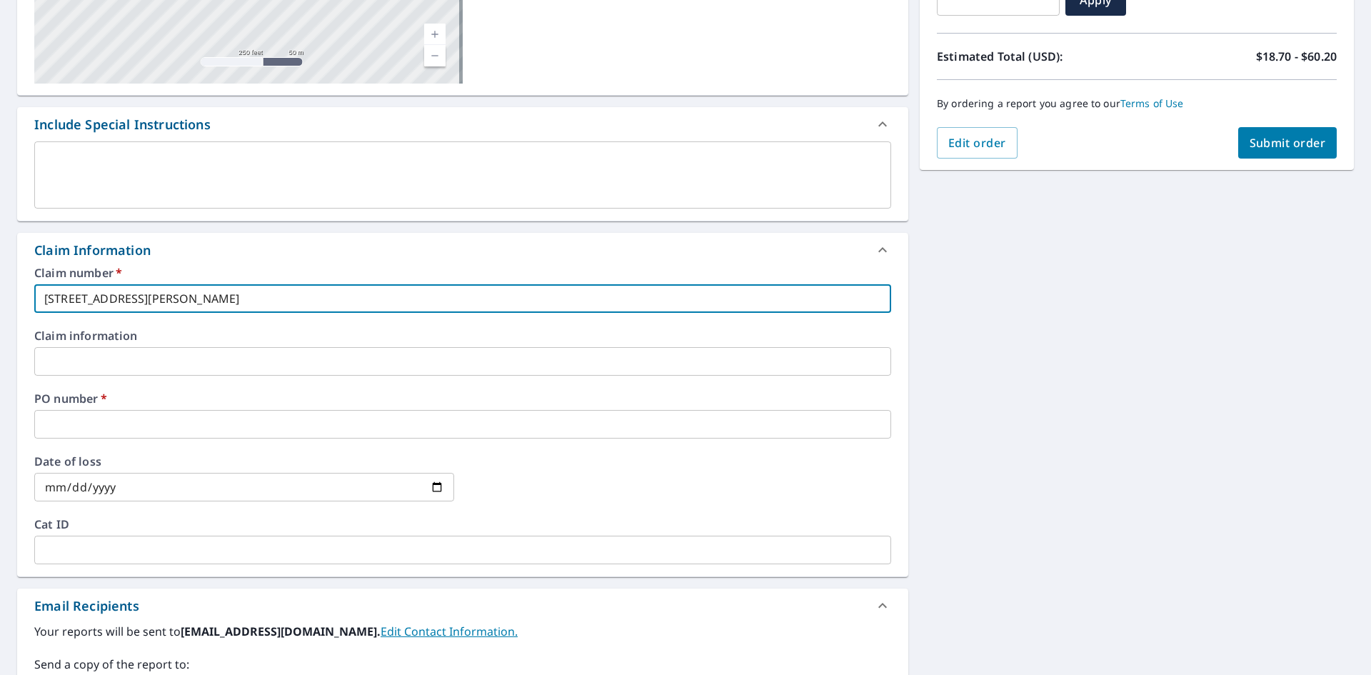
type input "23 Long Pasture Rd, Little Compton, RI, 02837"
click at [64, 418] on input "text" at bounding box center [462, 424] width 857 height 29
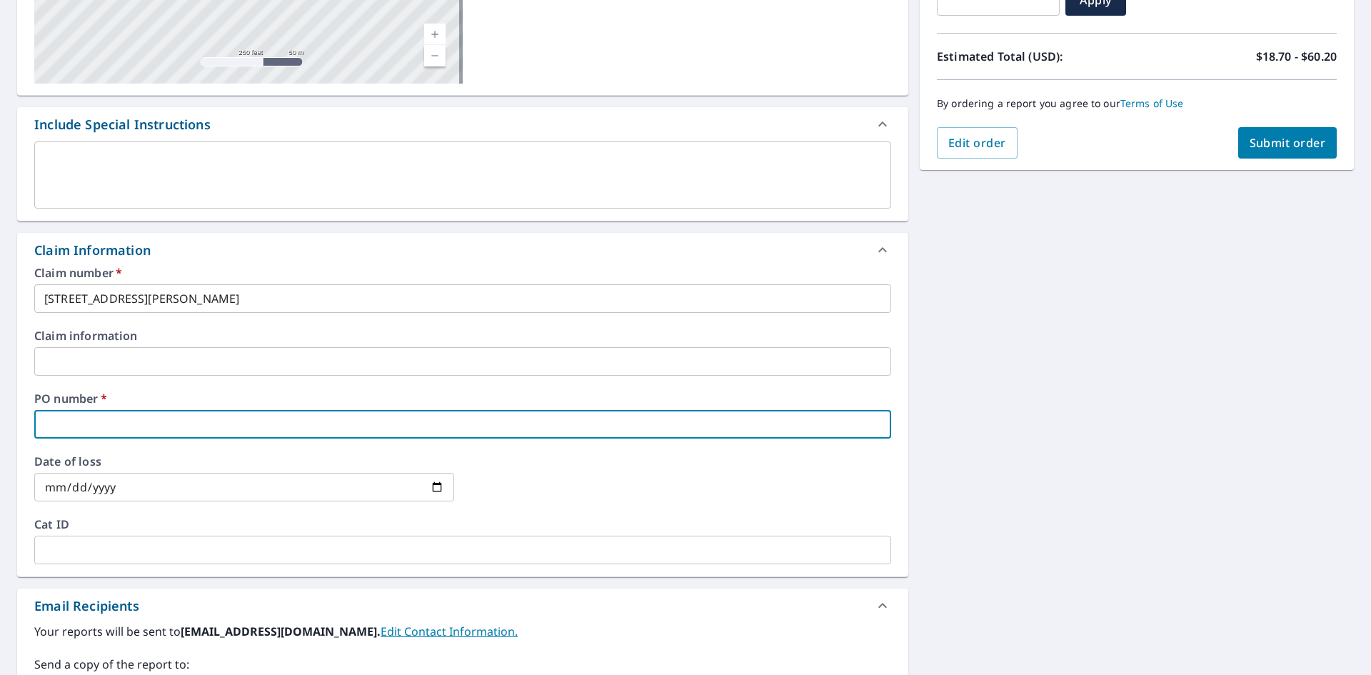
paste input "23 Long Pasture Rd, Little Compton, RI, 02837"
type input "23 Long Pasture Rd, Little Compton, RI, 02837"
checkbox input "true"
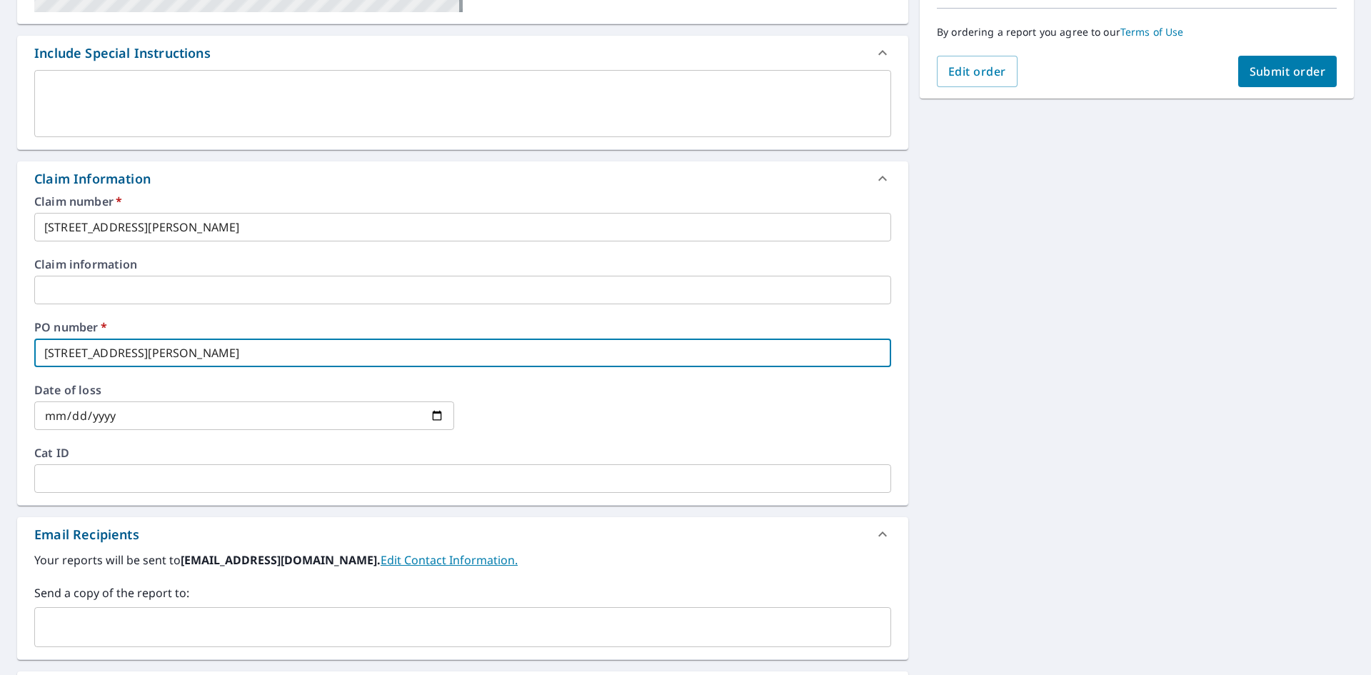
scroll to position [428, 0]
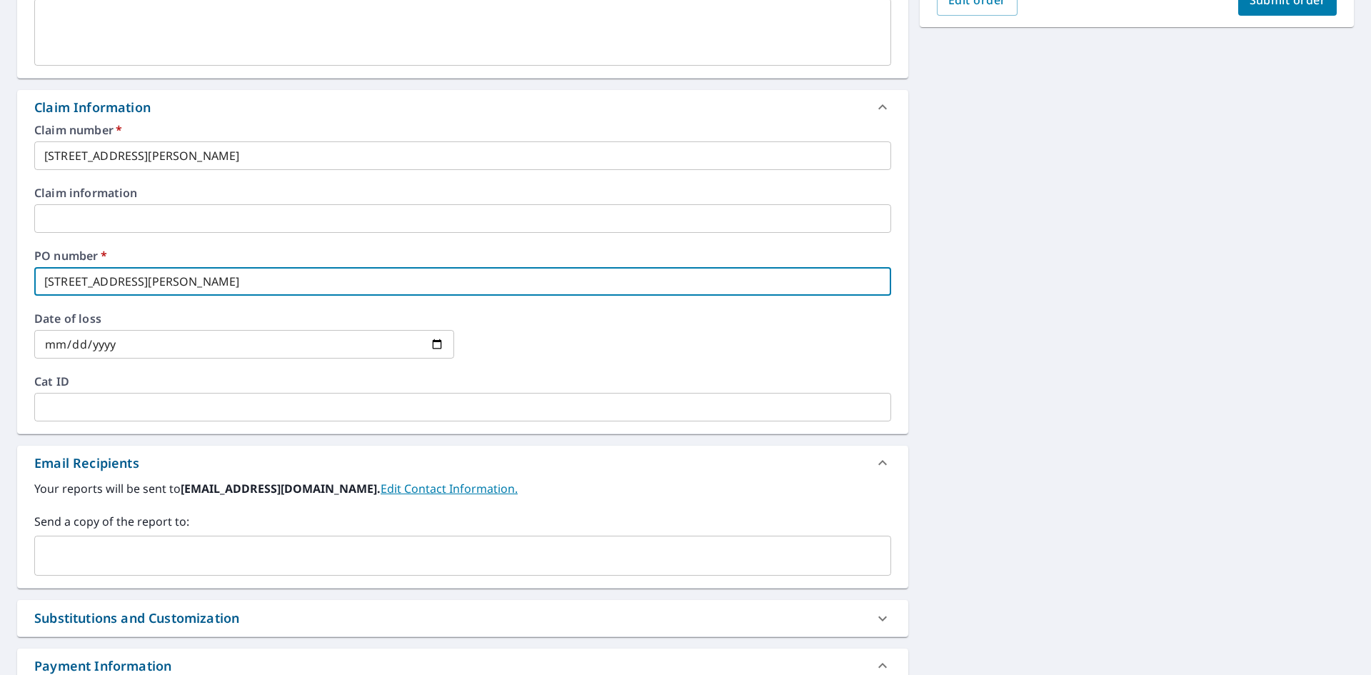
click at [49, 538] on div "​" at bounding box center [462, 555] width 857 height 40
type input "23 Long Pasture Rd, Little Compton, RI, 02837"
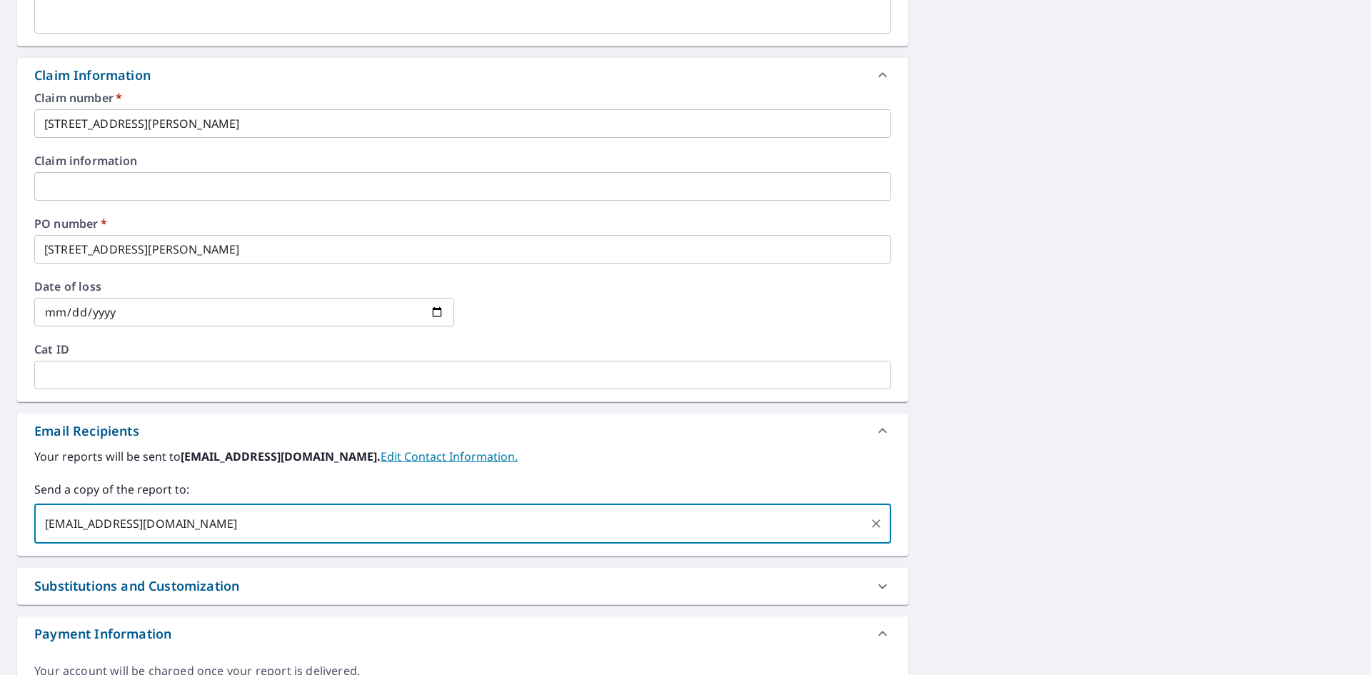
scroll to position [256, 0]
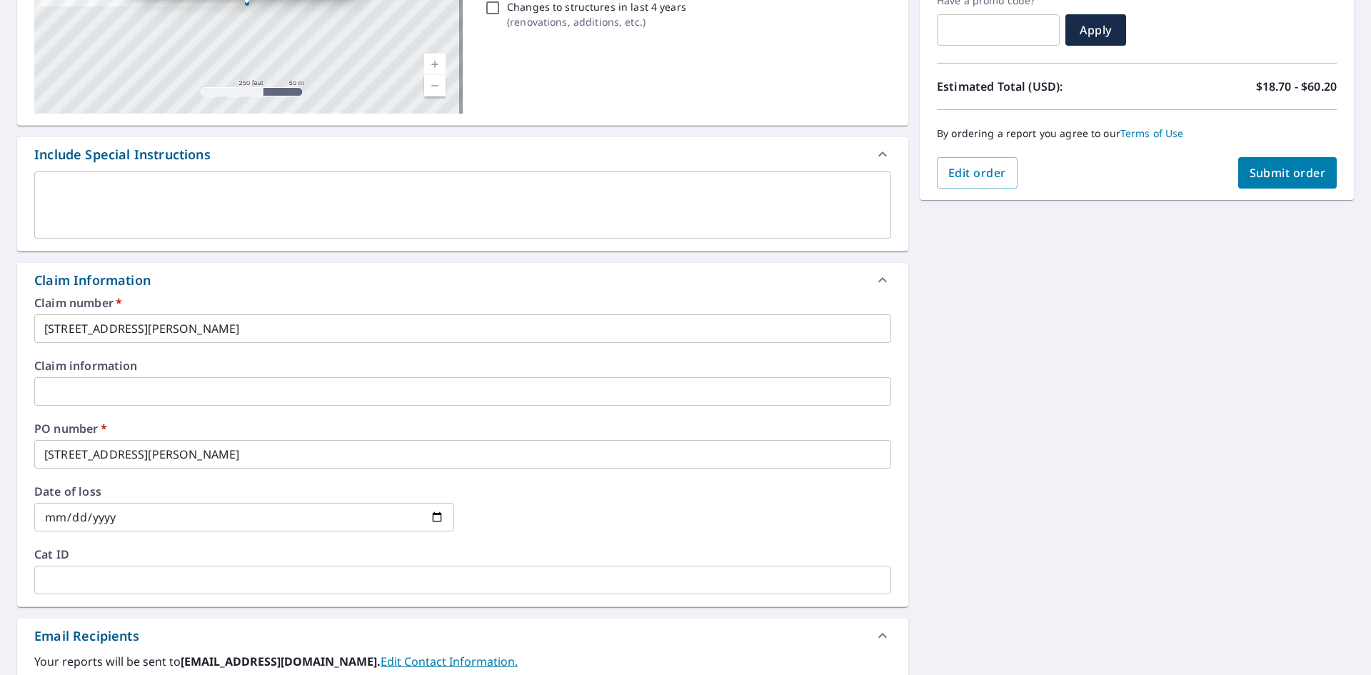
type input "adarosa@srsbuildingproducts.com"
click at [1291, 176] on span "Submit order" at bounding box center [1287, 173] width 76 height 16
checkbox input "true"
